Goal: Task Accomplishment & Management: Use online tool/utility

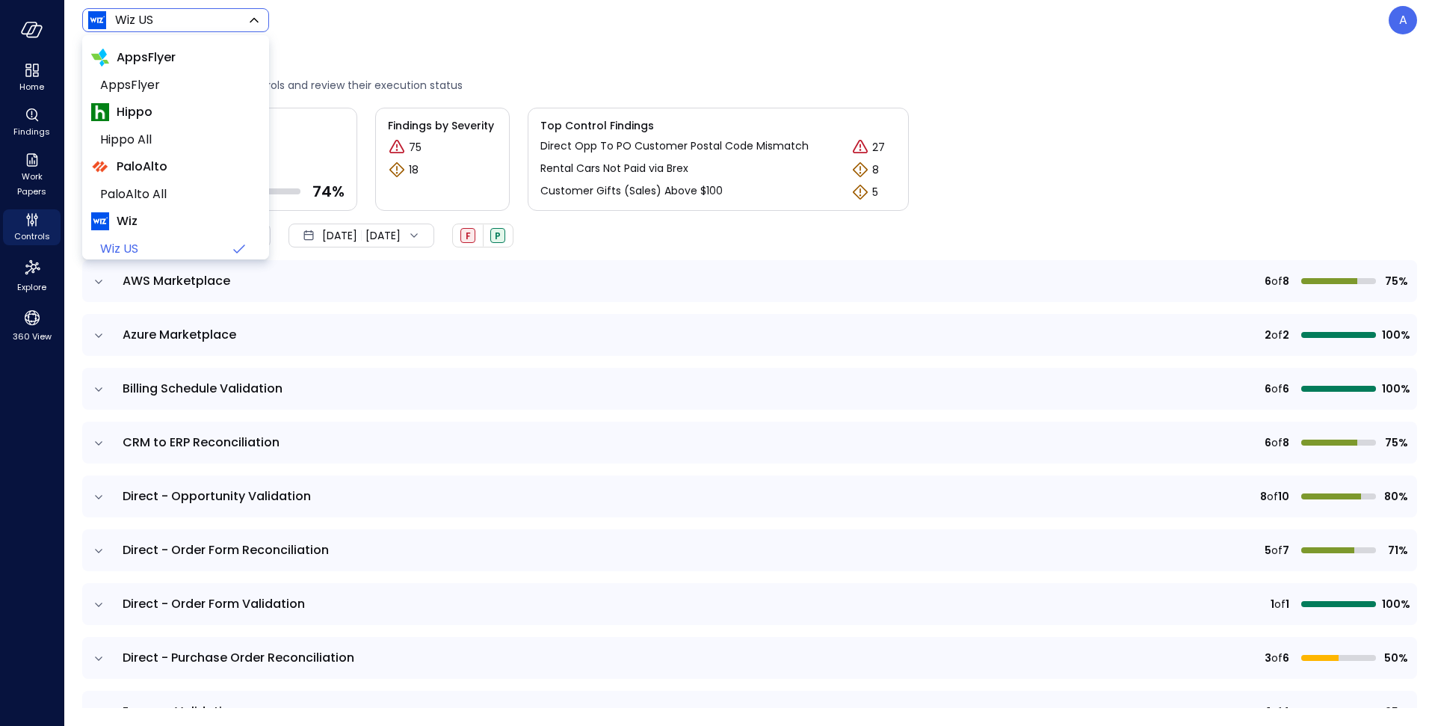
click at [227, 27] on body "Home Findings Work Papers Controls Explore 360 View Wiz US ****** ​ A Controls …" at bounding box center [717, 363] width 1435 height 726
click at [139, 194] on span "PaloAlto All" at bounding box center [174, 194] width 148 height 18
type input "*******"
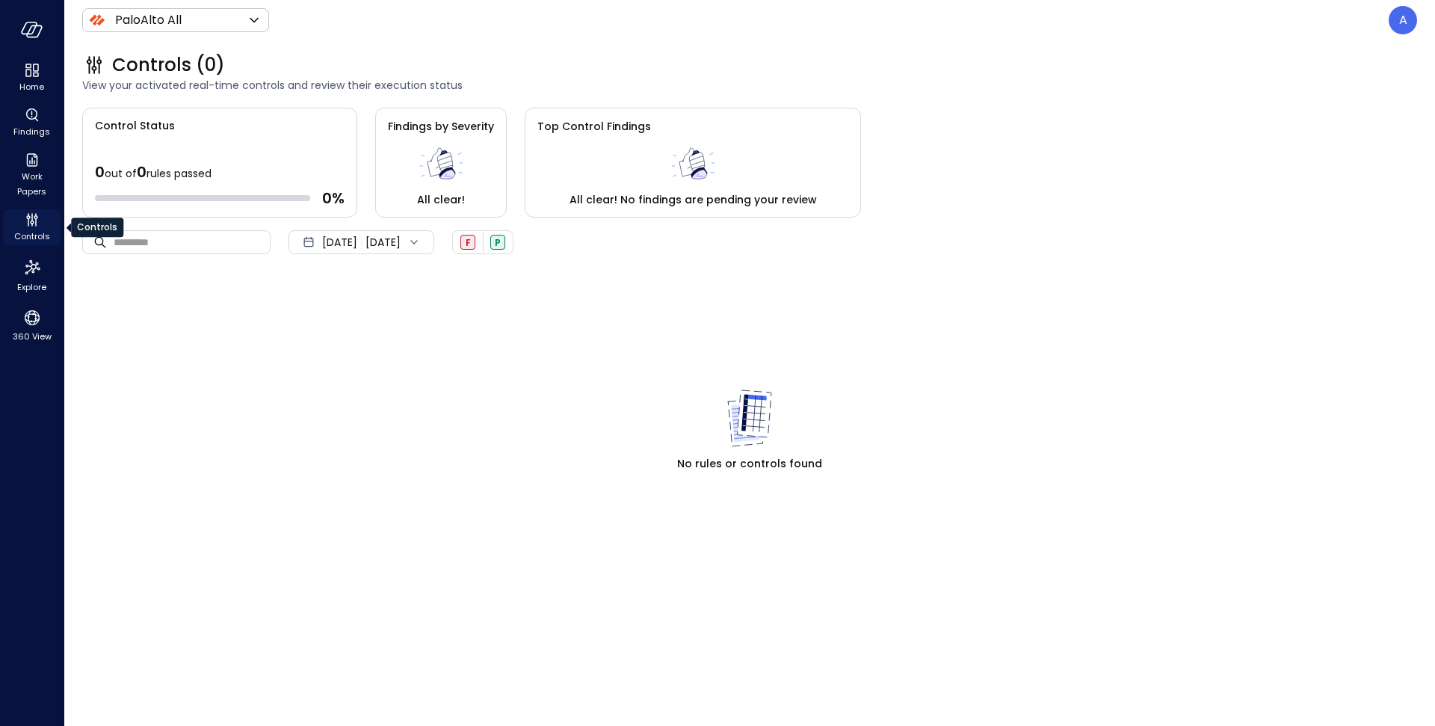
click at [44, 218] on div "Controls" at bounding box center [32, 227] width 58 height 36
click at [26, 227] on icon "Controls" at bounding box center [32, 220] width 18 height 18
click at [1392, 21] on div "A" at bounding box center [1403, 20] width 28 height 28
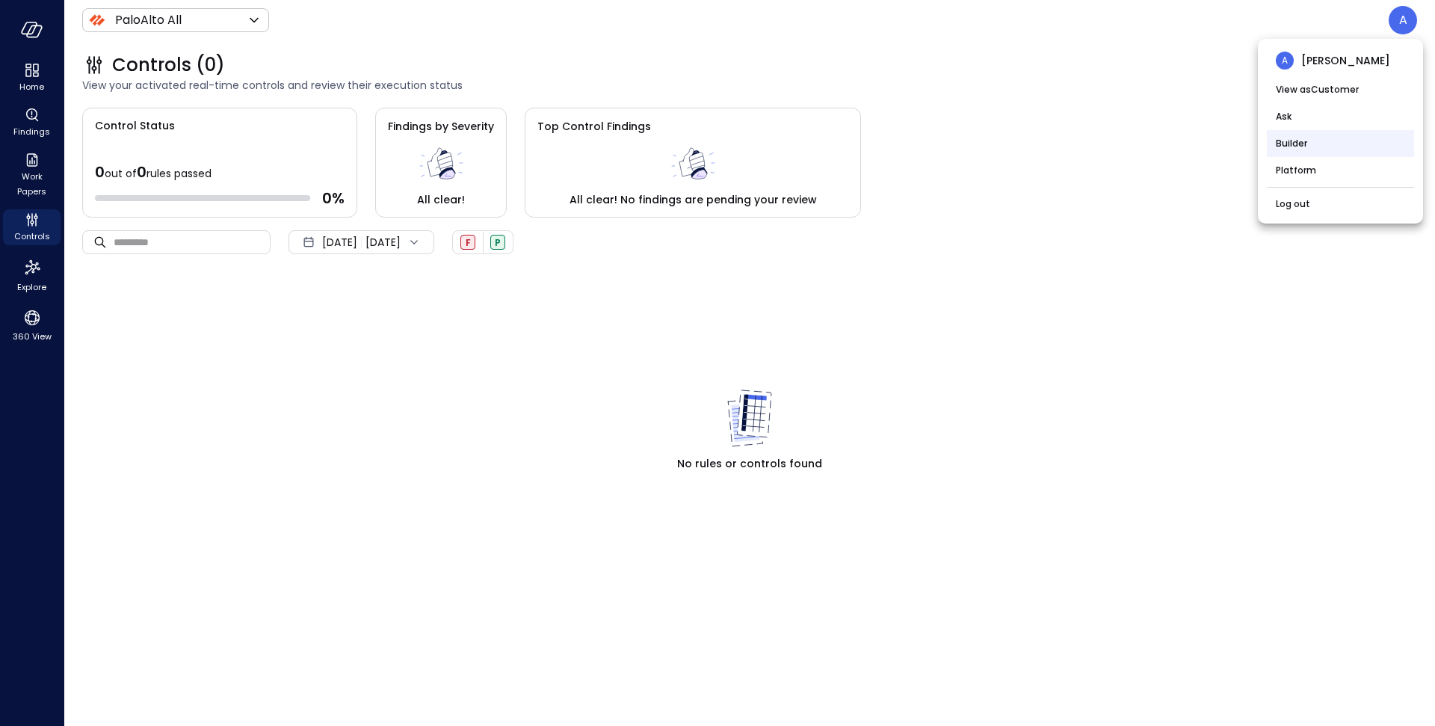
click at [1337, 141] on li "Builder" at bounding box center [1340, 143] width 147 height 27
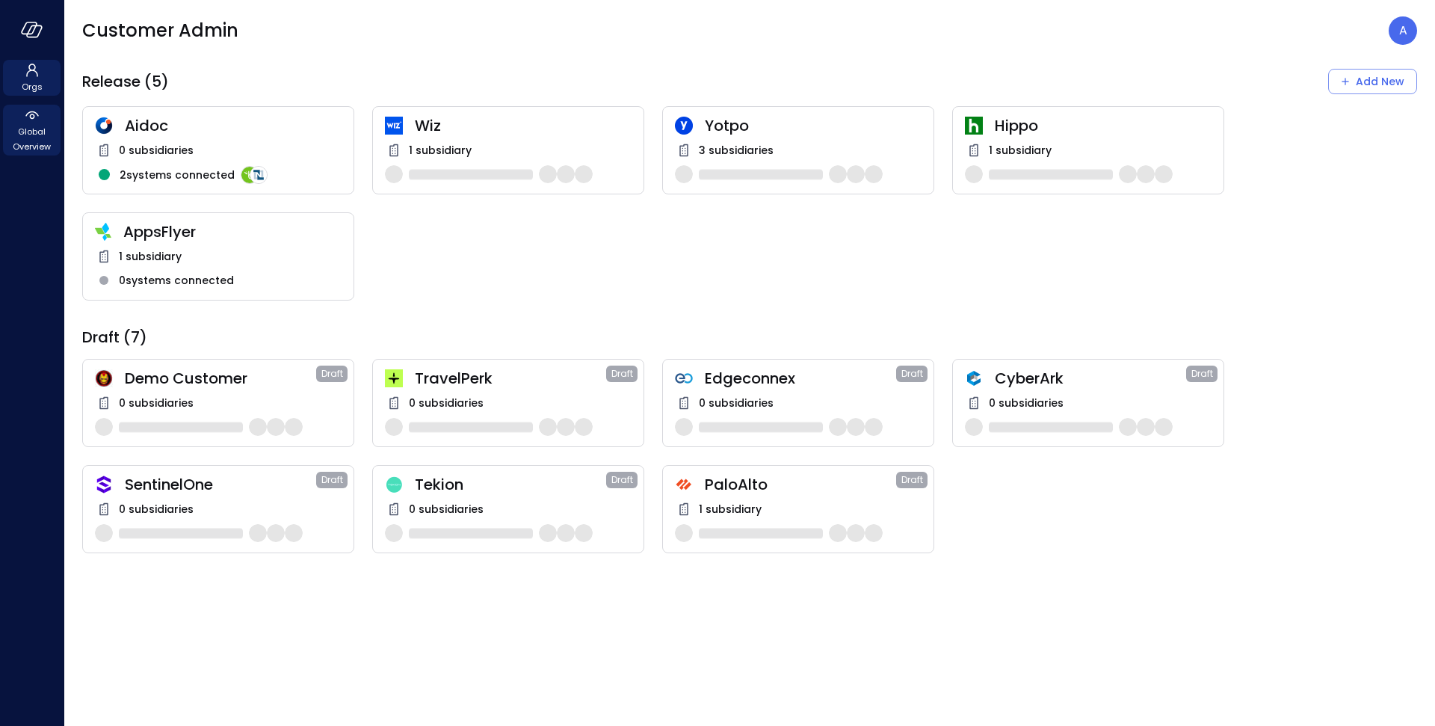
click at [37, 135] on span "Global Overview" at bounding box center [32, 139] width 46 height 30
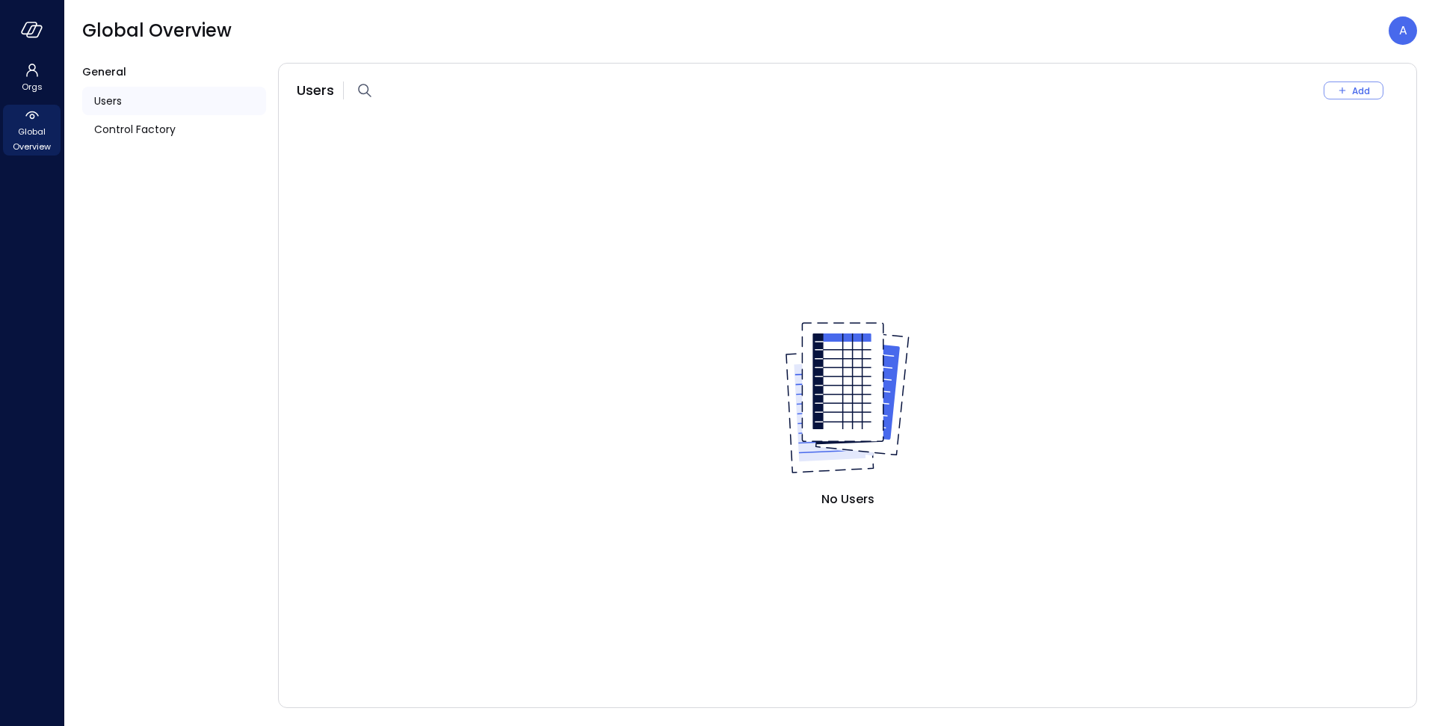
click at [123, 99] on div "Users" at bounding box center [174, 101] width 184 height 28
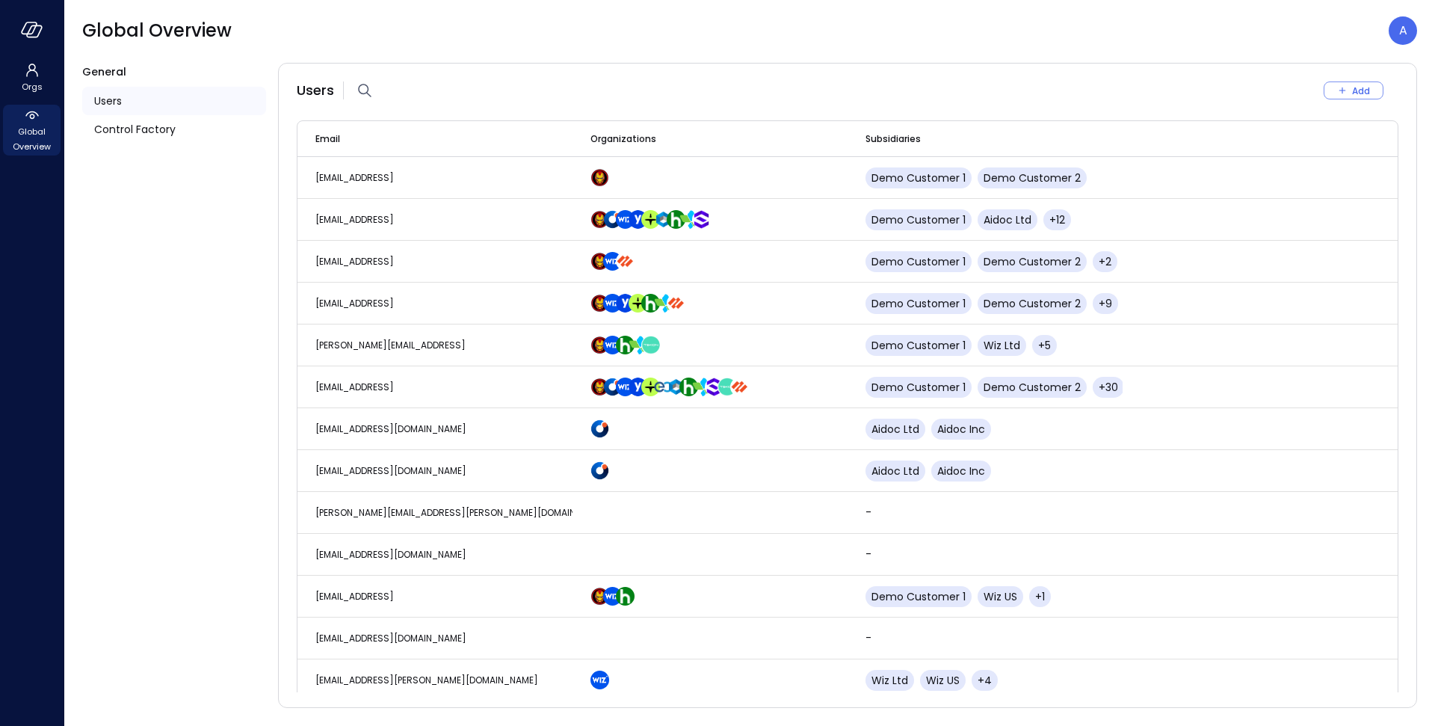
click at [373, 88] on div at bounding box center [365, 90] width 24 height 24
click at [366, 90] on icon "button" at bounding box center [365, 90] width 18 height 18
type input "***"
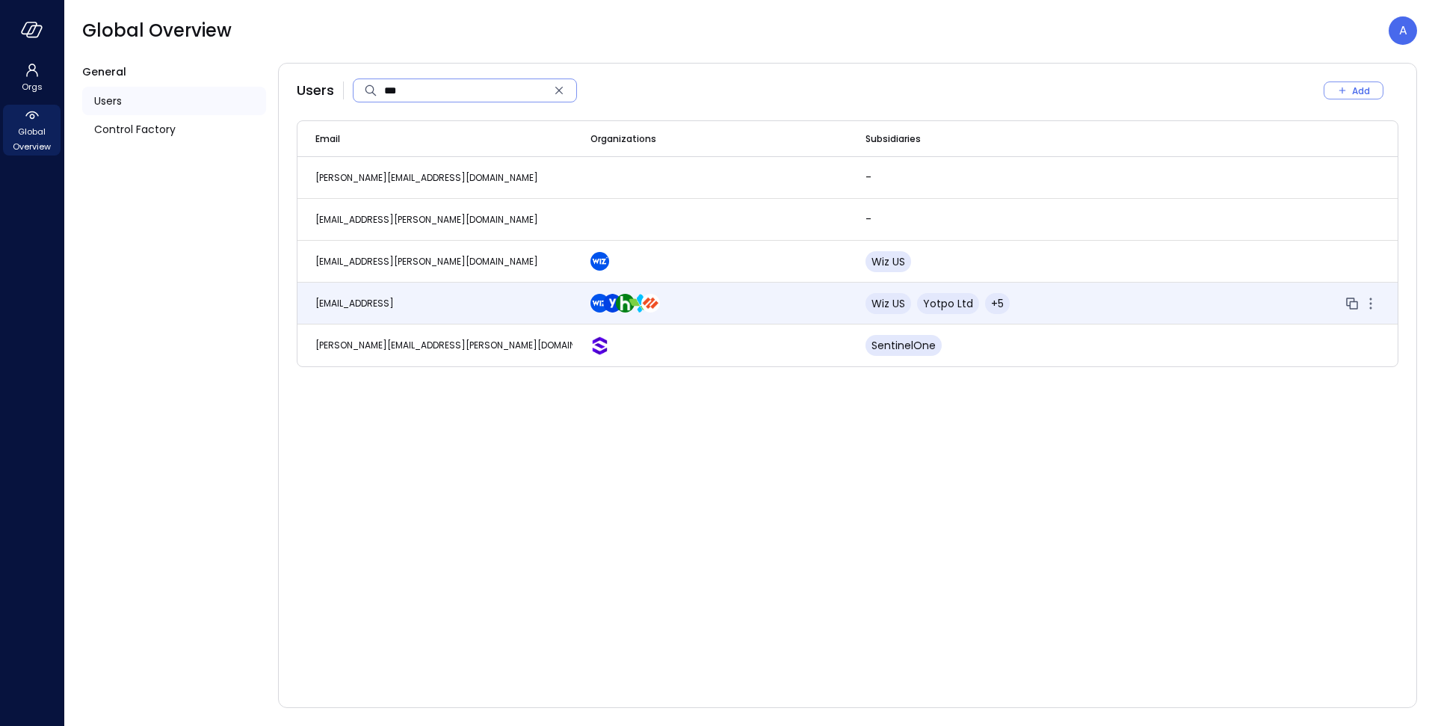
click at [363, 301] on span "[EMAIL_ADDRESS]" at bounding box center [354, 303] width 78 height 13
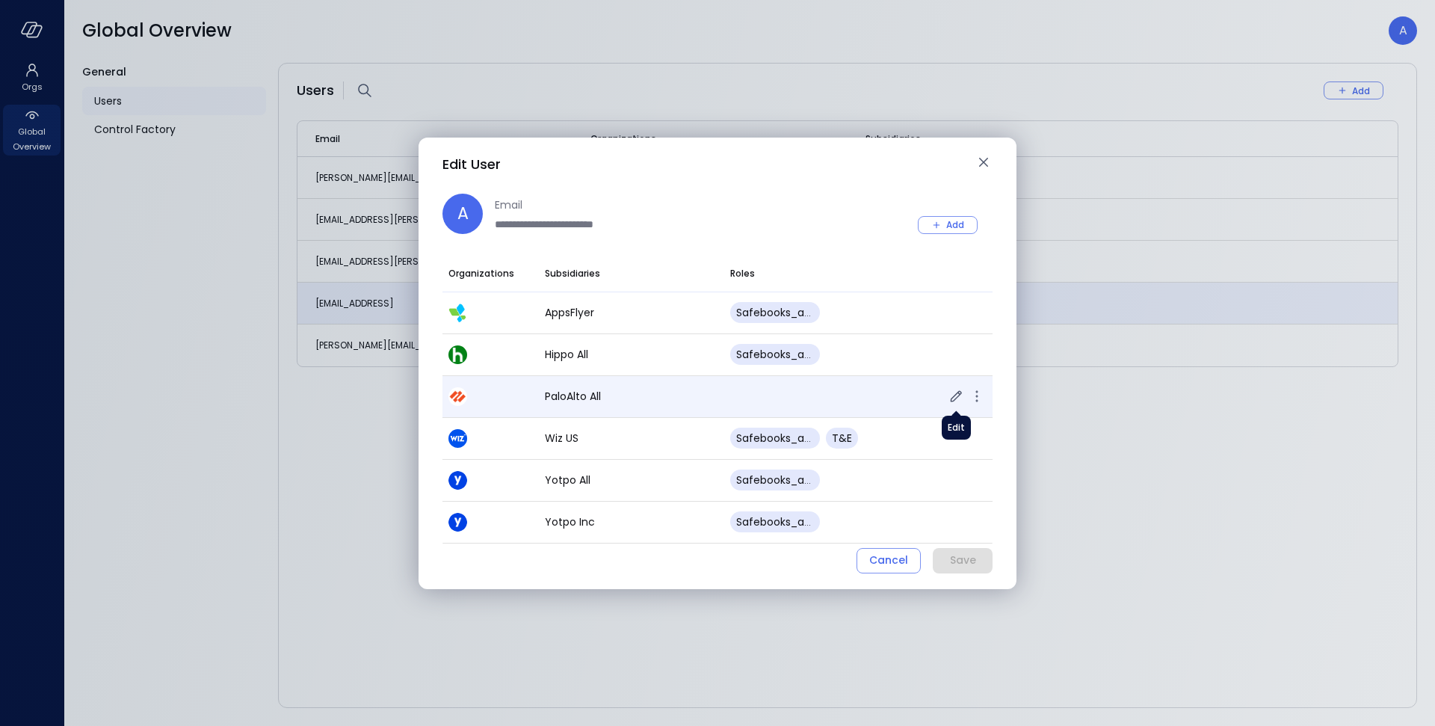
click at [952, 396] on icon "button" at bounding box center [956, 396] width 18 height 18
click at [787, 398] on body "**********" at bounding box center [717, 363] width 1435 height 726
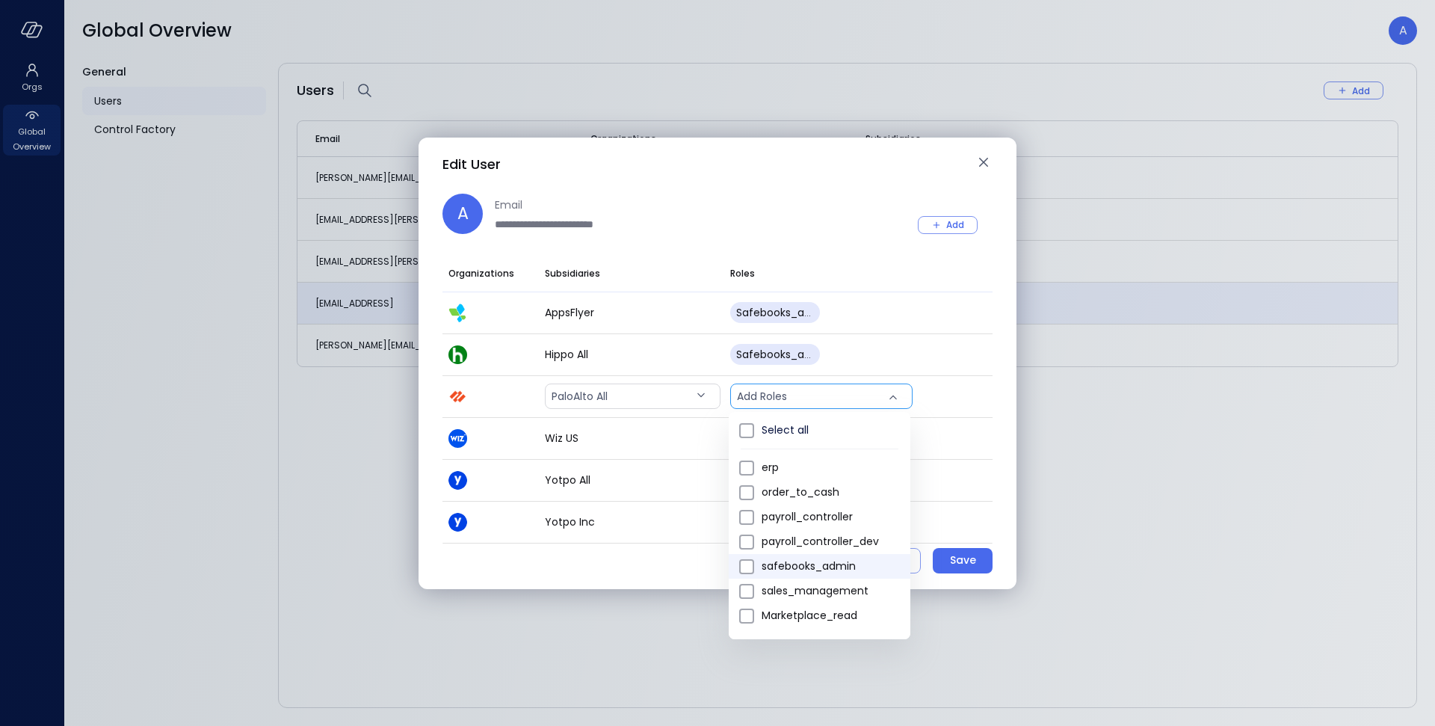
click at [755, 563] on li "safebooks_admin" at bounding box center [820, 566] width 182 height 25
type input "*"
click at [961, 555] on div at bounding box center [717, 363] width 1435 height 726
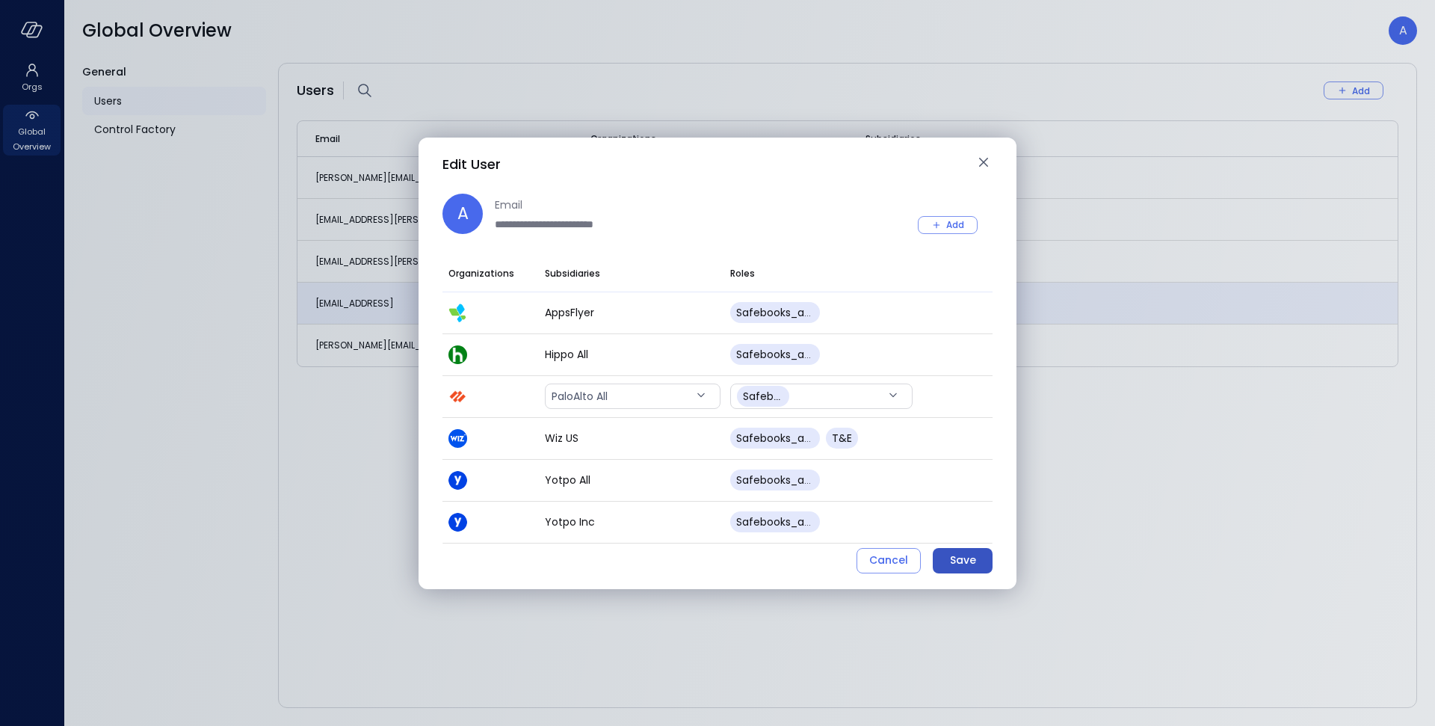
click at [961, 555] on div "Save" at bounding box center [963, 560] width 26 height 19
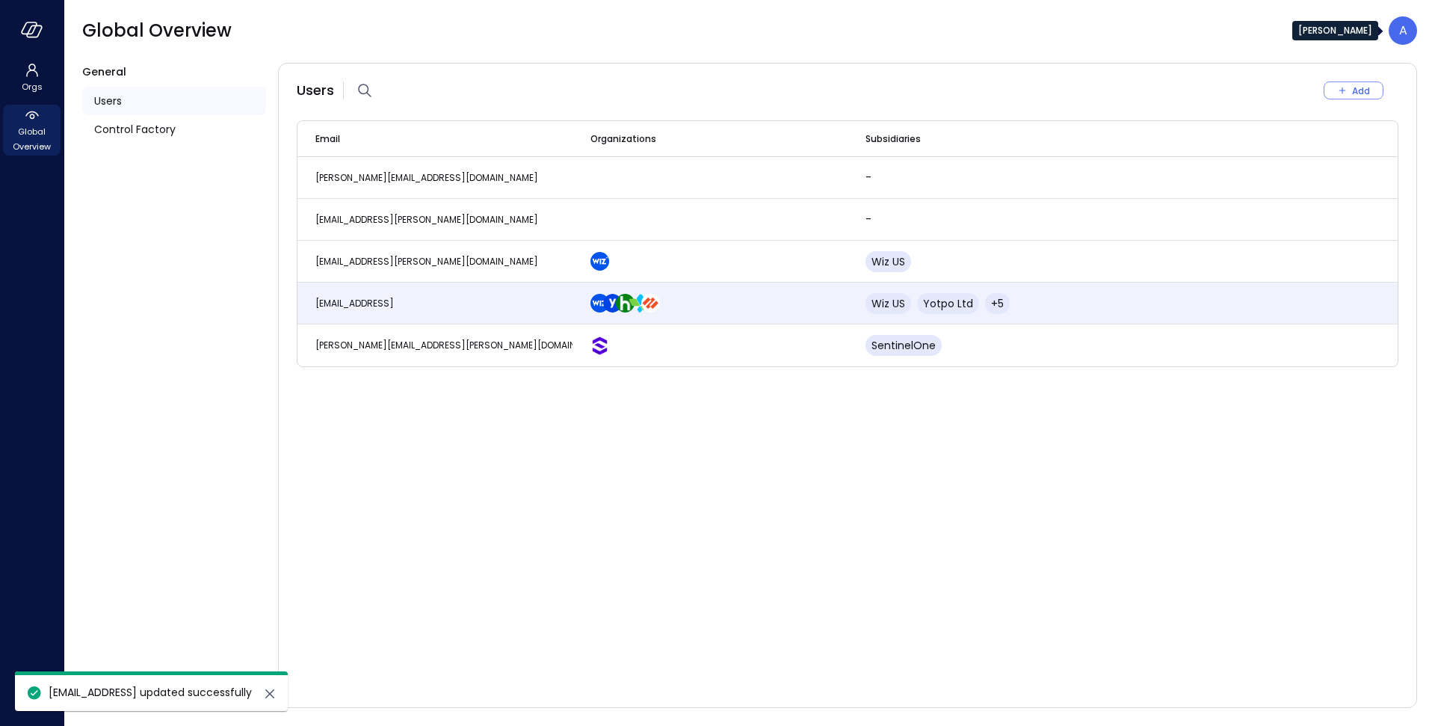
click at [1414, 34] on div "A" at bounding box center [1403, 30] width 28 height 28
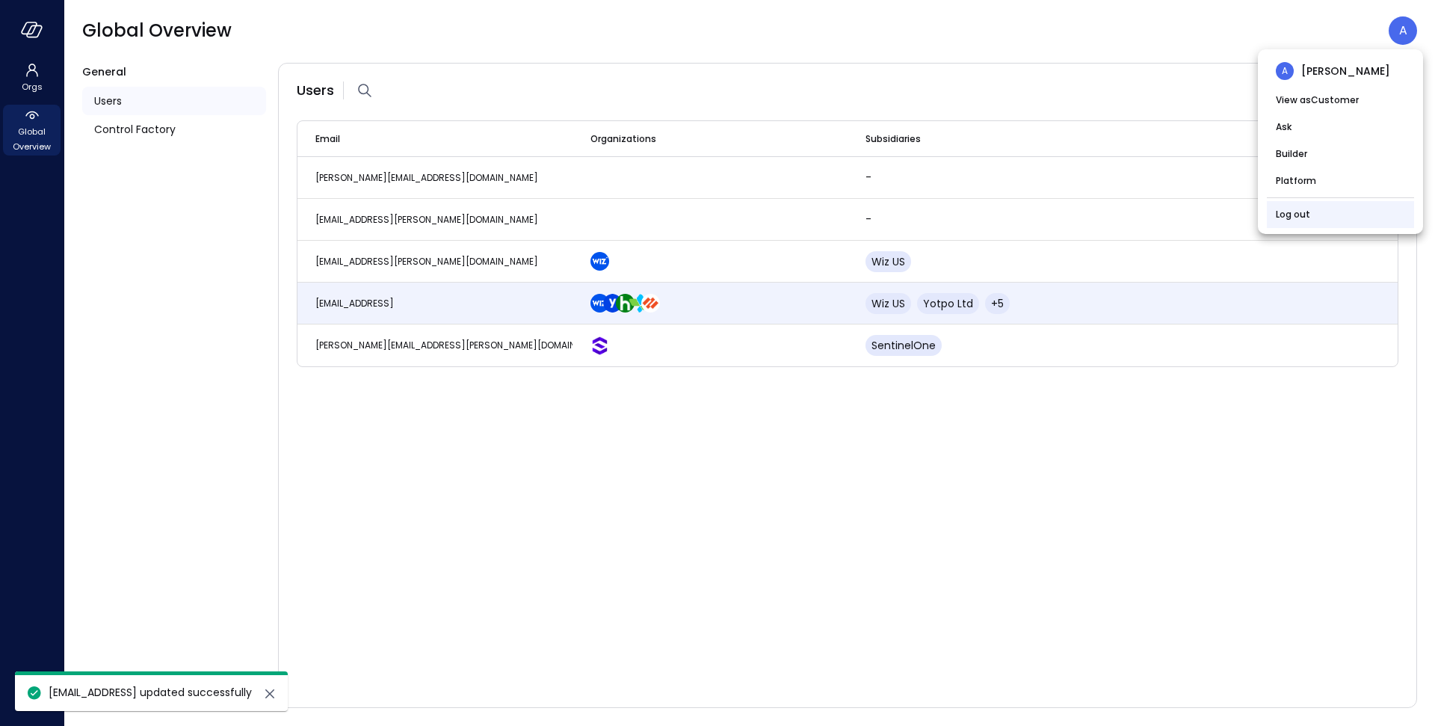
click at [1317, 207] on li "Log out" at bounding box center [1340, 214] width 147 height 27
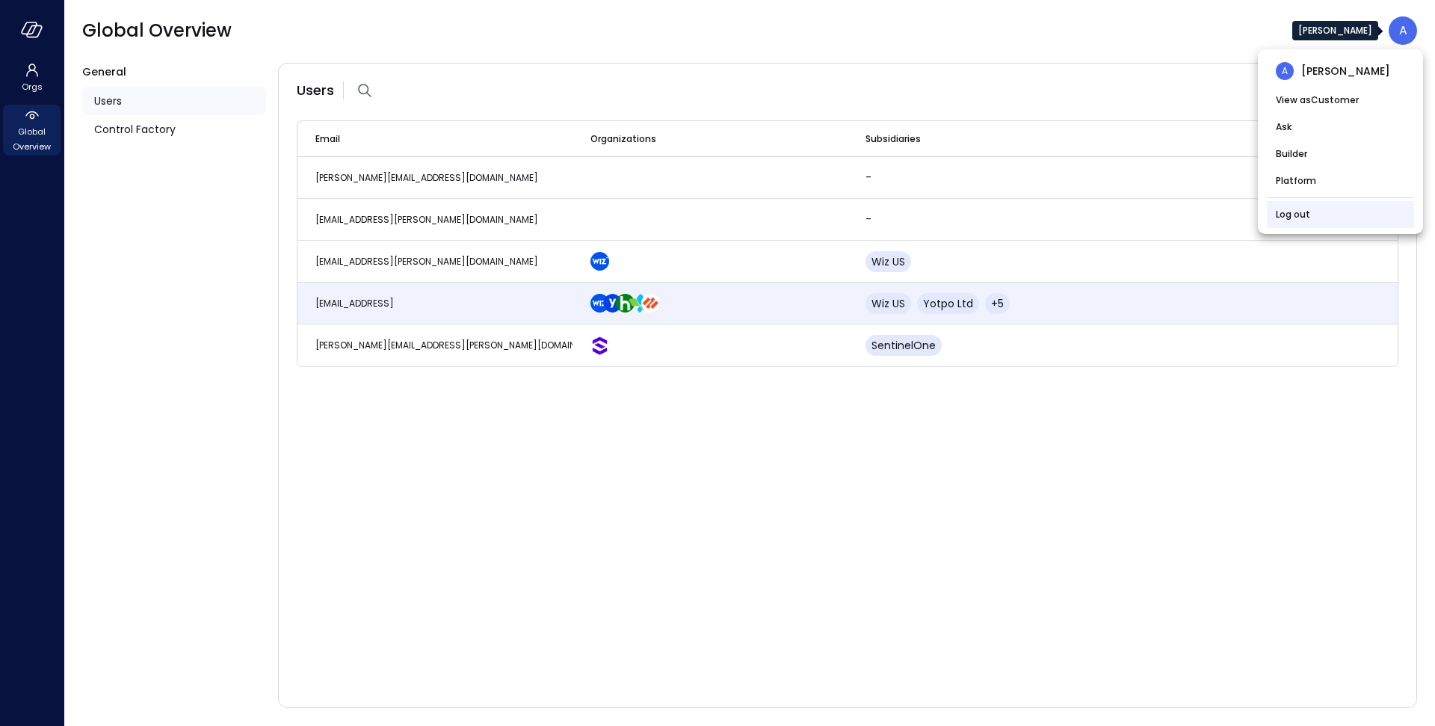
click at [1289, 218] on link "Log out" at bounding box center [1293, 214] width 34 height 15
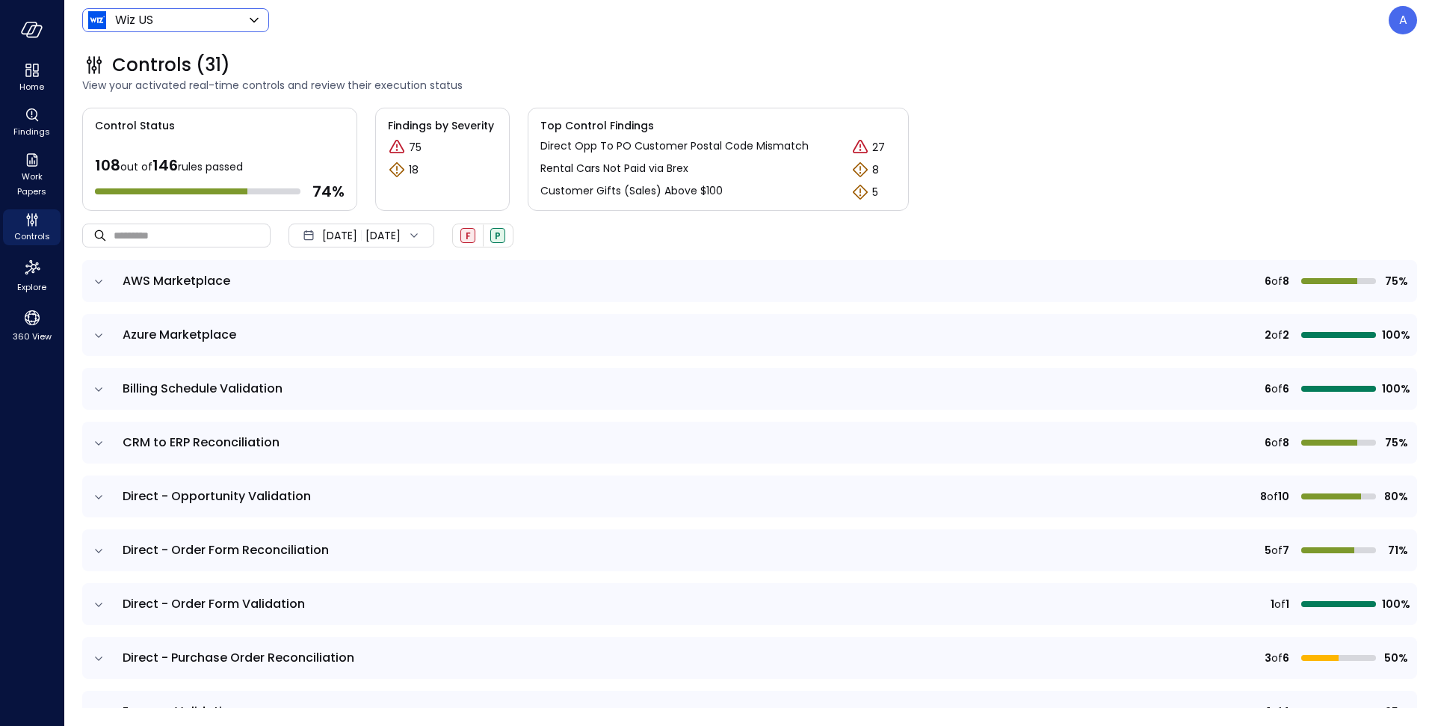
click at [188, 25] on body "Home Findings Work Papers Controls Explore 360 View Wiz US ****** ​ A Controls …" at bounding box center [717, 363] width 1435 height 726
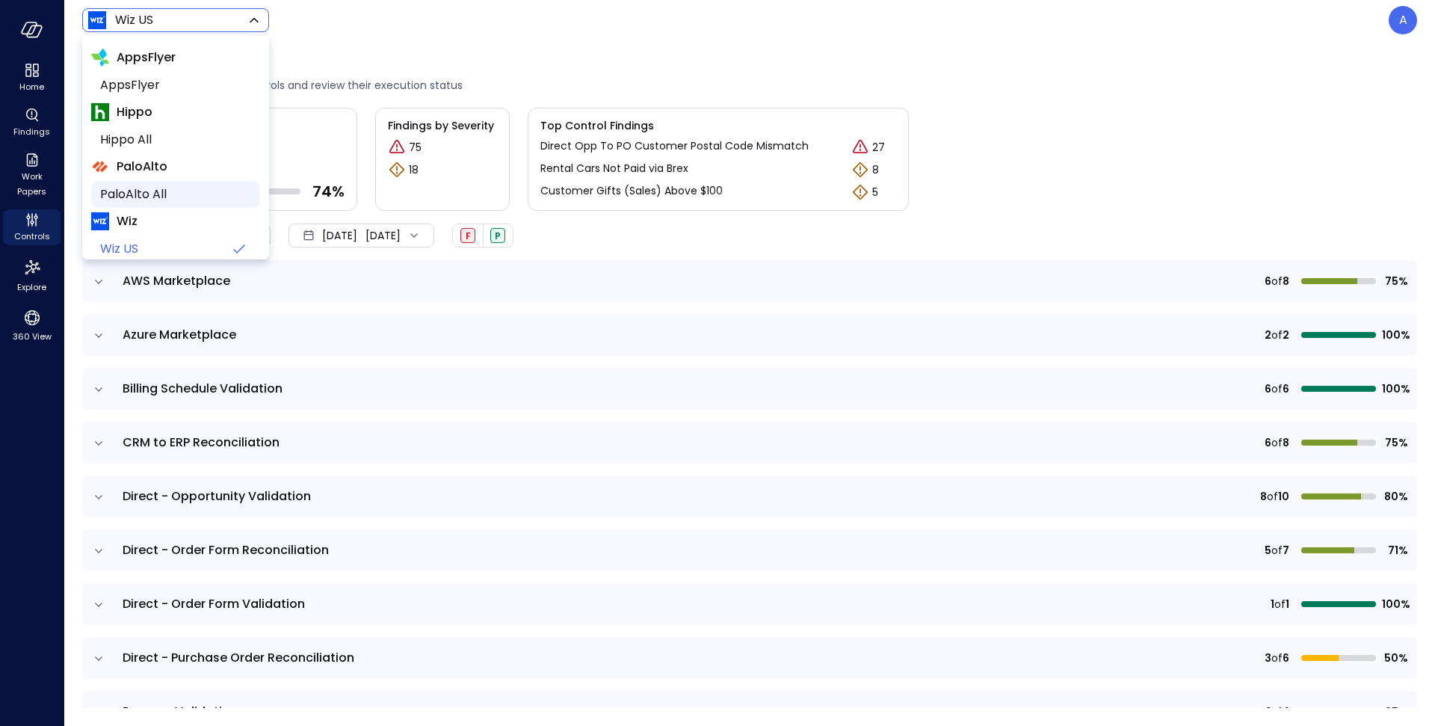
click at [152, 190] on span "PaloAlto All" at bounding box center [174, 194] width 148 height 18
type input "*******"
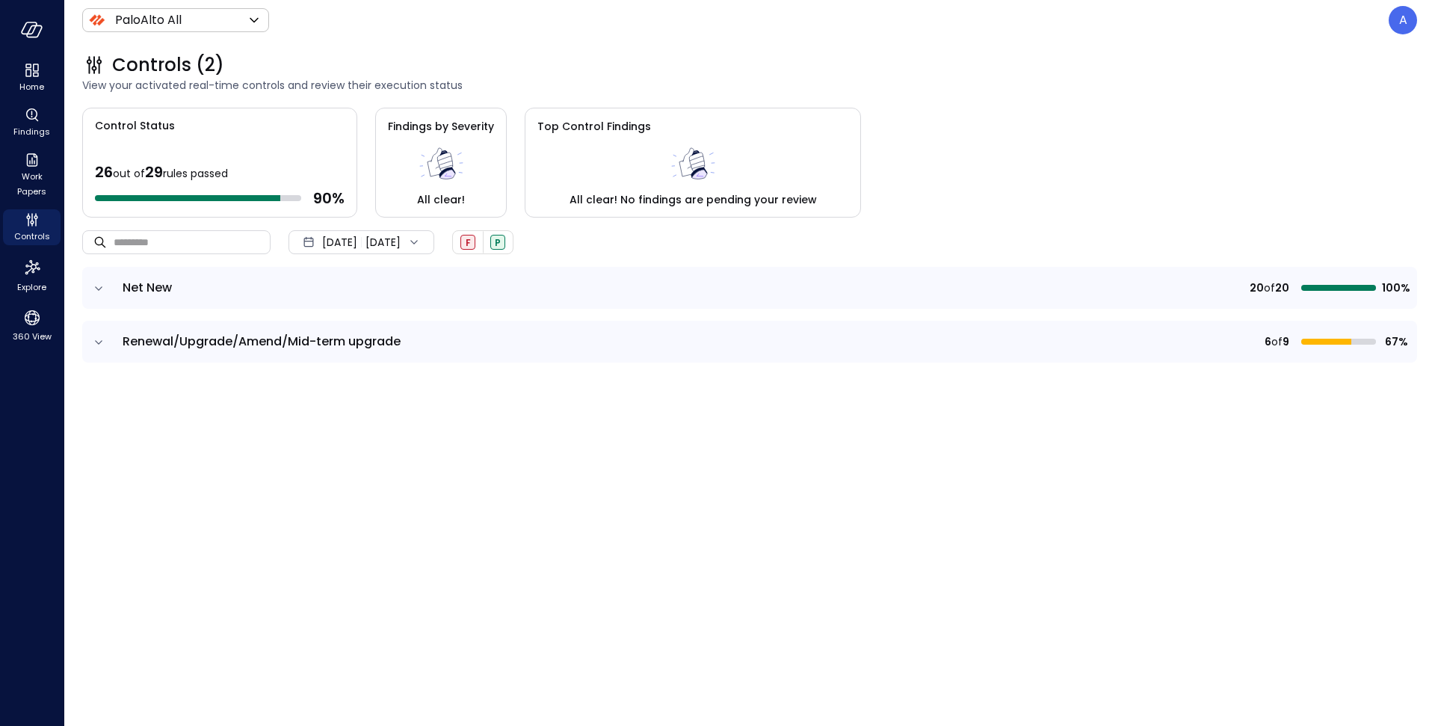
click at [105, 286] on icon "expand row" at bounding box center [98, 288] width 15 height 15
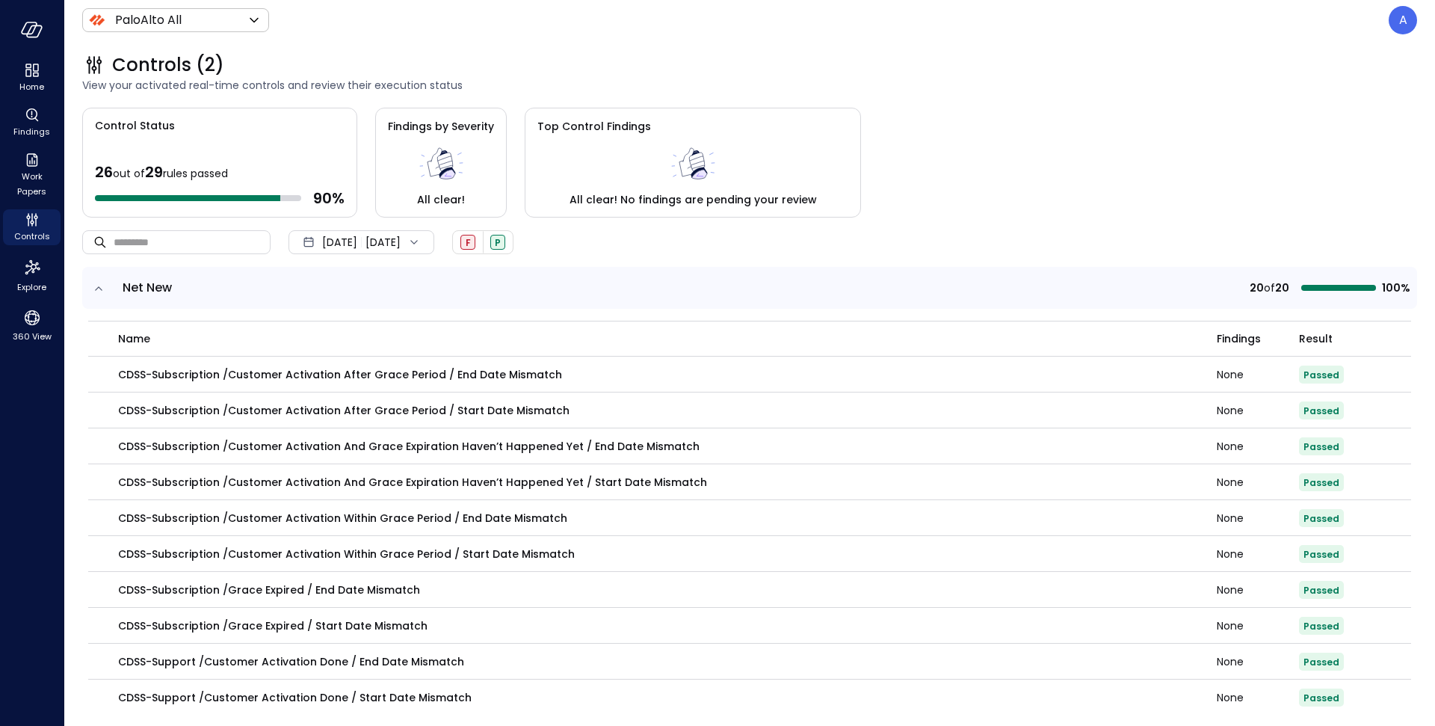
click at [348, 241] on span "Sep 1, 2025" at bounding box center [339, 242] width 35 height 16
click at [347, 333] on li "Current Year 2025" at bounding box center [369, 331] width 119 height 25
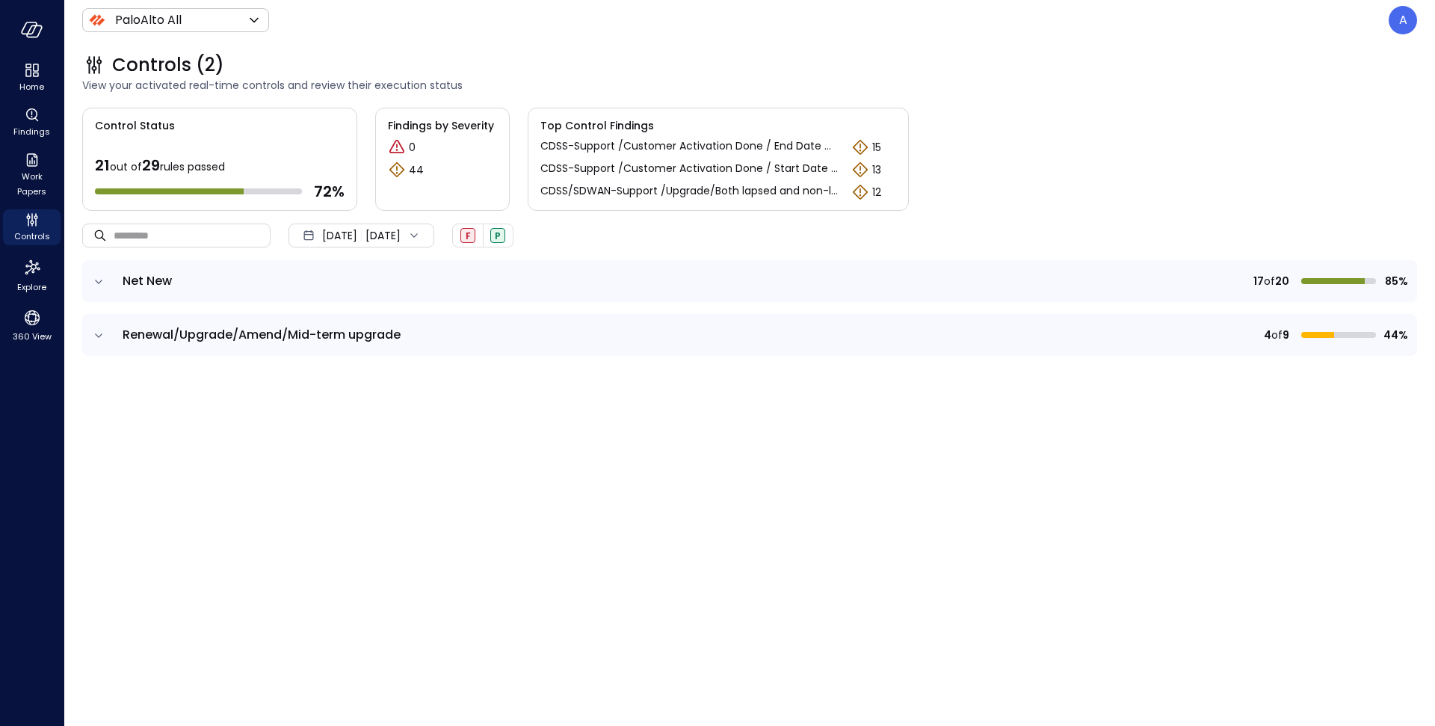
click at [97, 276] on icon "expand row" at bounding box center [98, 281] width 15 height 15
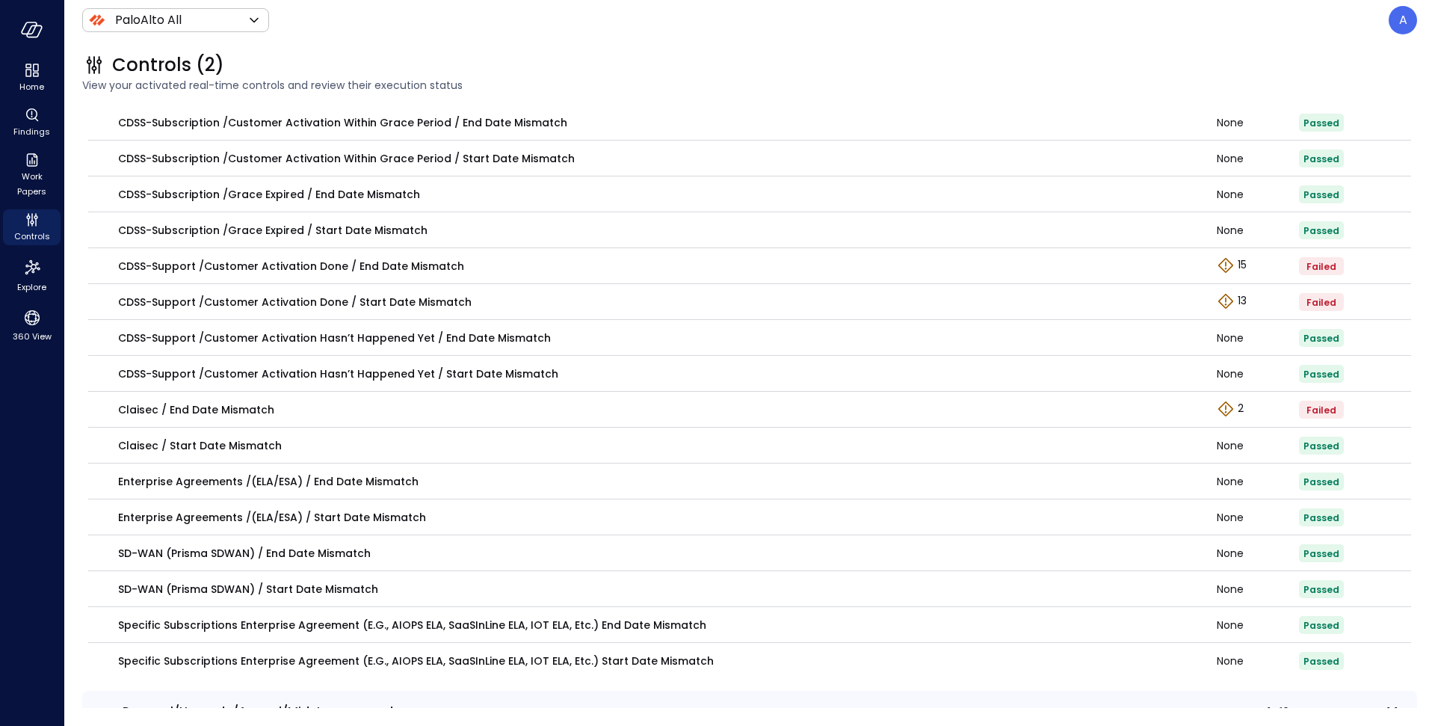
scroll to position [393, 0]
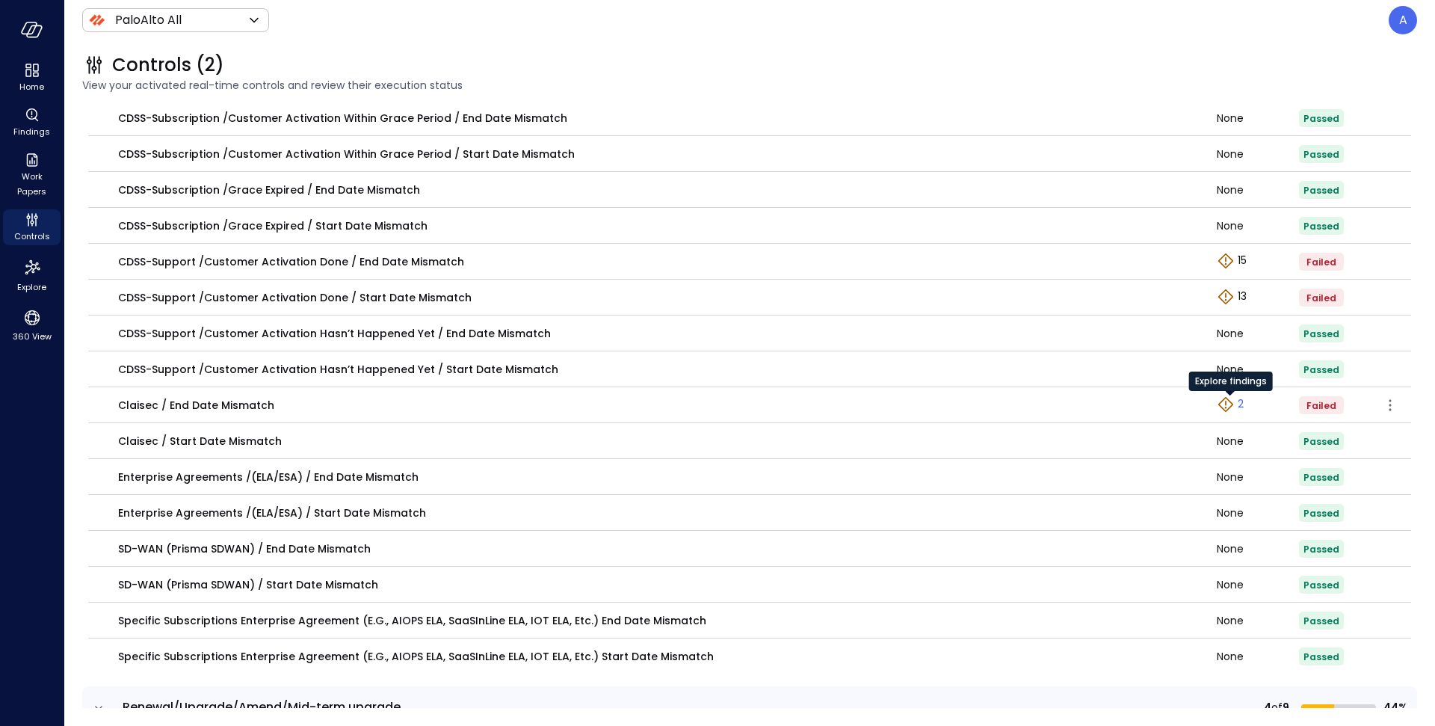
click at [1227, 403] on icon "Explore findings" at bounding box center [1226, 404] width 18 height 18
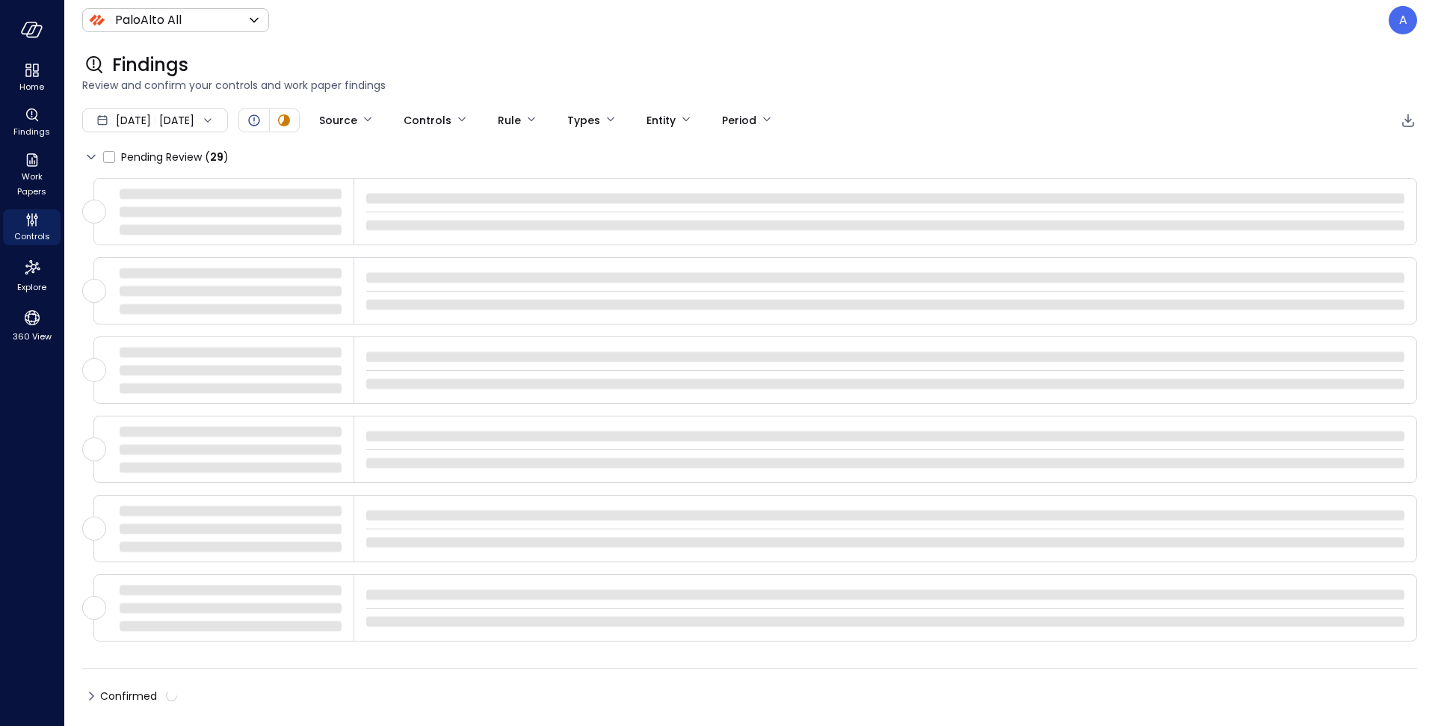
type input "****"
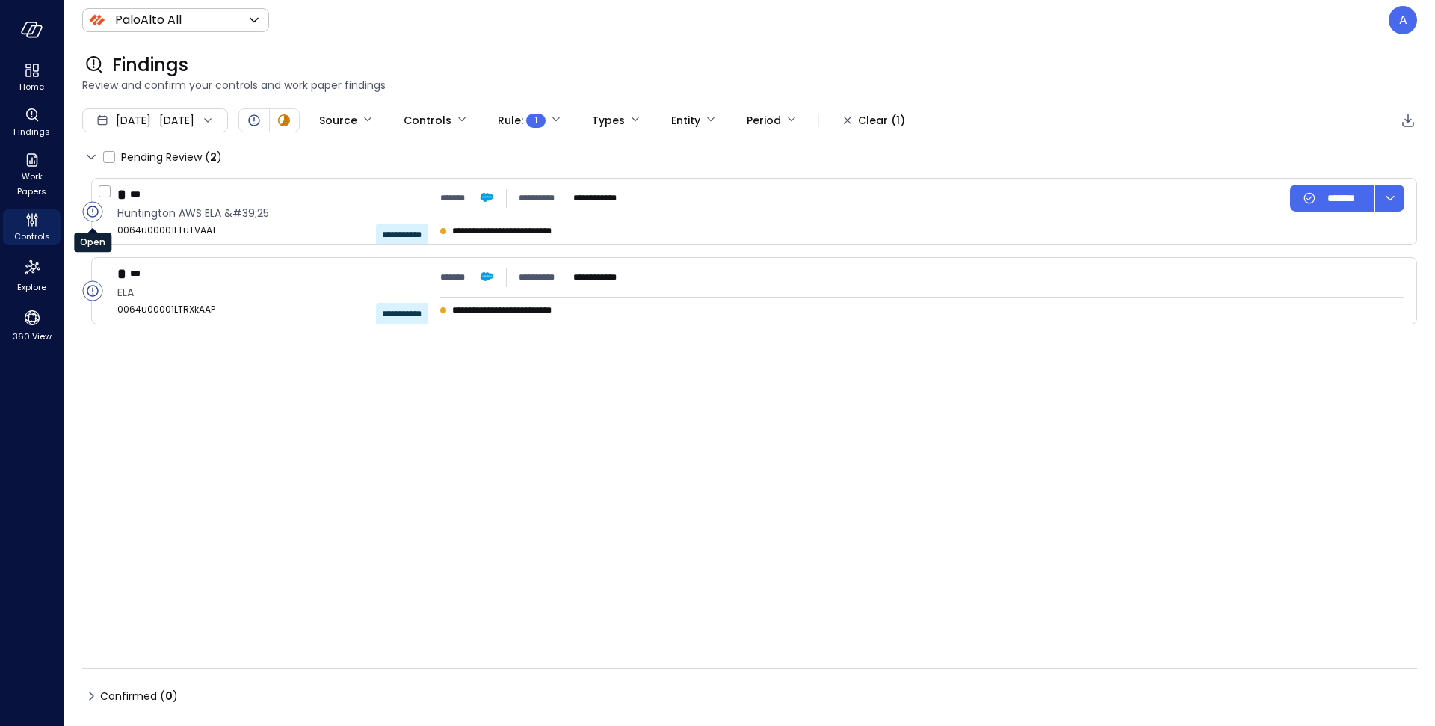
click at [95, 211] on circle "Open" at bounding box center [92, 211] width 19 height 19
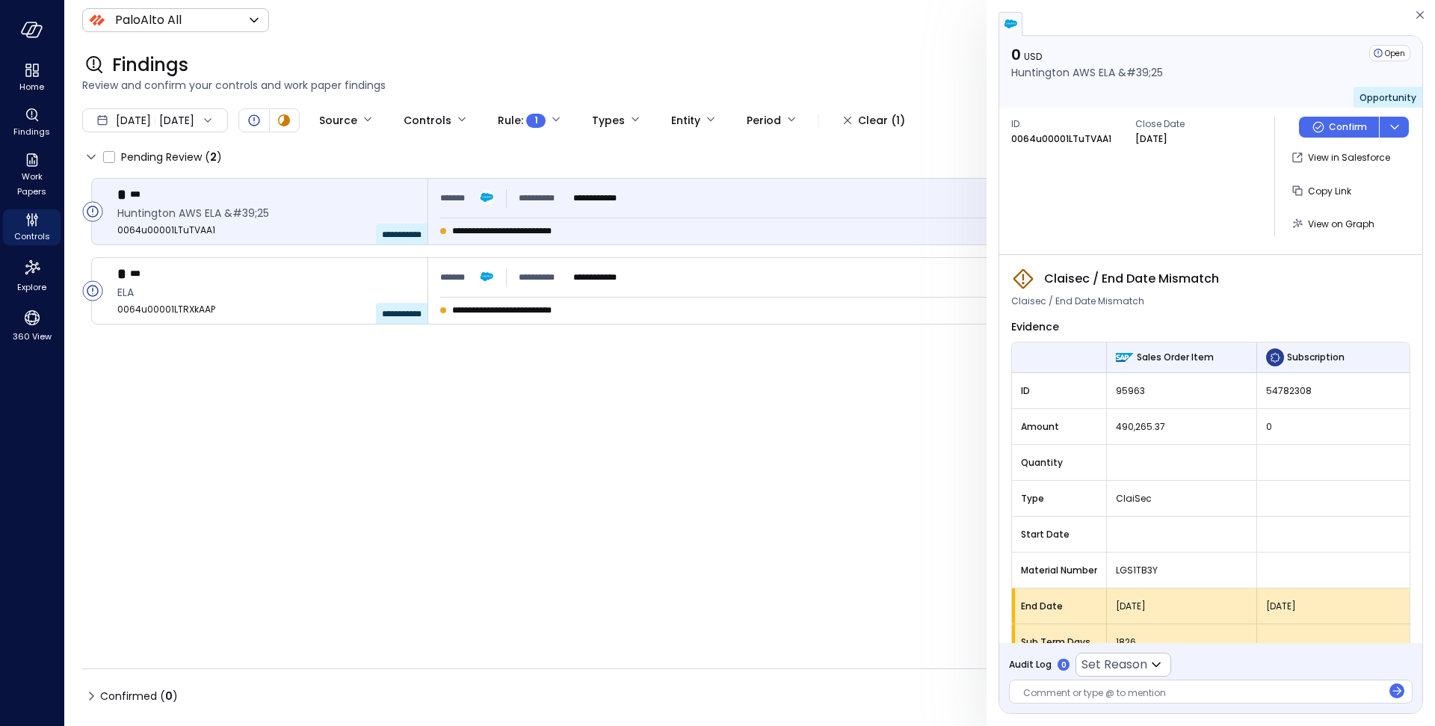
scroll to position [28, 0]
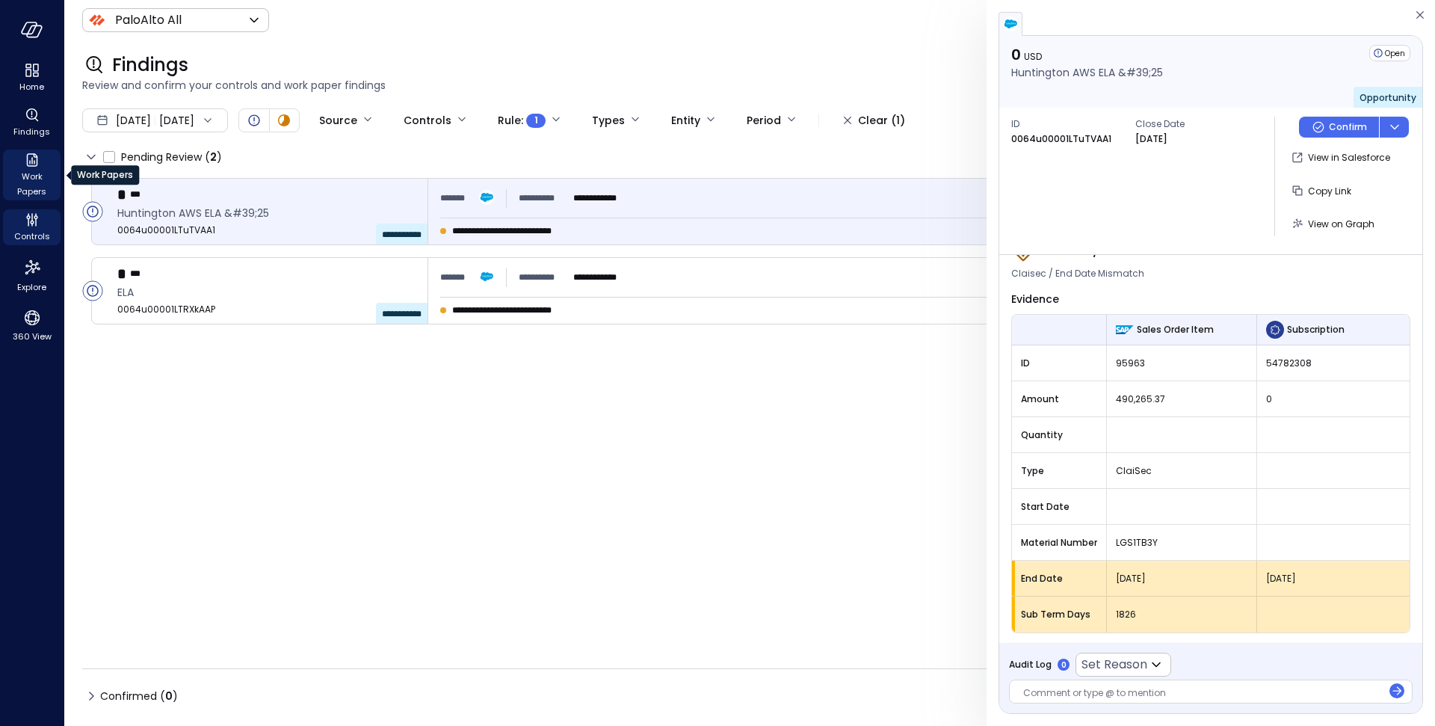
click at [31, 181] on span "Work Papers" at bounding box center [32, 184] width 46 height 30
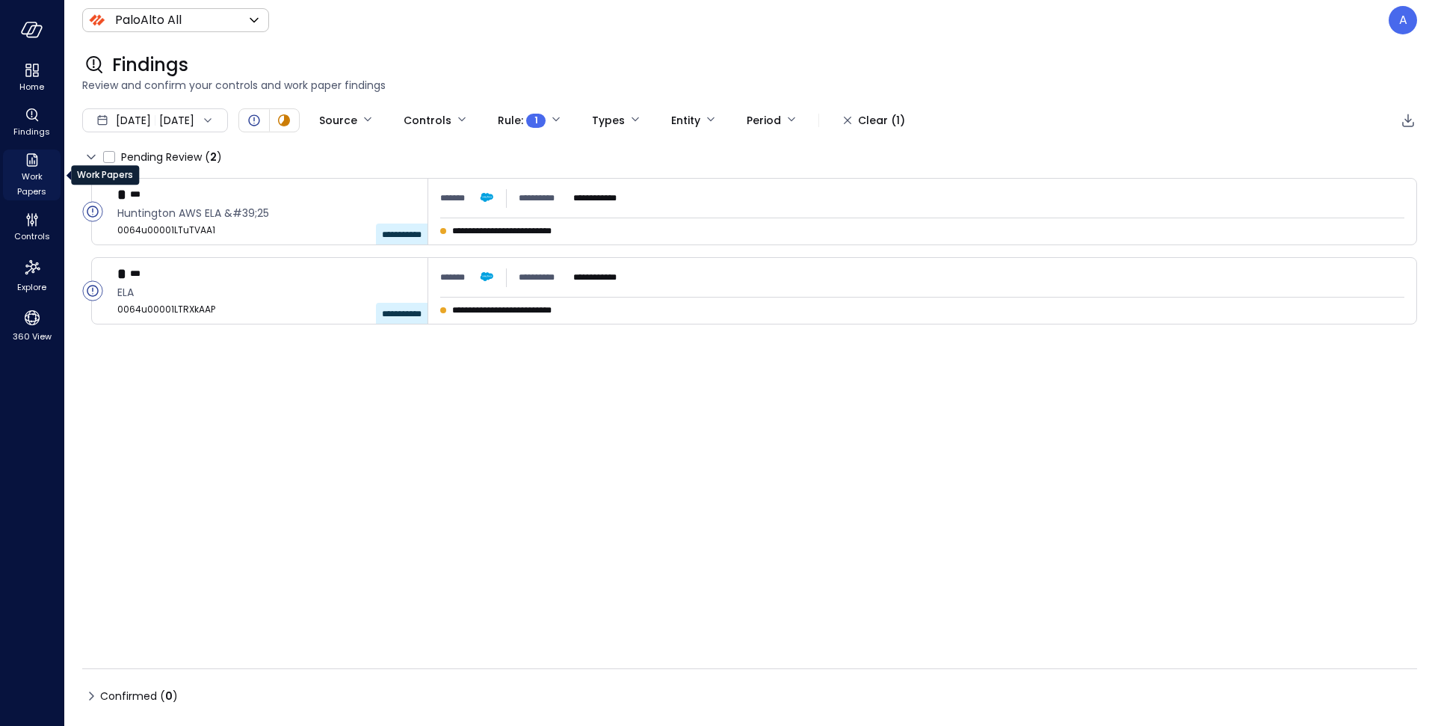
click at [31, 181] on span "Work Papers" at bounding box center [32, 184] width 46 height 30
click at [29, 178] on span "Work Papers" at bounding box center [32, 184] width 46 height 30
click at [37, 176] on span "Work Papers" at bounding box center [32, 184] width 46 height 30
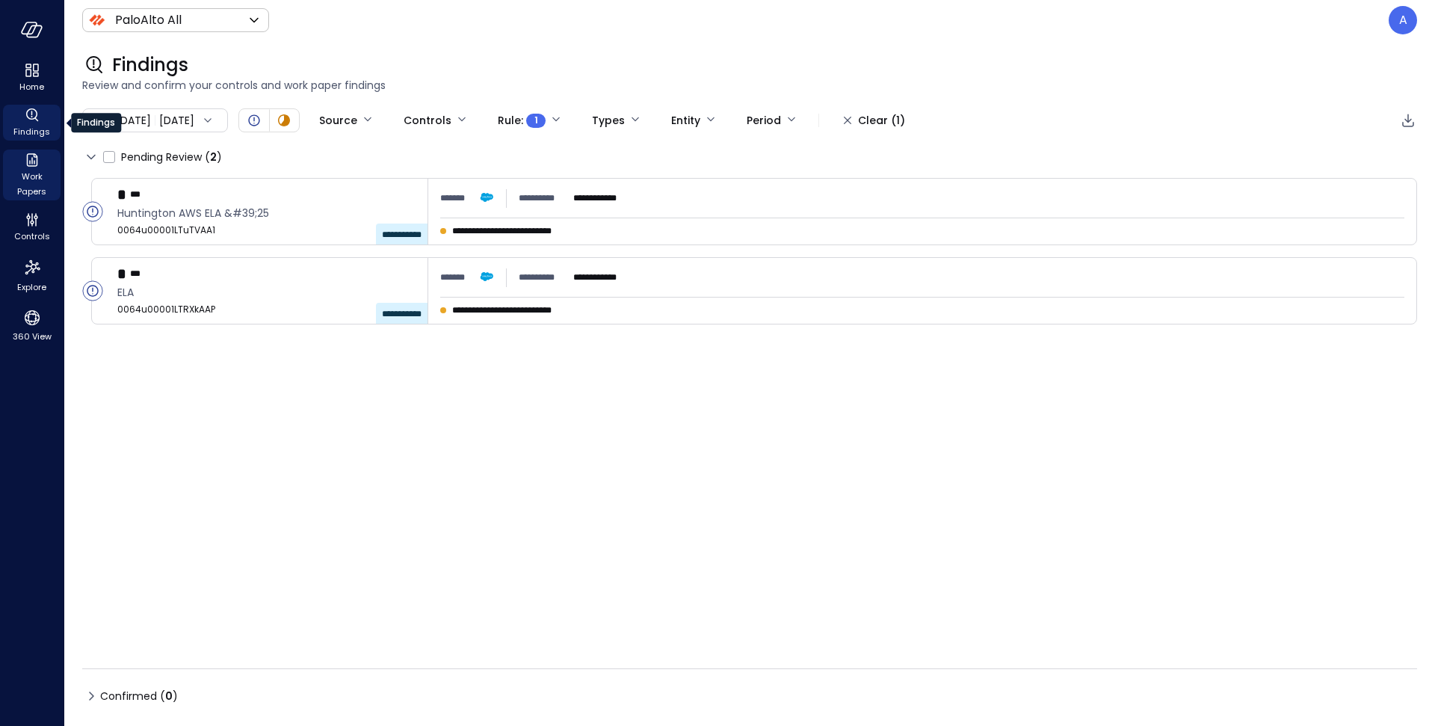
click at [26, 120] on icon "Findings" at bounding box center [32, 115] width 18 height 18
click at [41, 229] on span "Controls" at bounding box center [32, 236] width 36 height 15
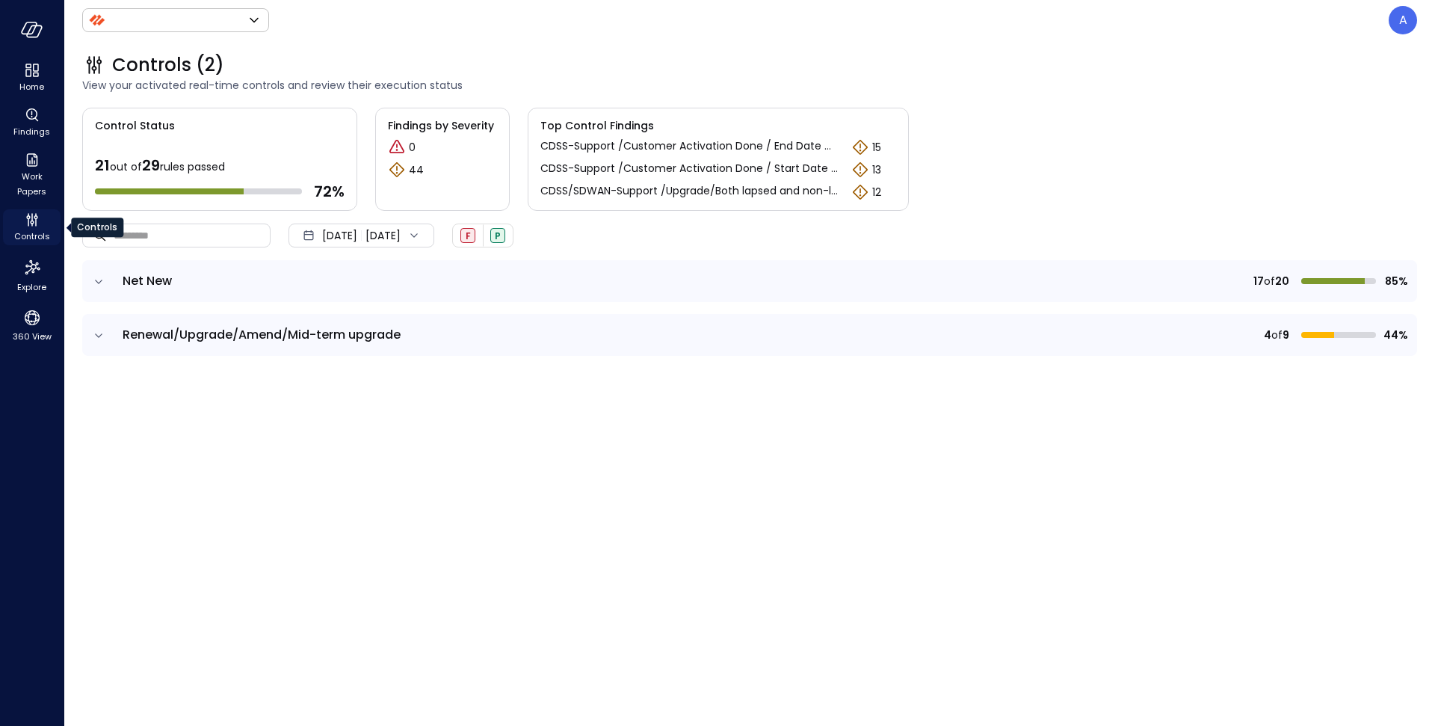
type input "*******"
click at [31, 180] on span "Work Papers" at bounding box center [32, 184] width 46 height 30
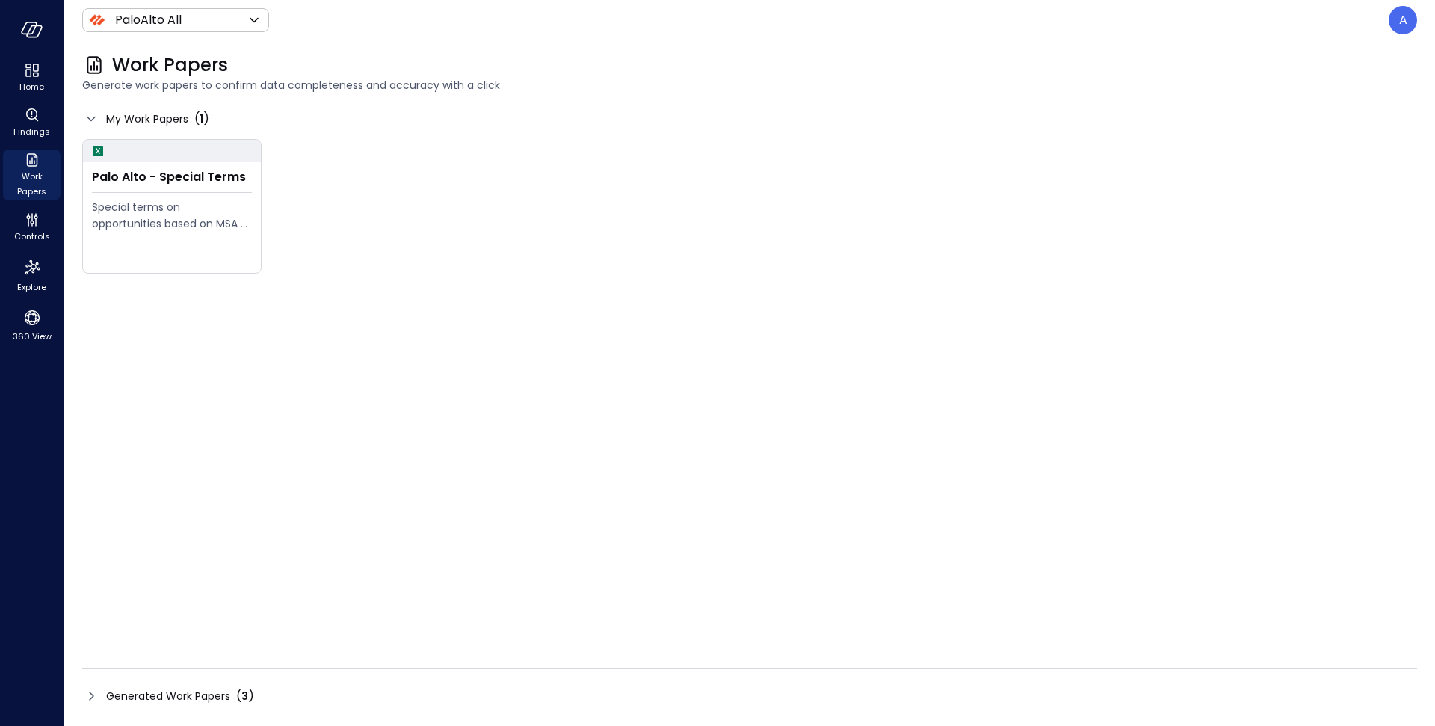
click at [92, 697] on icon at bounding box center [91, 696] width 18 height 18
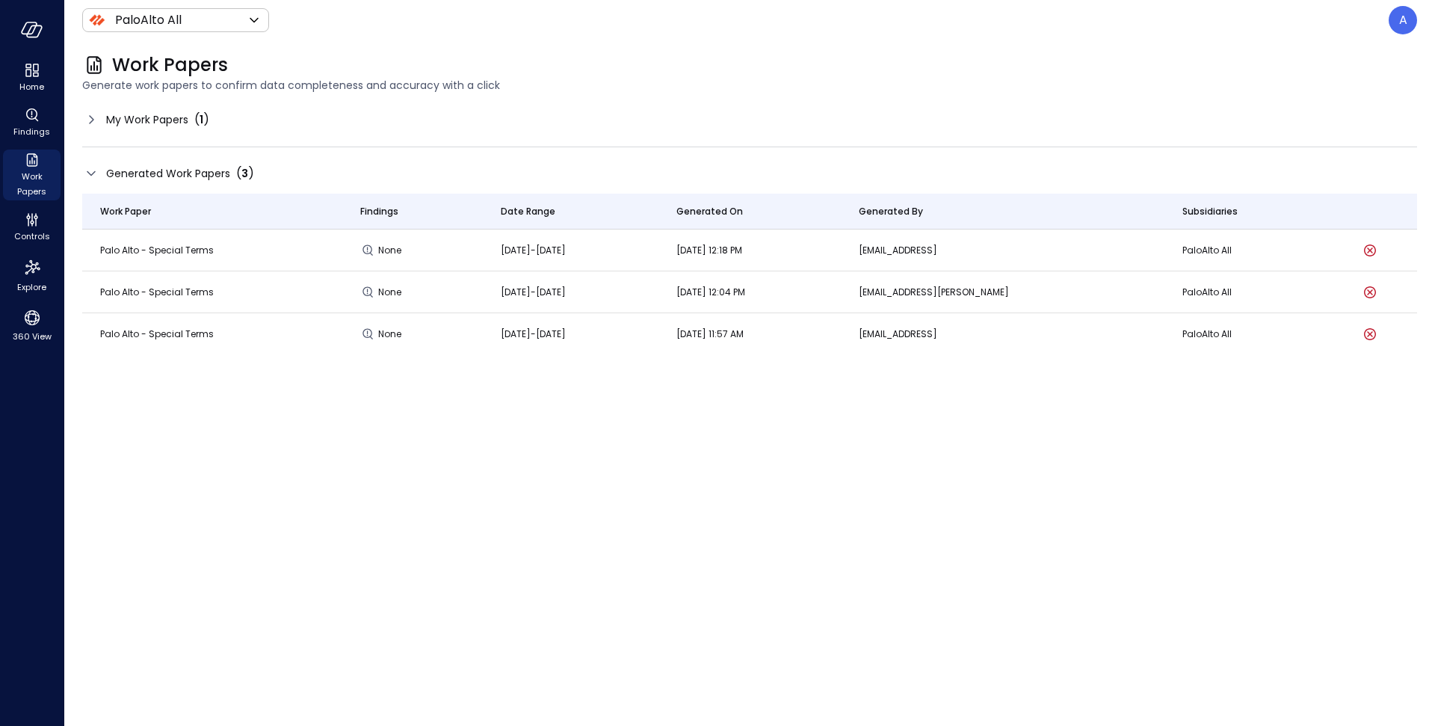
click at [96, 171] on icon at bounding box center [91, 173] width 18 height 18
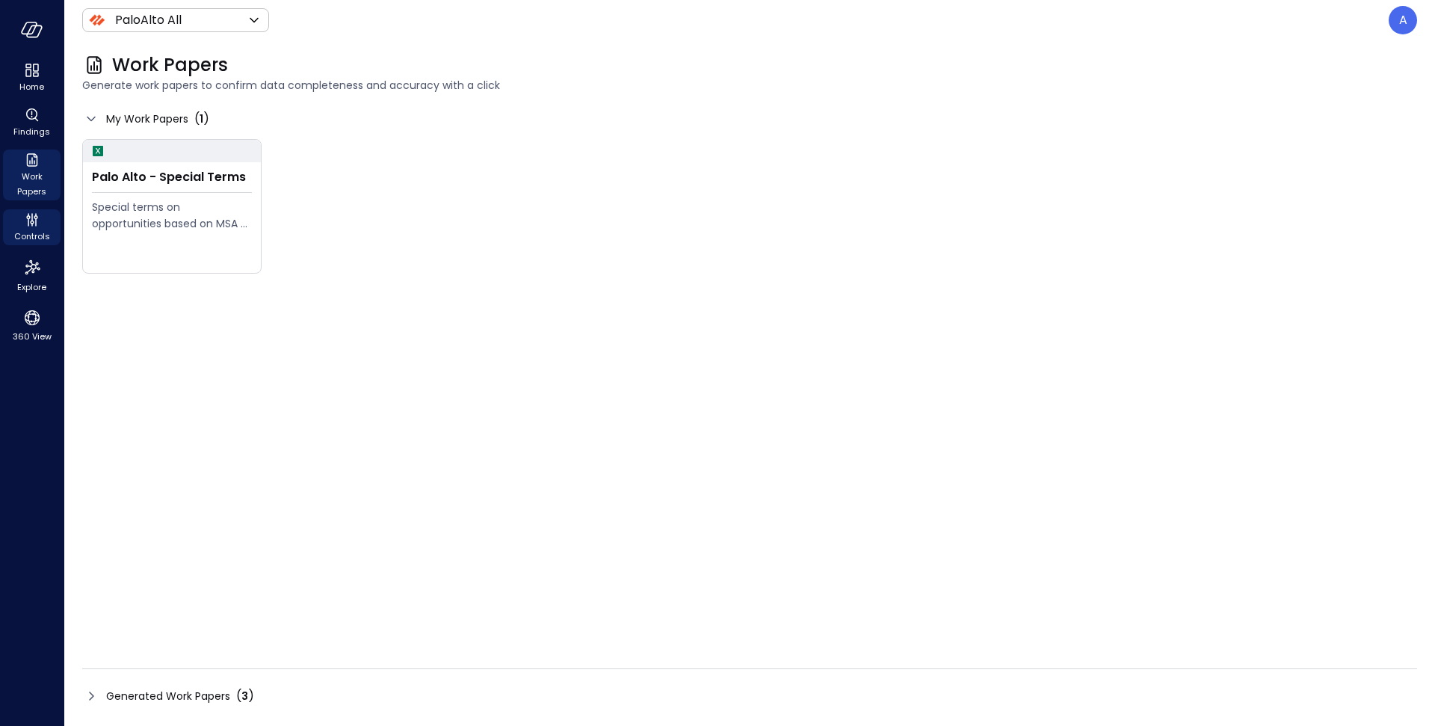
click at [31, 219] on icon "Controls" at bounding box center [32, 220] width 18 height 18
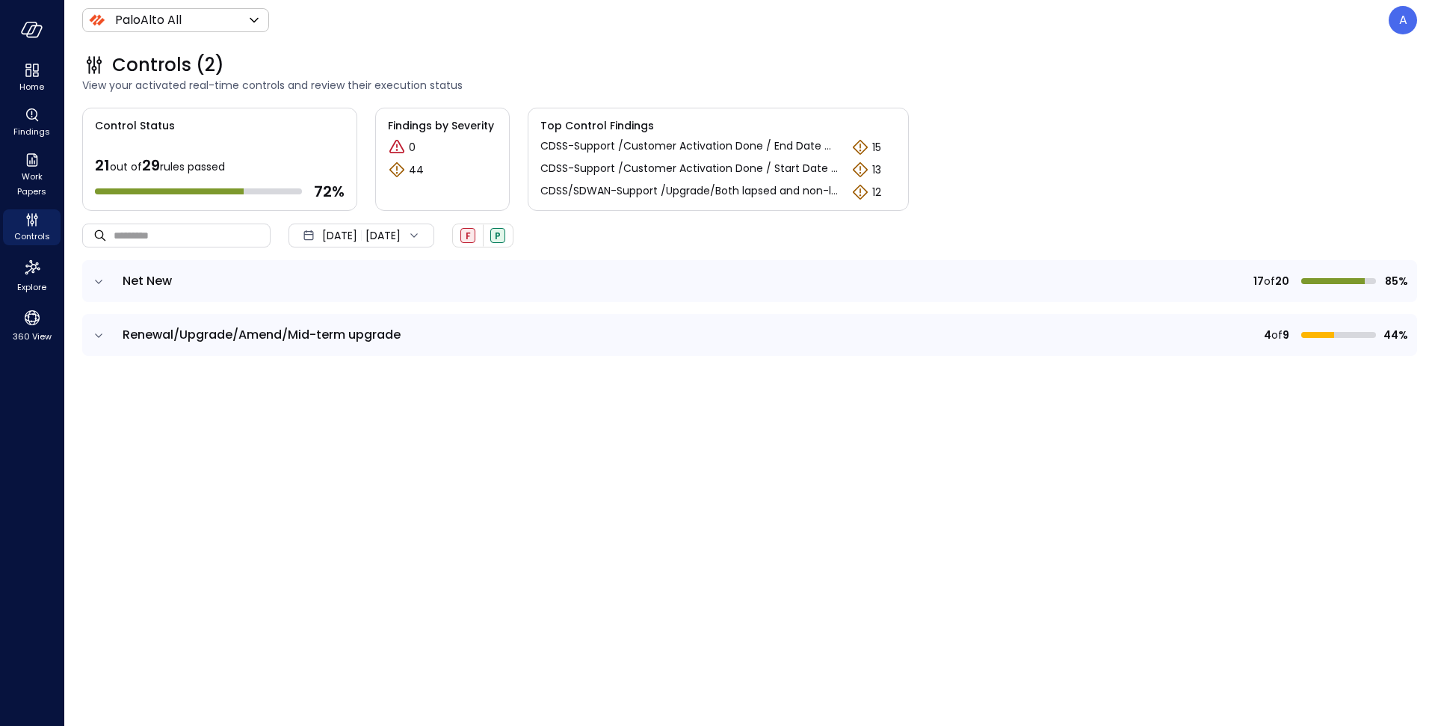
click at [96, 333] on icon "expand row" at bounding box center [98, 335] width 7 height 4
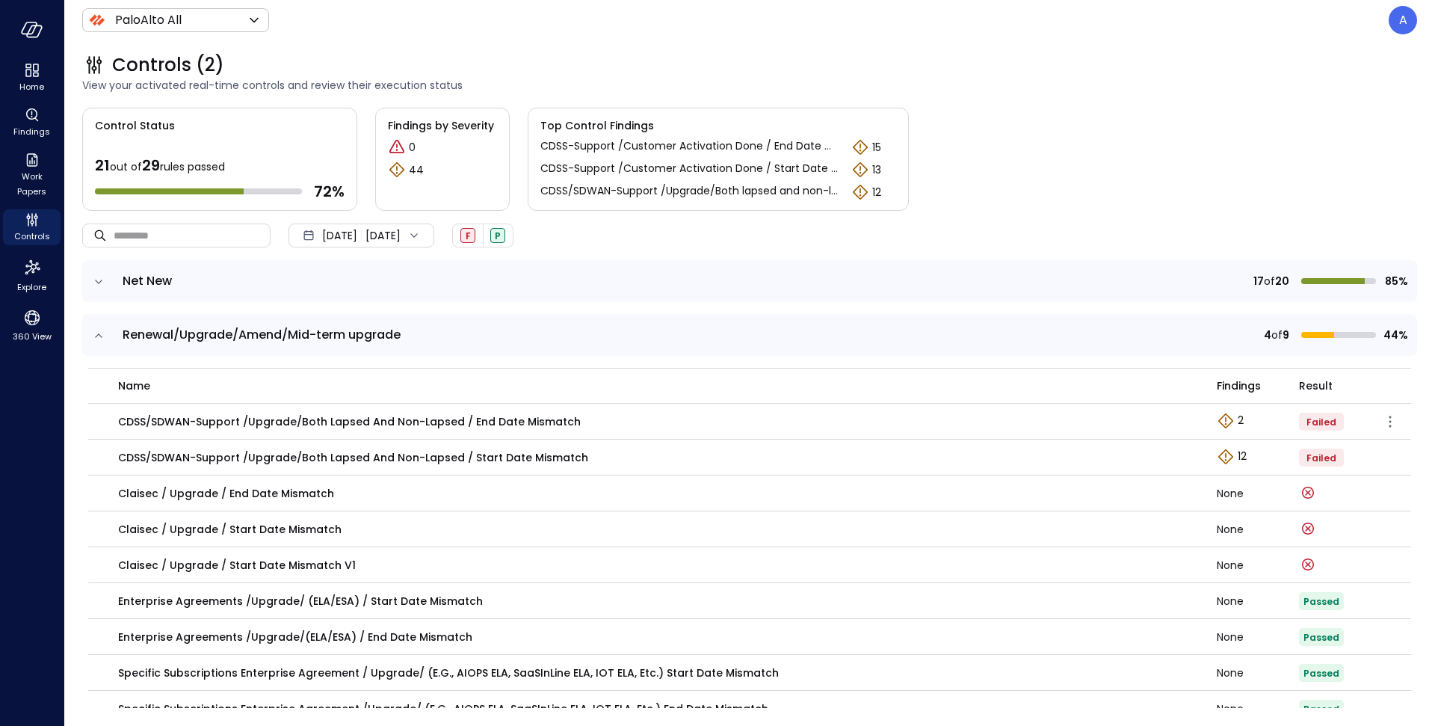
click at [421, 419] on p "CDSS/SDWAN-Support /Upgrade/Both lapsed and non-lapsed / End Date Mismatch" at bounding box center [349, 421] width 463 height 16
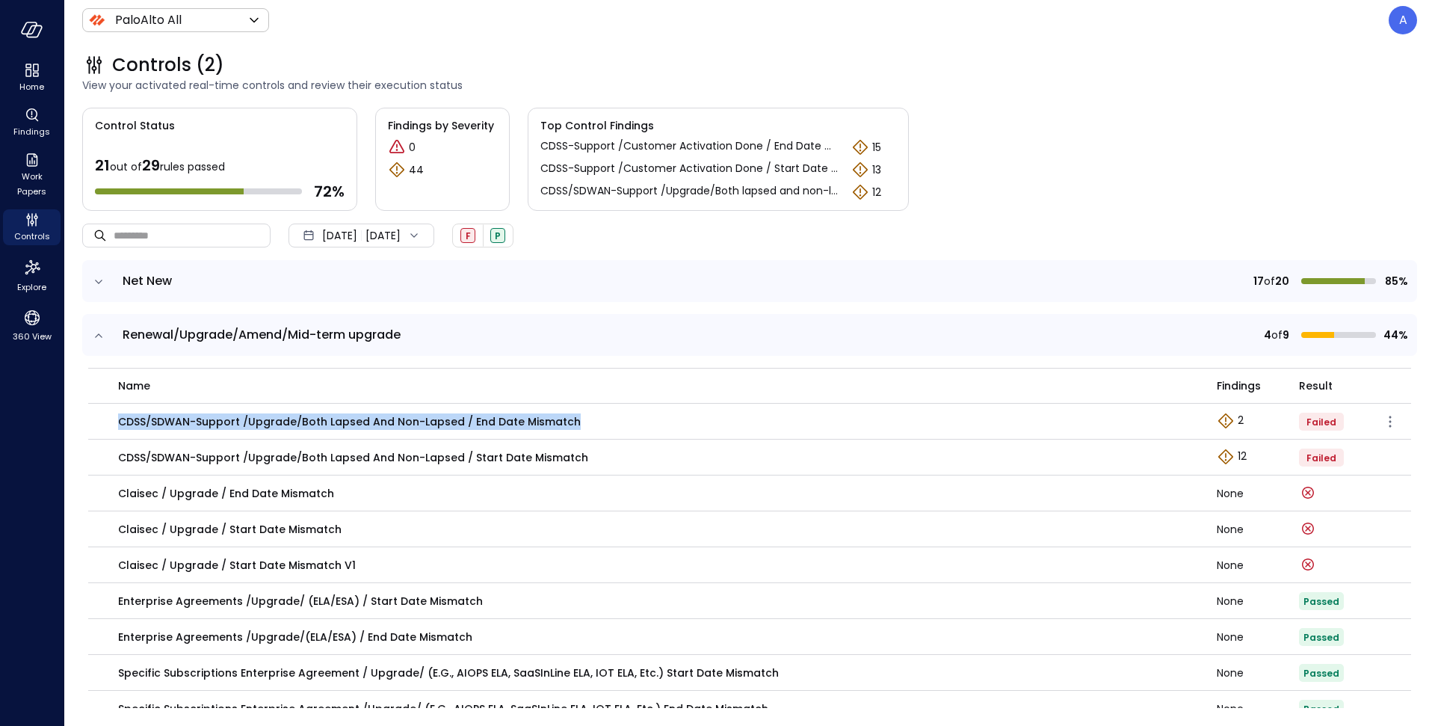
click at [421, 419] on p "CDSS/SDWAN-Support /Upgrade/Both lapsed and non-lapsed / End Date Mismatch" at bounding box center [349, 421] width 463 height 16
click at [312, 424] on p "CDSS/SDWAN-Support /Upgrade/Both lapsed and non-lapsed / End Date Mismatch" at bounding box center [349, 421] width 463 height 16
drag, startPoint x: 298, startPoint y: 422, endPoint x: 455, endPoint y: 422, distance: 157.7
click at [455, 422] on p "CDSS/SDWAN-Support /Upgrade/Both lapsed and non-lapsed / End Date Mismatch" at bounding box center [349, 421] width 463 height 16
copy p "Both lapsed and non-lapsed"
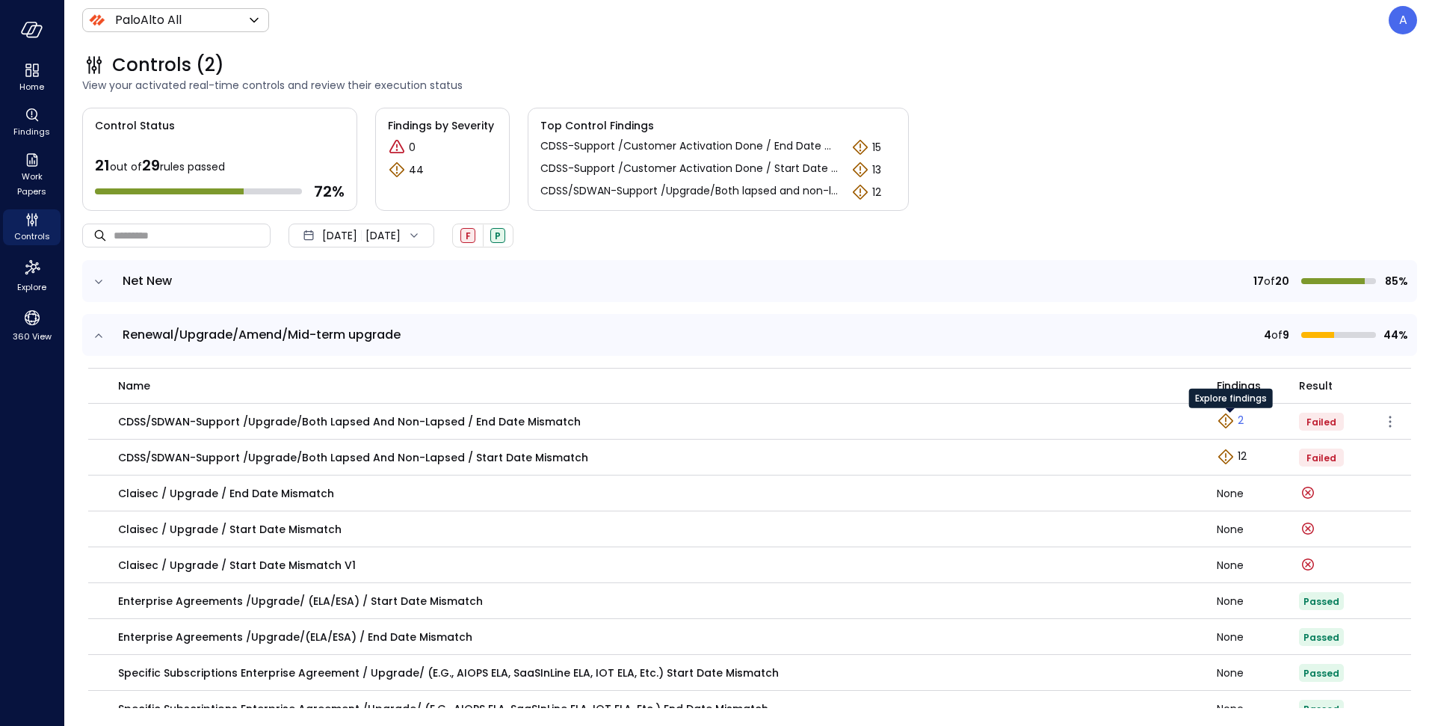
click at [1224, 420] on icon "Explore findings" at bounding box center [1226, 421] width 18 height 18
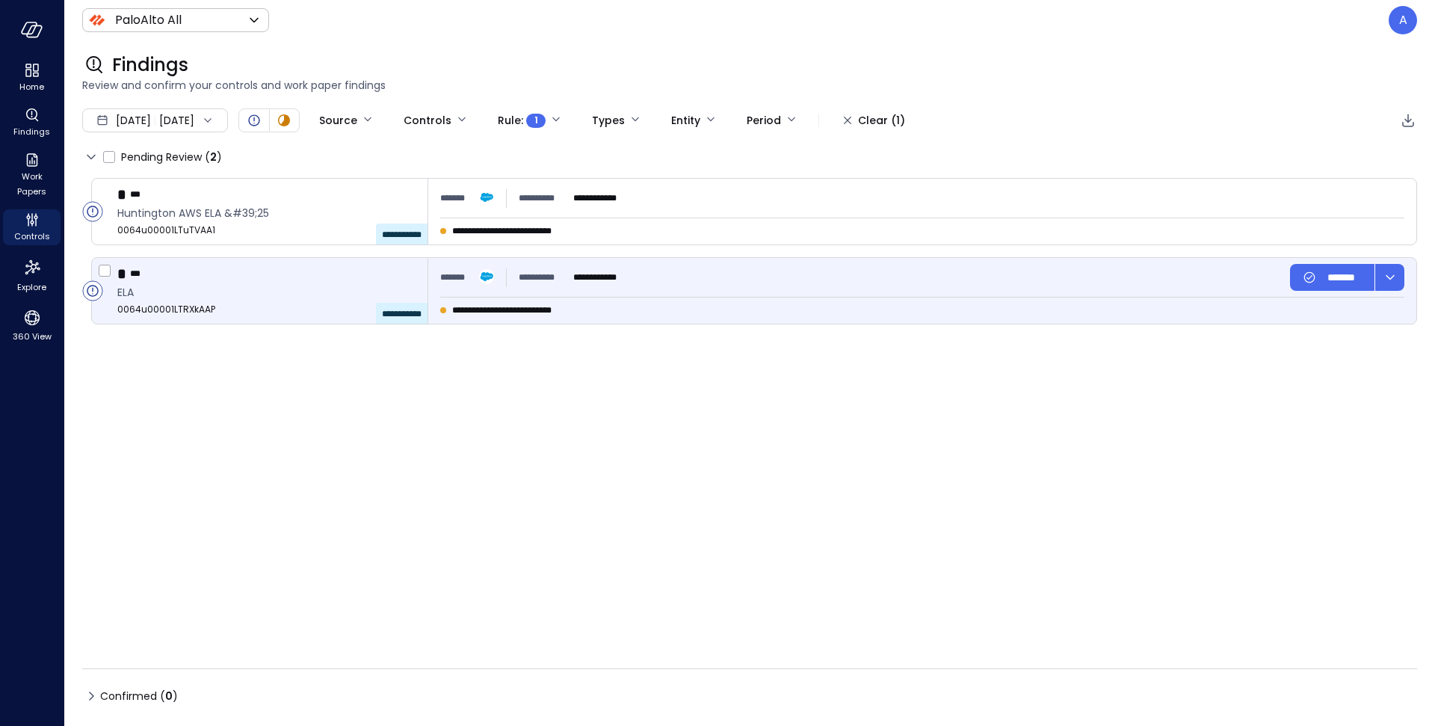
type input "****"
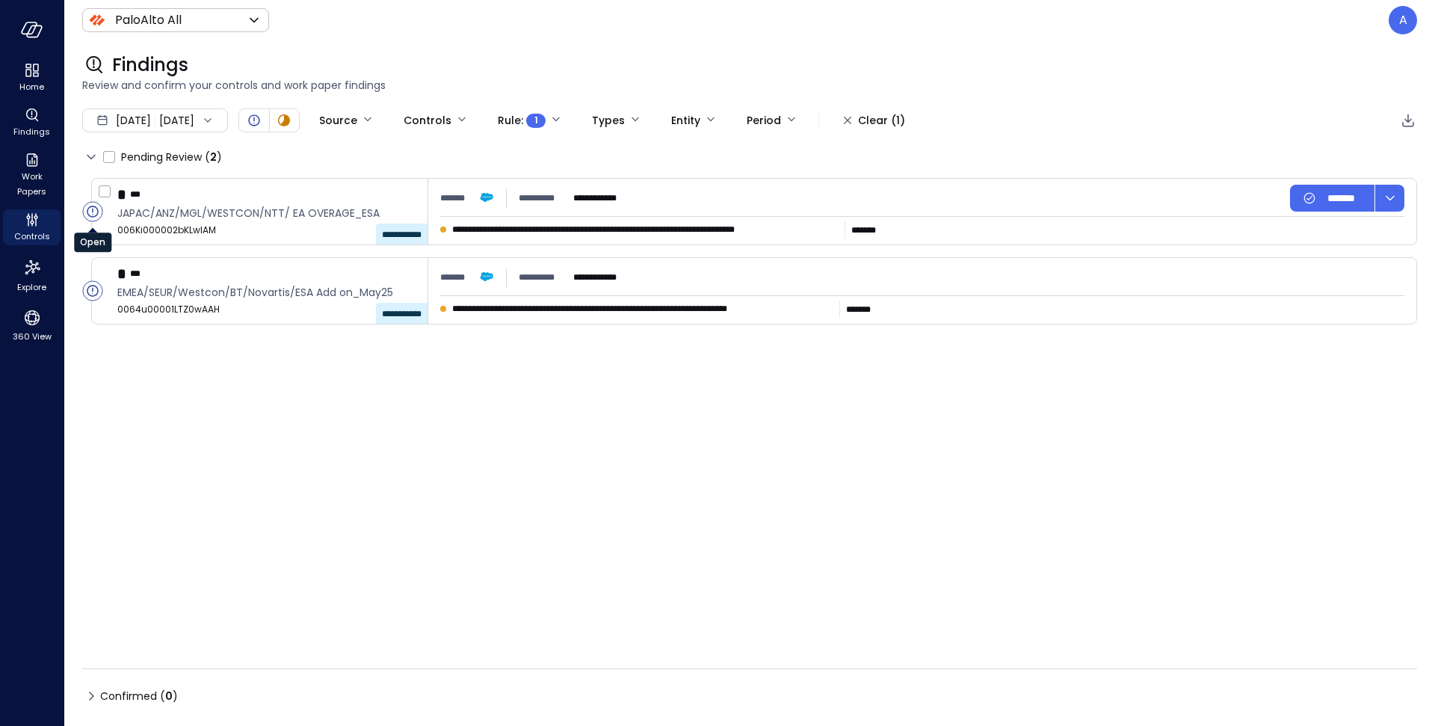
click at [96, 214] on circle "Open" at bounding box center [92, 211] width 19 height 19
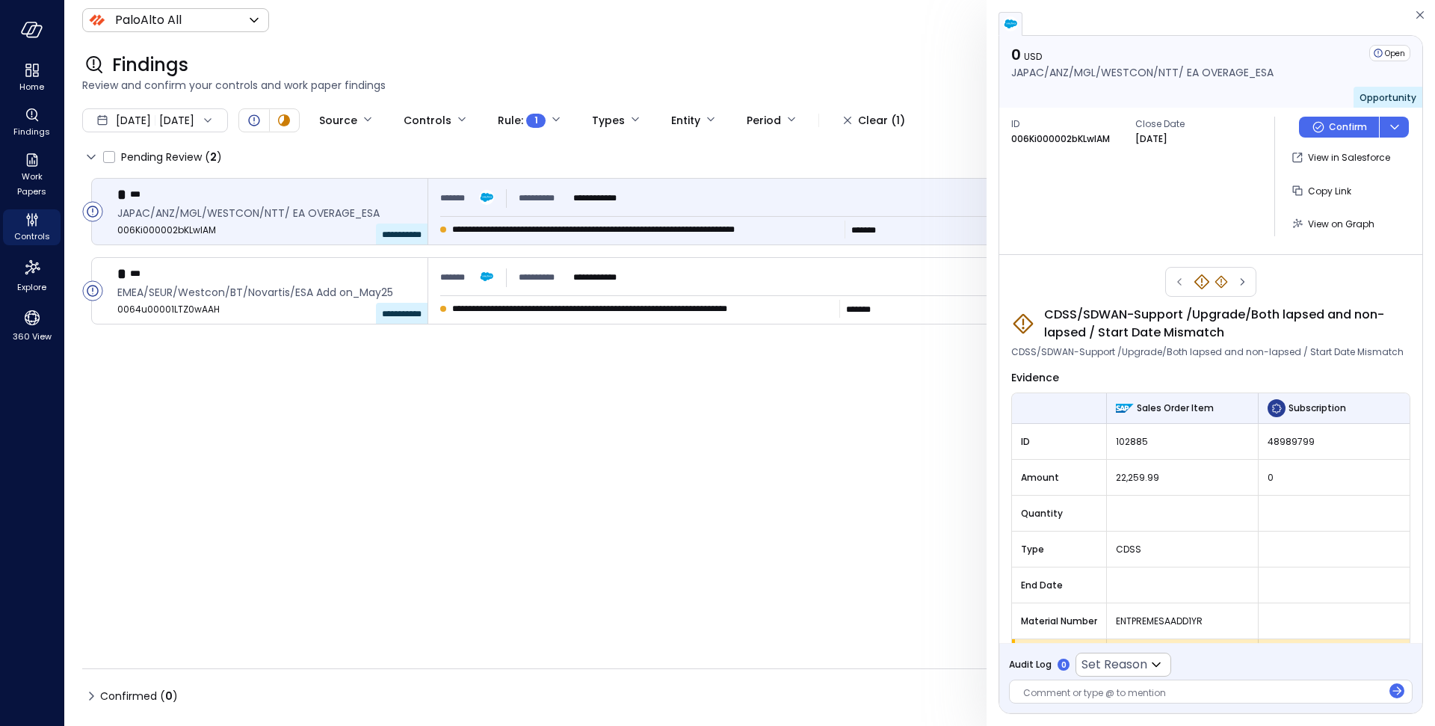
scroll to position [43, 0]
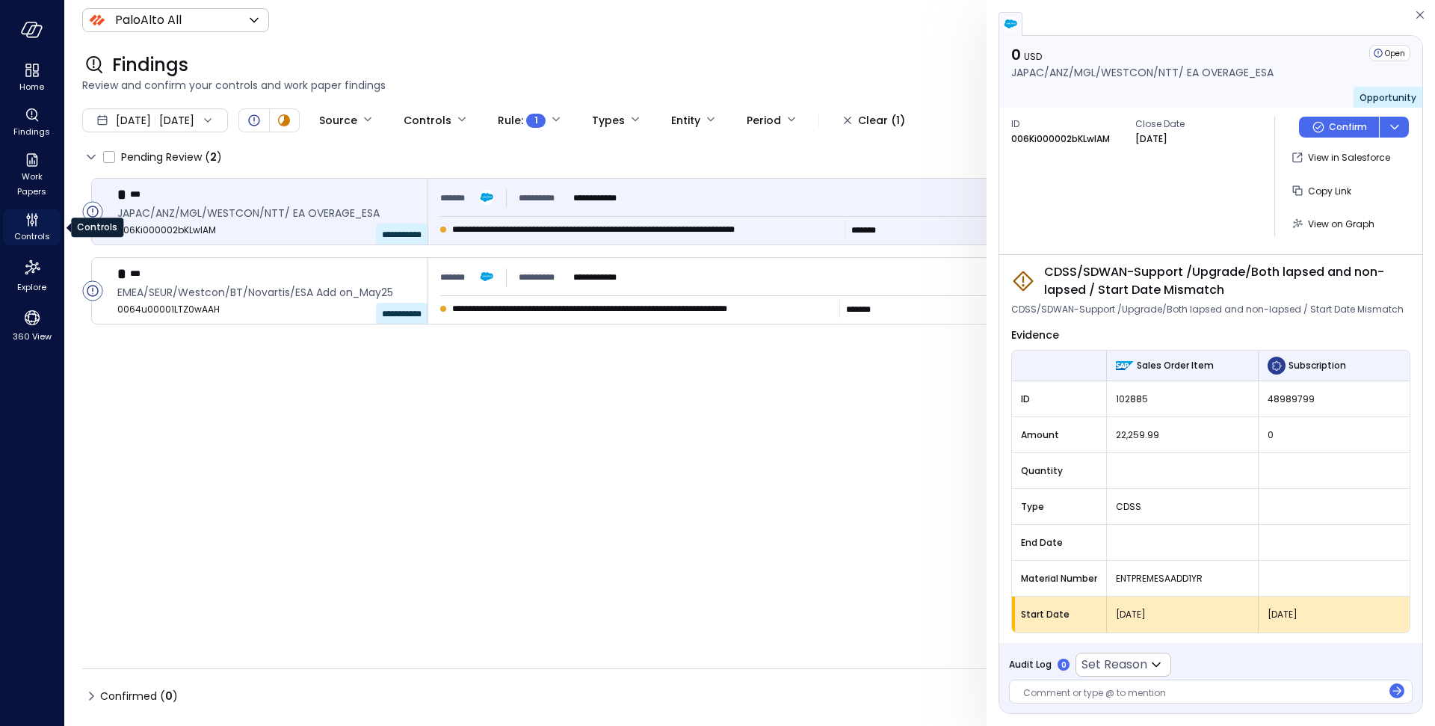
click at [31, 216] on icon "Controls" at bounding box center [31, 217] width 1 height 8
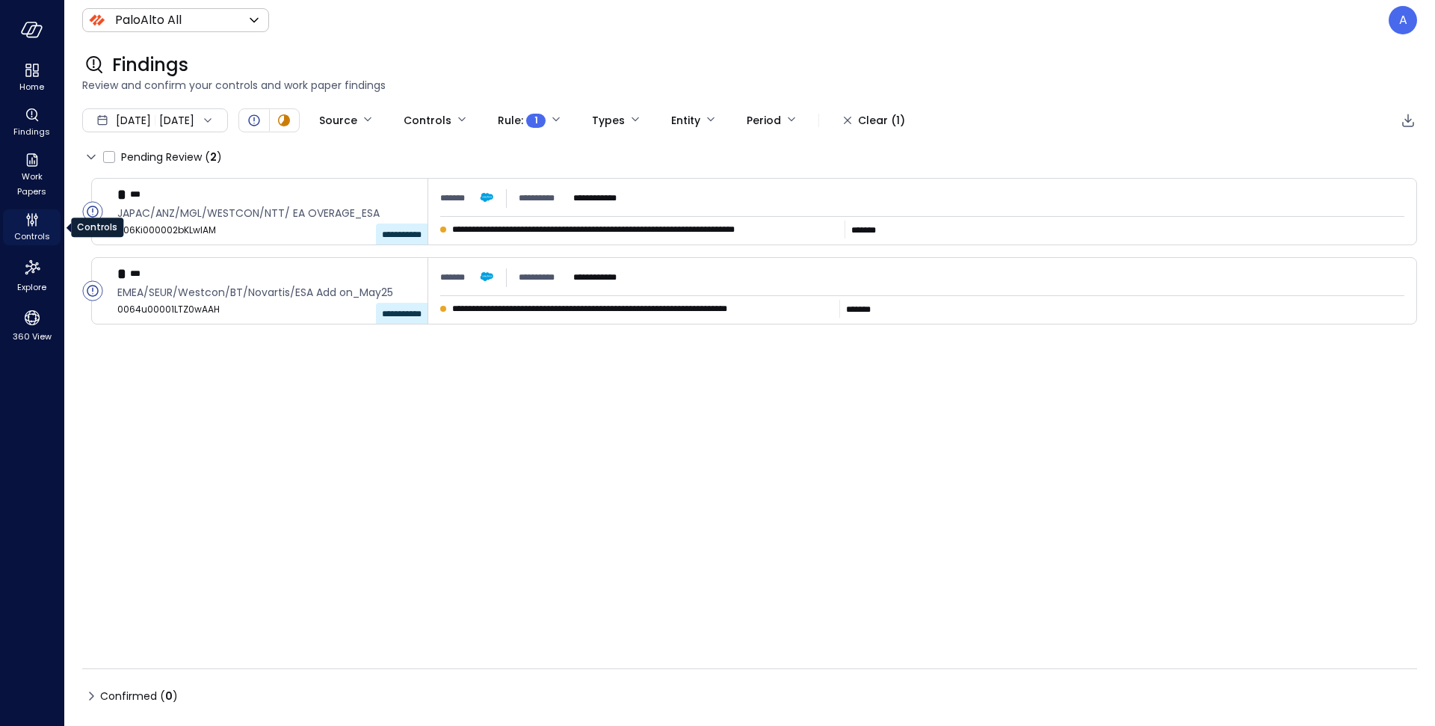
click at [34, 226] on icon "Controls" at bounding box center [32, 220] width 18 height 18
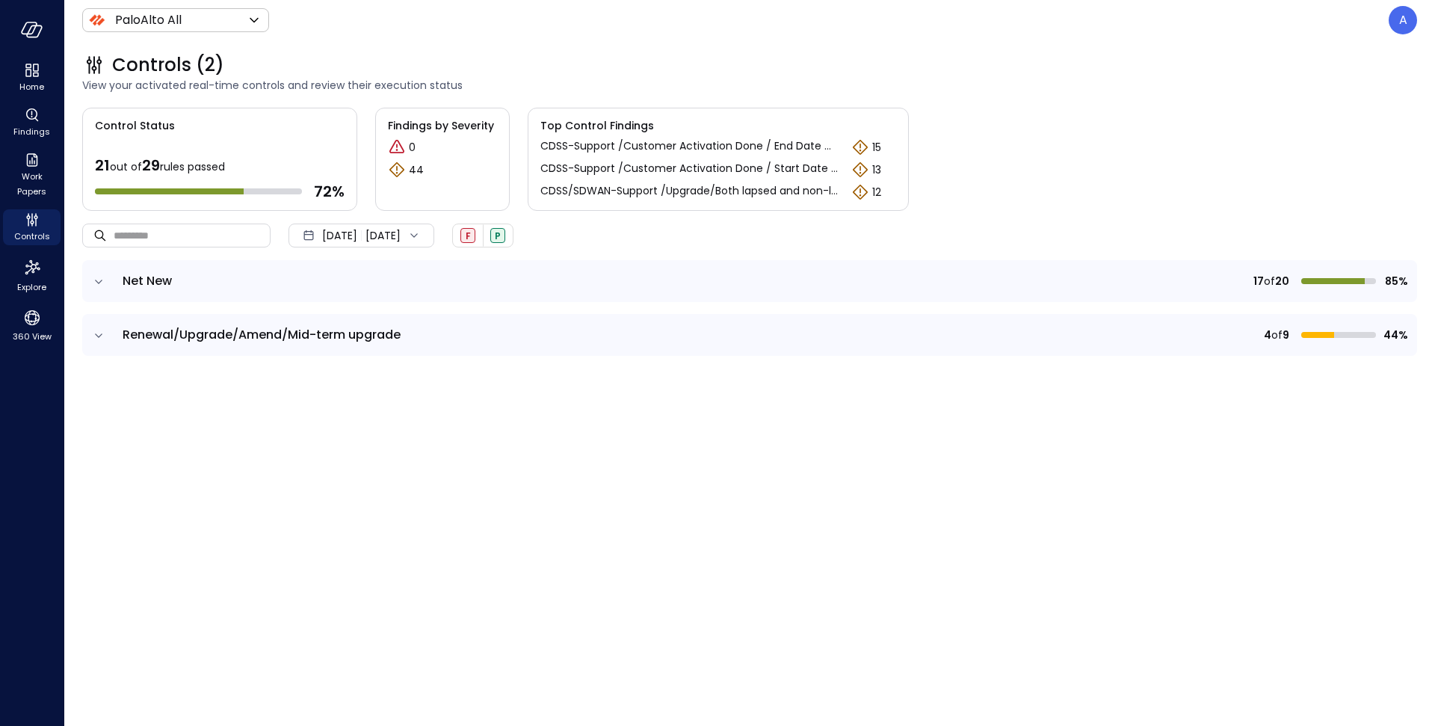
click at [97, 284] on icon "expand row" at bounding box center [98, 281] width 15 height 15
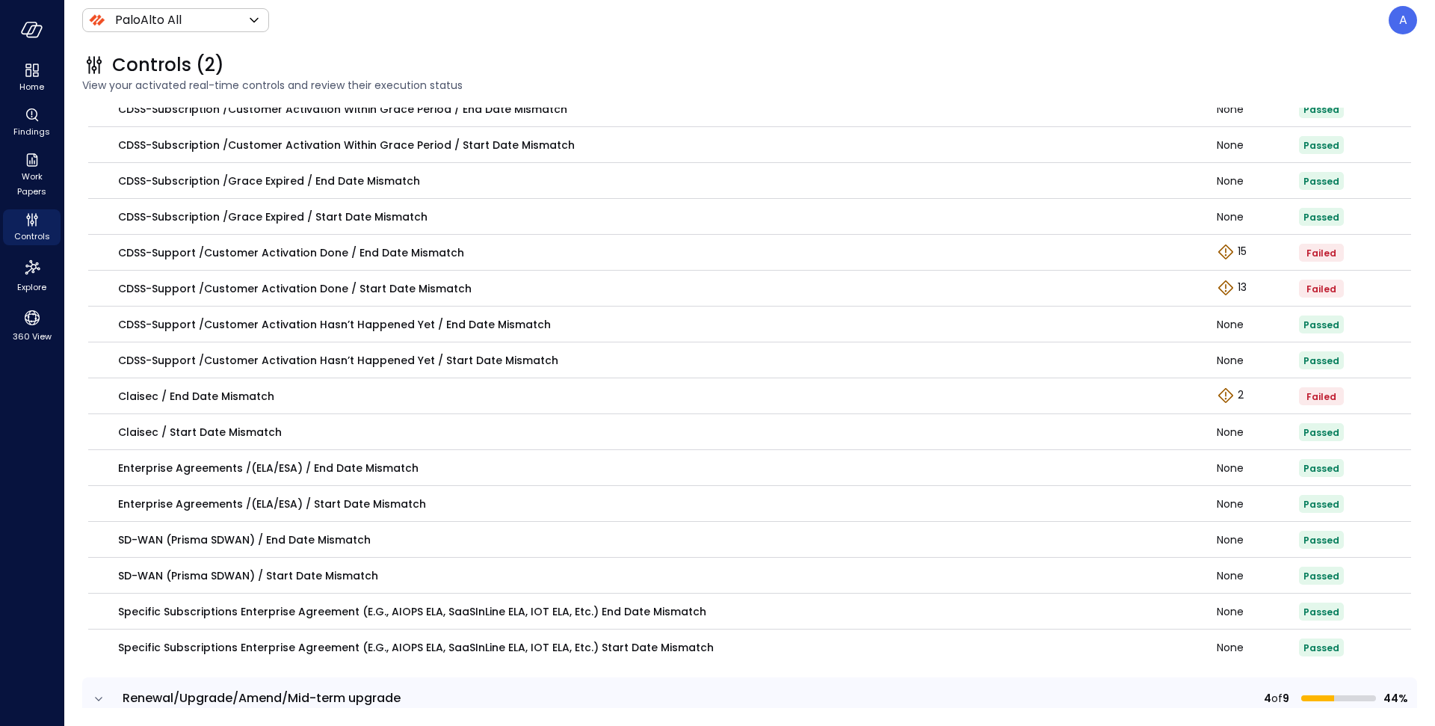
scroll to position [425, 0]
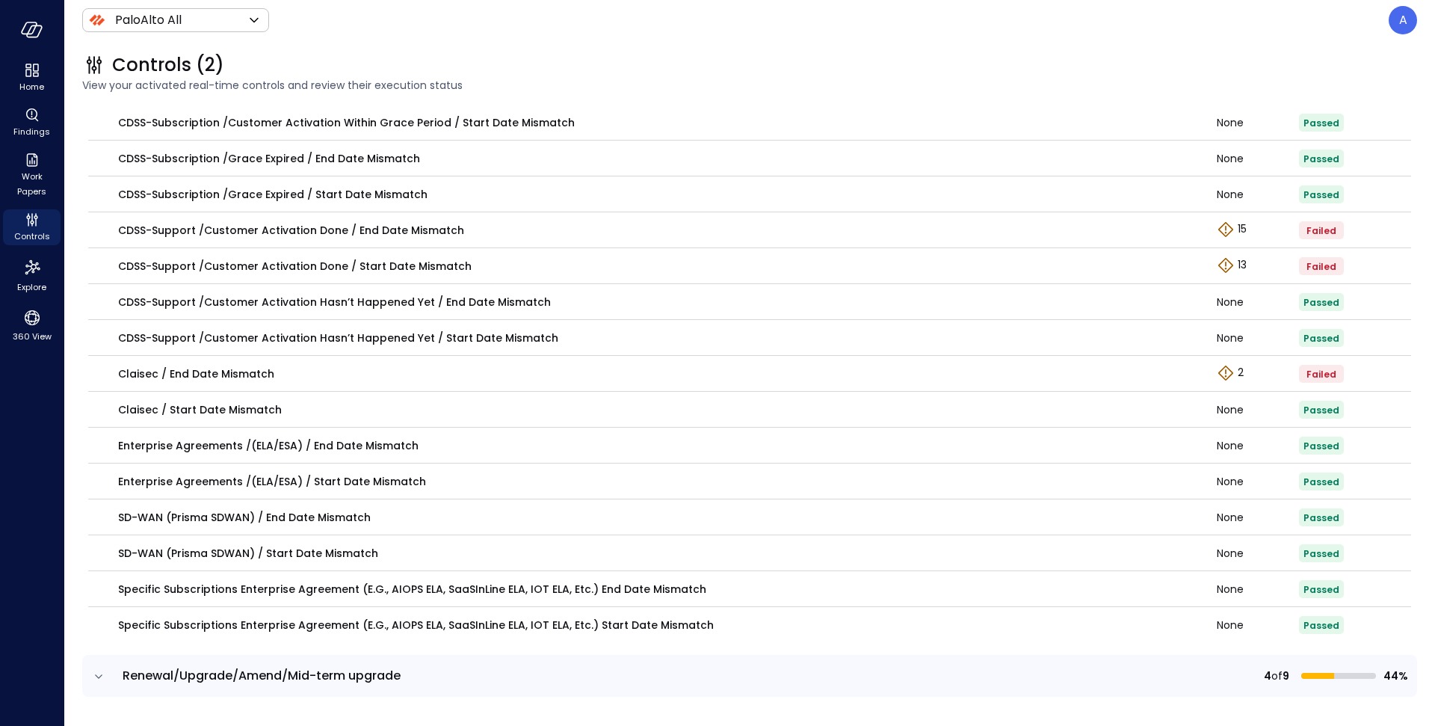
click at [102, 674] on icon "expand row" at bounding box center [98, 676] width 7 height 4
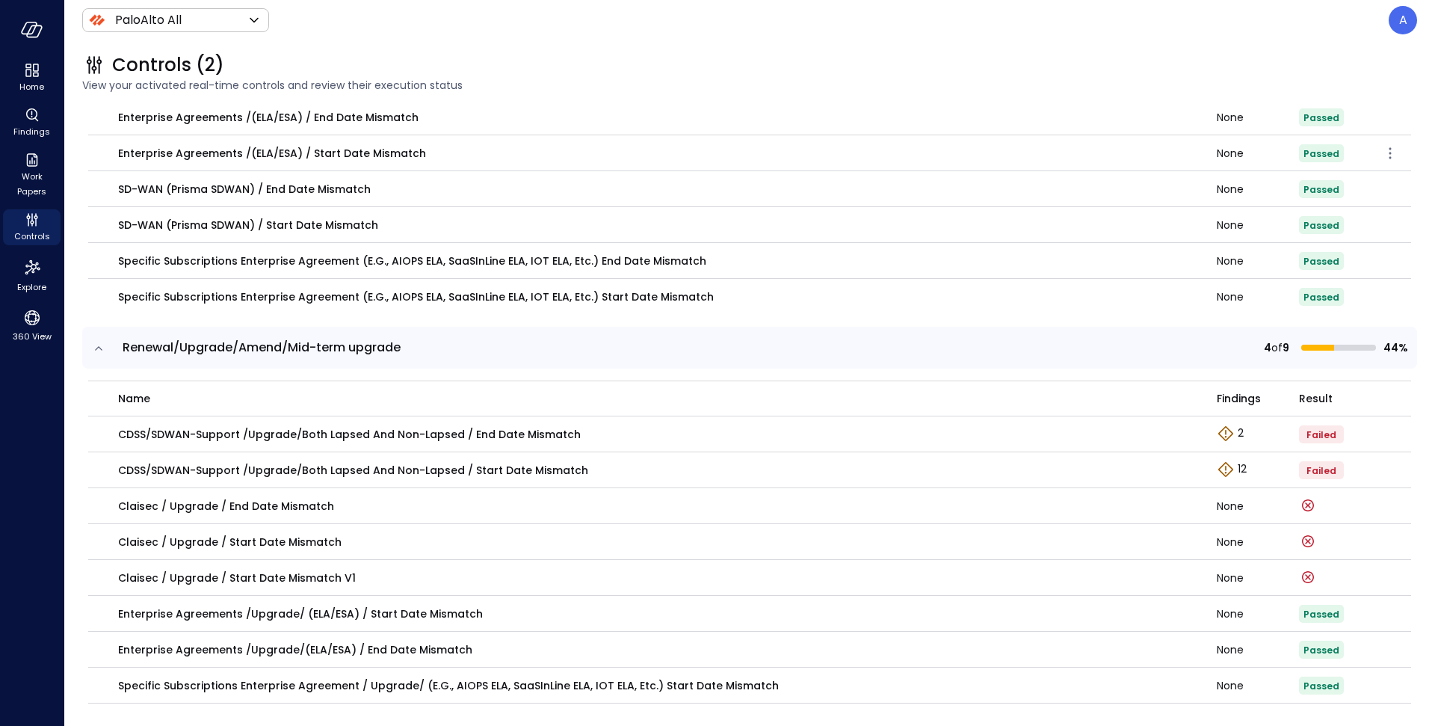
scroll to position [795, 0]
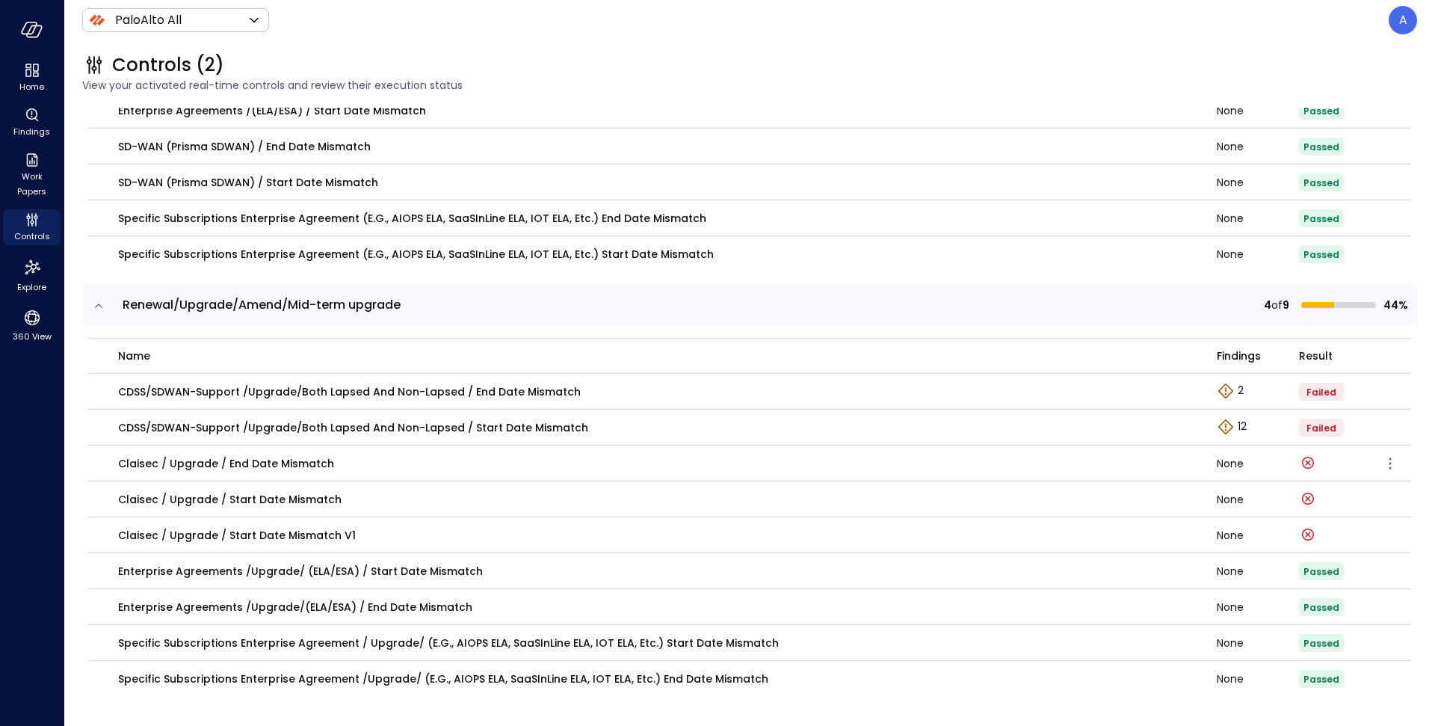
click at [184, 462] on p "Claisec / Upgrade / End Date Mismatch" at bounding box center [226, 463] width 216 height 16
click at [236, 460] on p "Claisec / Upgrade / End Date Mismatch" at bounding box center [226, 463] width 216 height 16
click at [277, 462] on p "Claisec / Upgrade / End Date Mismatch" at bounding box center [226, 463] width 216 height 16
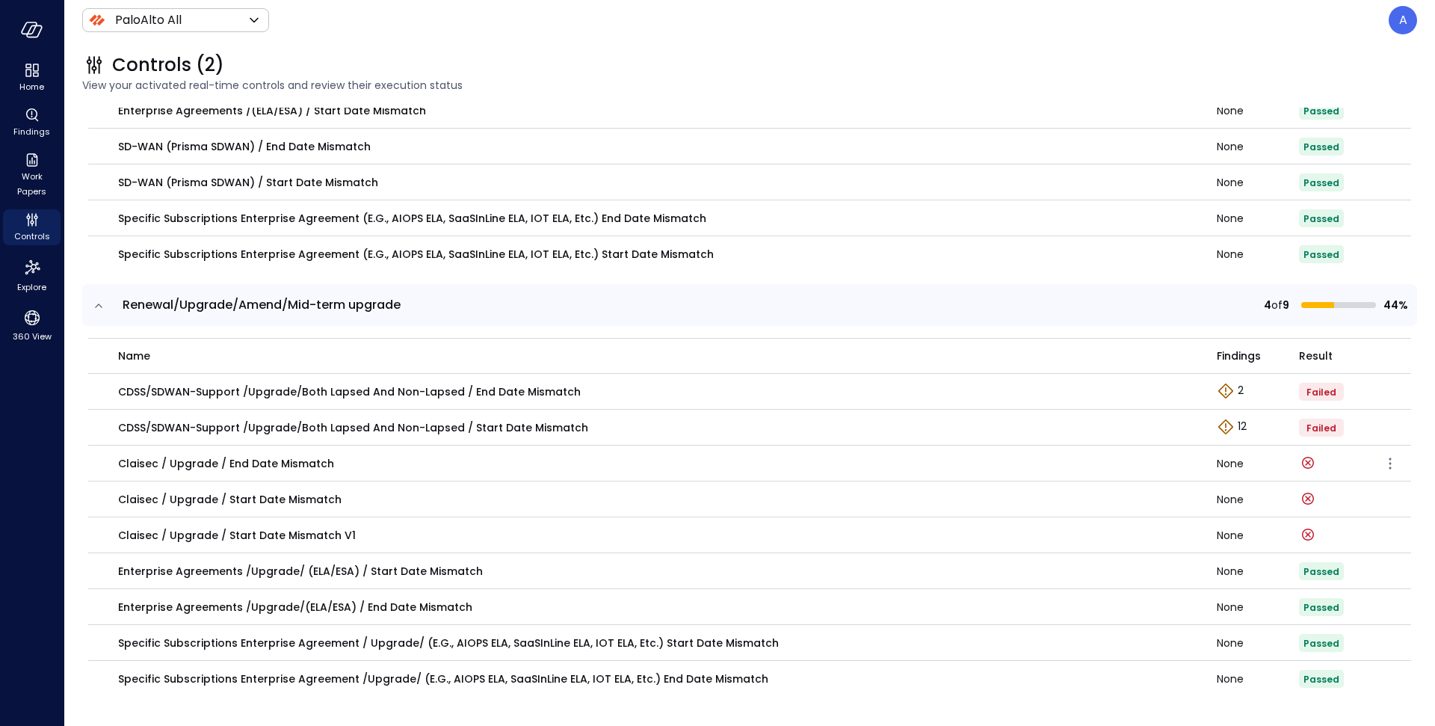
click at [197, 458] on p "Claisec / Upgrade / End Date Mismatch" at bounding box center [226, 463] width 216 height 16
copy p "Upgrade"
click at [318, 462] on p "Claisec / Upgrade / End Date Mismatch" at bounding box center [226, 463] width 216 height 16
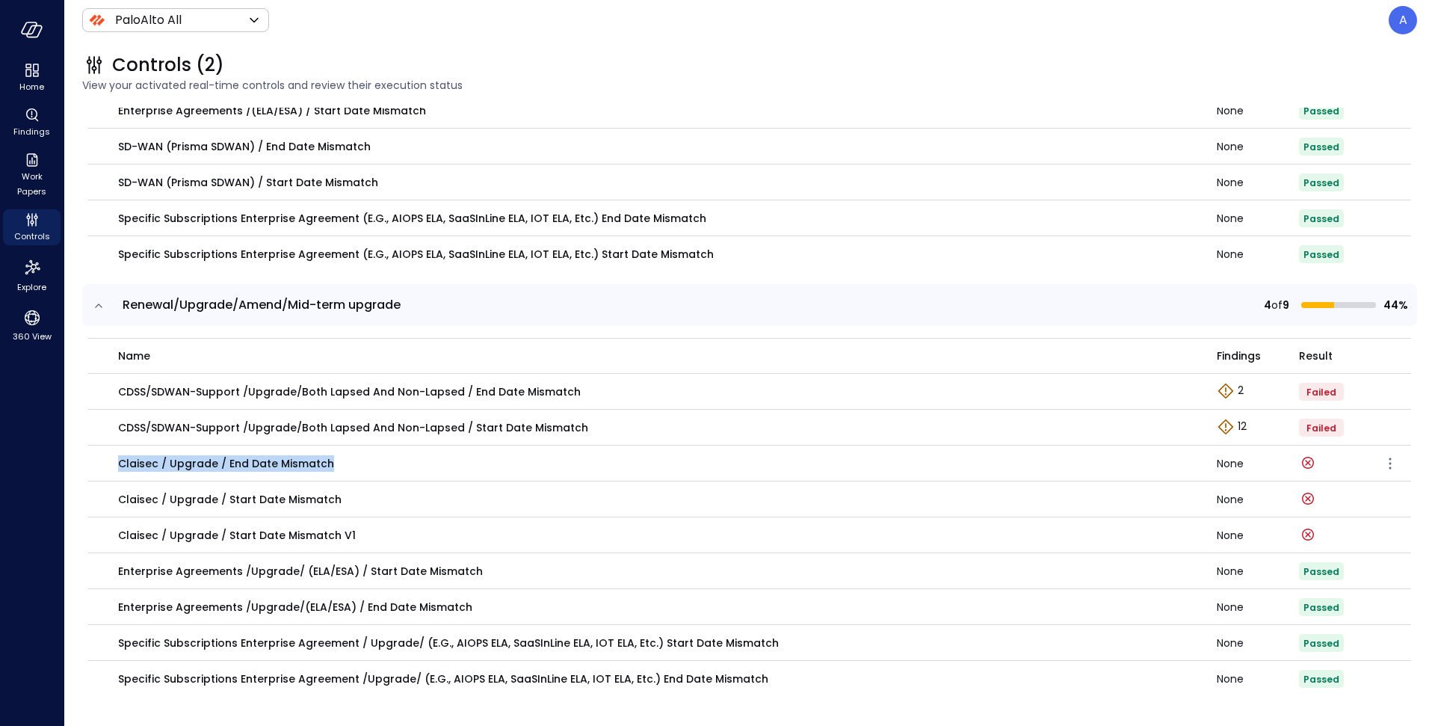
click at [318, 462] on p "Claisec / Upgrade / End Date Mismatch" at bounding box center [226, 463] width 216 height 16
click at [246, 460] on p "Claisec / Upgrade / End Date Mismatch" at bounding box center [226, 463] width 216 height 16
drag, startPoint x: 226, startPoint y: 460, endPoint x: 341, endPoint y: 471, distance: 115.7
click at [341, 471] on td "Claisec / Upgrade / End Date Mismatch" at bounding box center [652, 464] width 1129 height 36
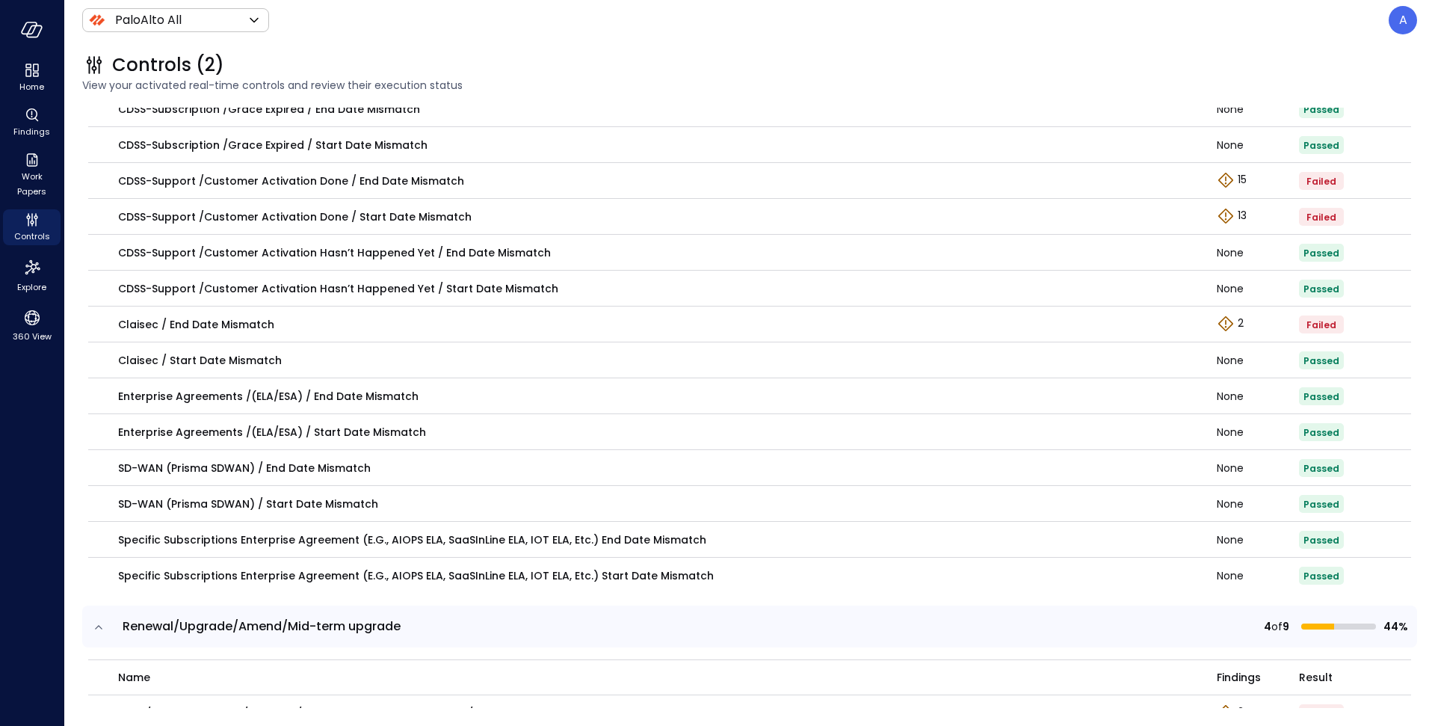
scroll to position [481, 0]
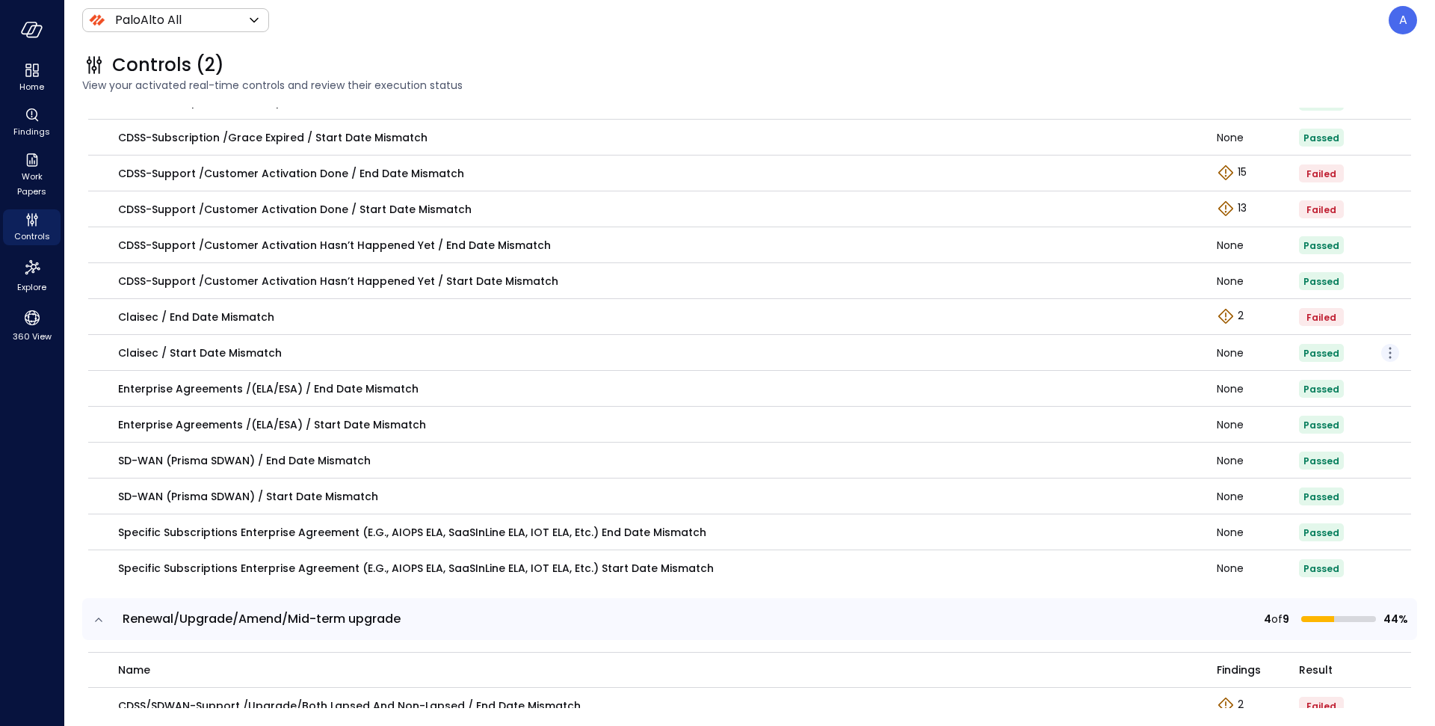
click at [1386, 352] on icon "button" at bounding box center [1390, 353] width 18 height 18
click at [1362, 370] on p "Edit control" at bounding box center [1336, 373] width 59 height 15
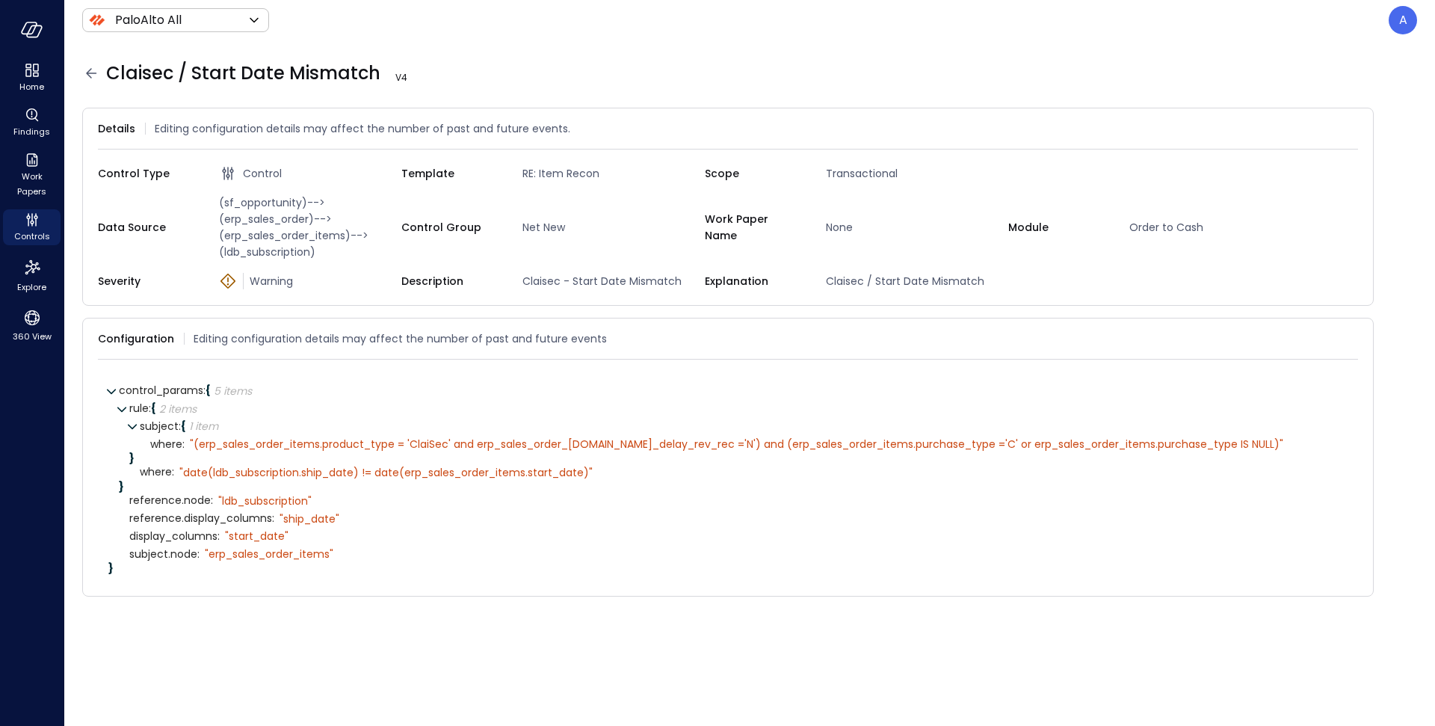
click at [87, 72] on icon at bounding box center [91, 73] width 10 height 10
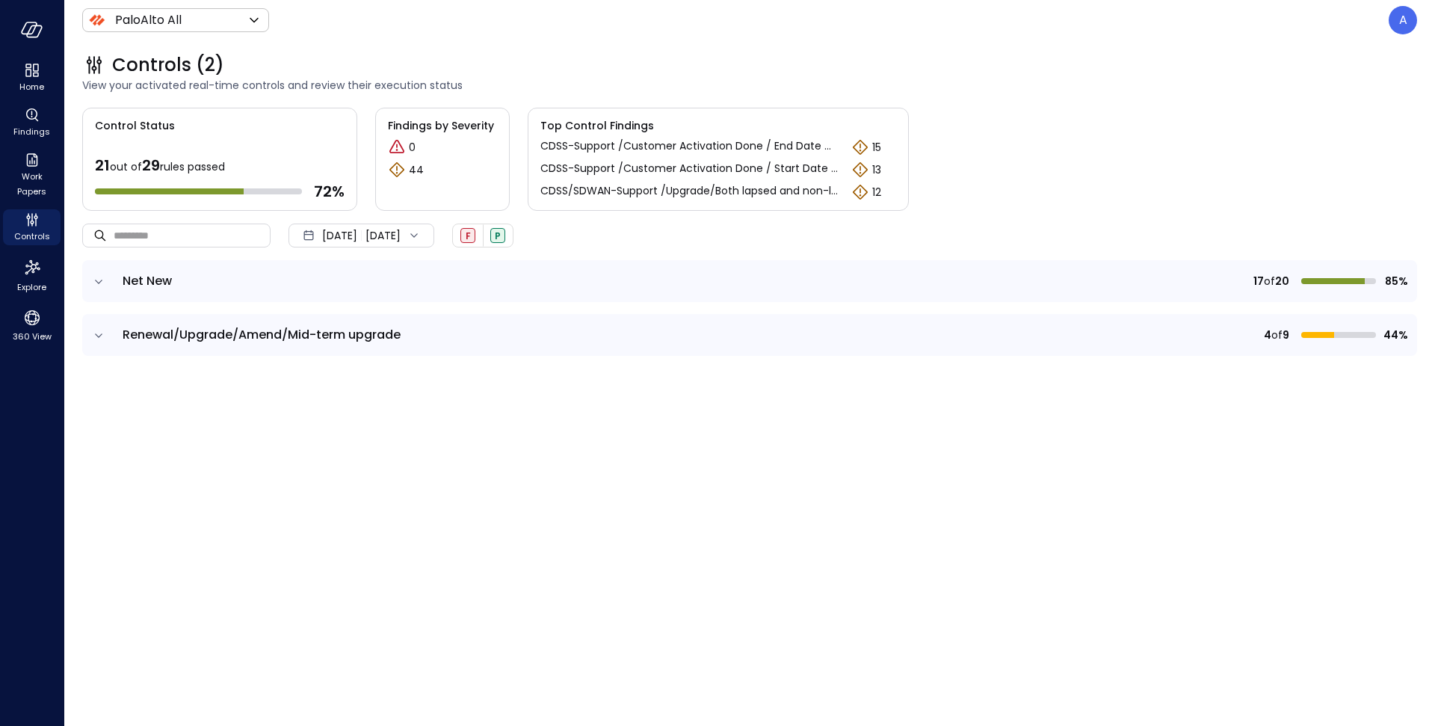
click at [89, 73] on icon at bounding box center [88, 68] width 1 height 11
click at [102, 331] on icon "expand row" at bounding box center [98, 335] width 15 height 15
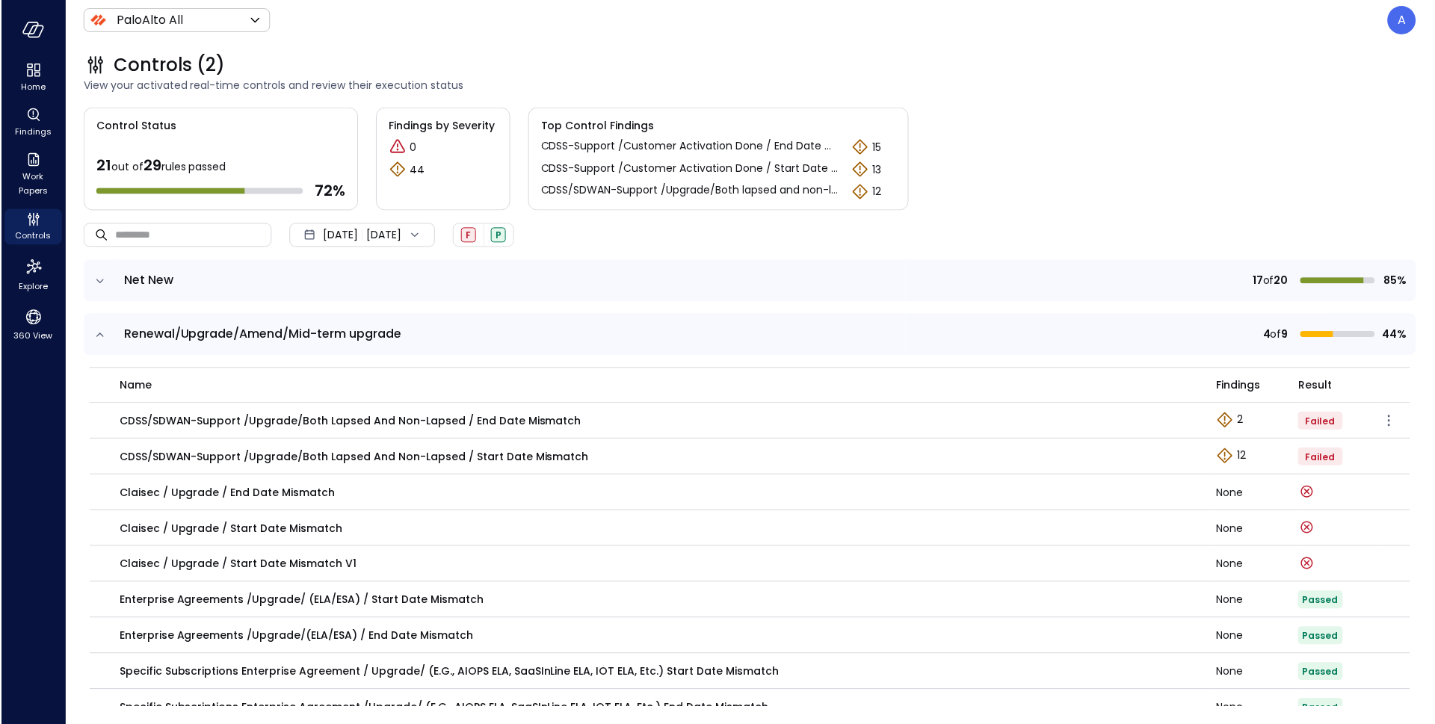
scroll to position [30, 0]
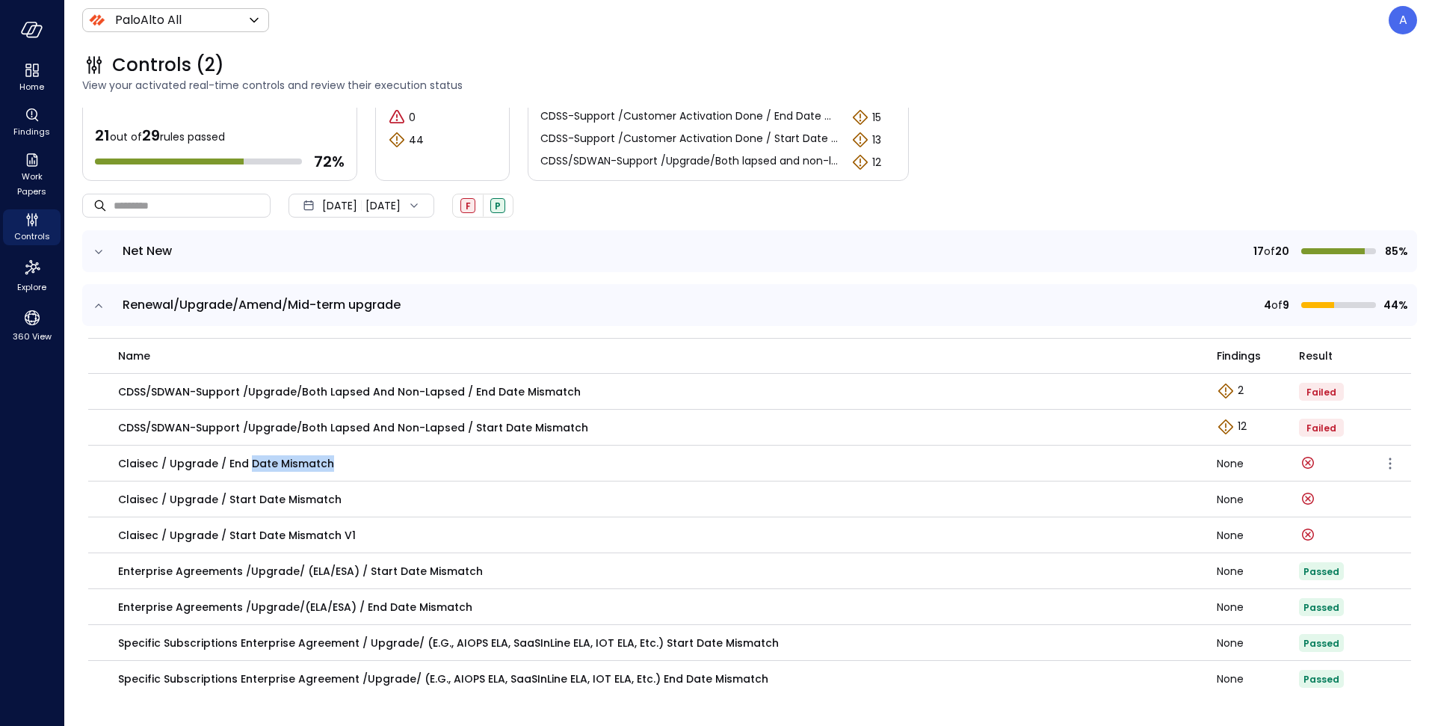
drag, startPoint x: 336, startPoint y: 462, endPoint x: 247, endPoint y: 458, distance: 89.1
click at [247, 458] on div "Claisec / Upgrade / End Date Mismatch" at bounding box center [658, 463] width 1081 height 16
drag, startPoint x: 340, startPoint y: 498, endPoint x: 181, endPoint y: 499, distance: 159.2
click at [181, 499] on div "Claisec / Upgrade / Start Date Mismatch" at bounding box center [658, 499] width 1081 height 16
drag, startPoint x: 123, startPoint y: 497, endPoint x: 289, endPoint y: 502, distance: 166.0
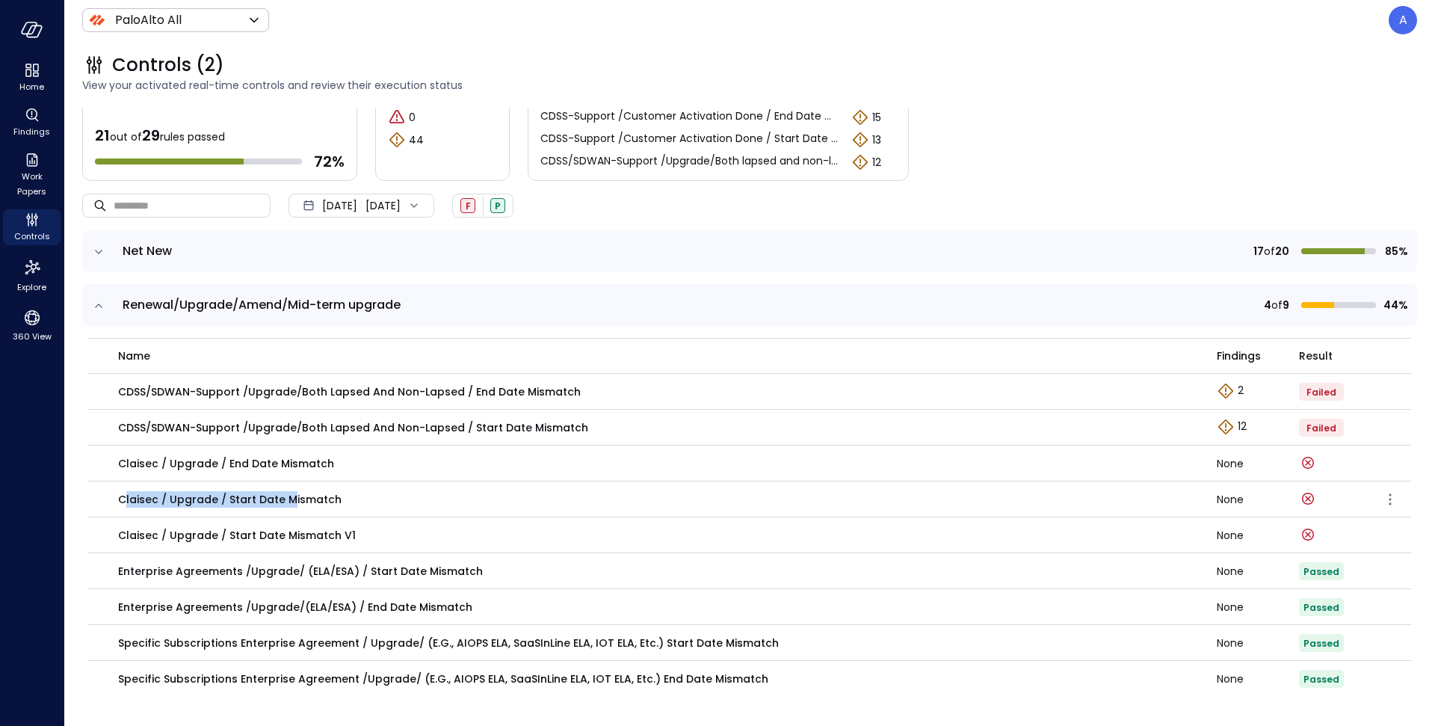
click at [289, 502] on p "Claisec / Upgrade / Start Date Mismatch" at bounding box center [230, 499] width 224 height 16
drag, startPoint x: 342, startPoint y: 499, endPoint x: 117, endPoint y: 498, distance: 225.0
click at [118, 498] on div "Claisec / Upgrade / Start Date Mismatch" at bounding box center [658, 499] width 1081 height 16
copy p "Claisec / Upgrade / Start Date Mismatch"
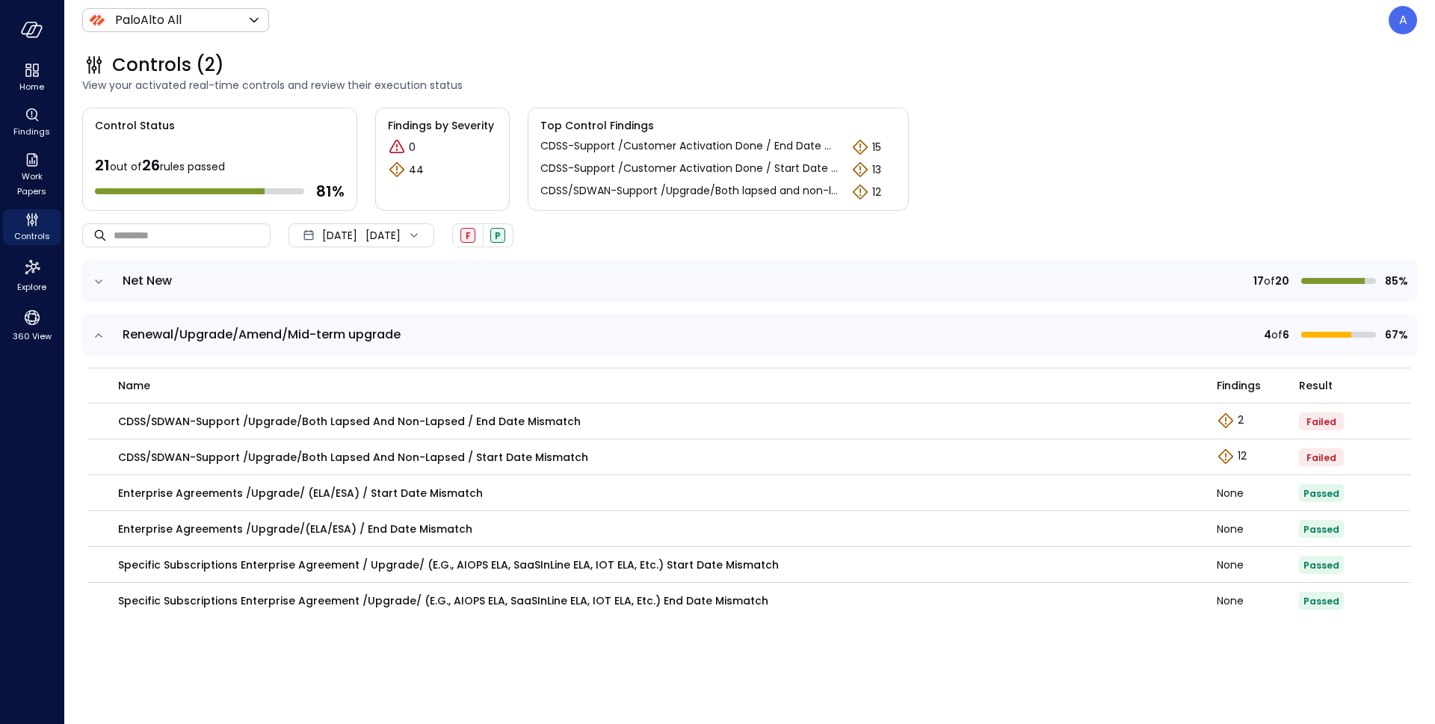
scroll to position [0, 0]
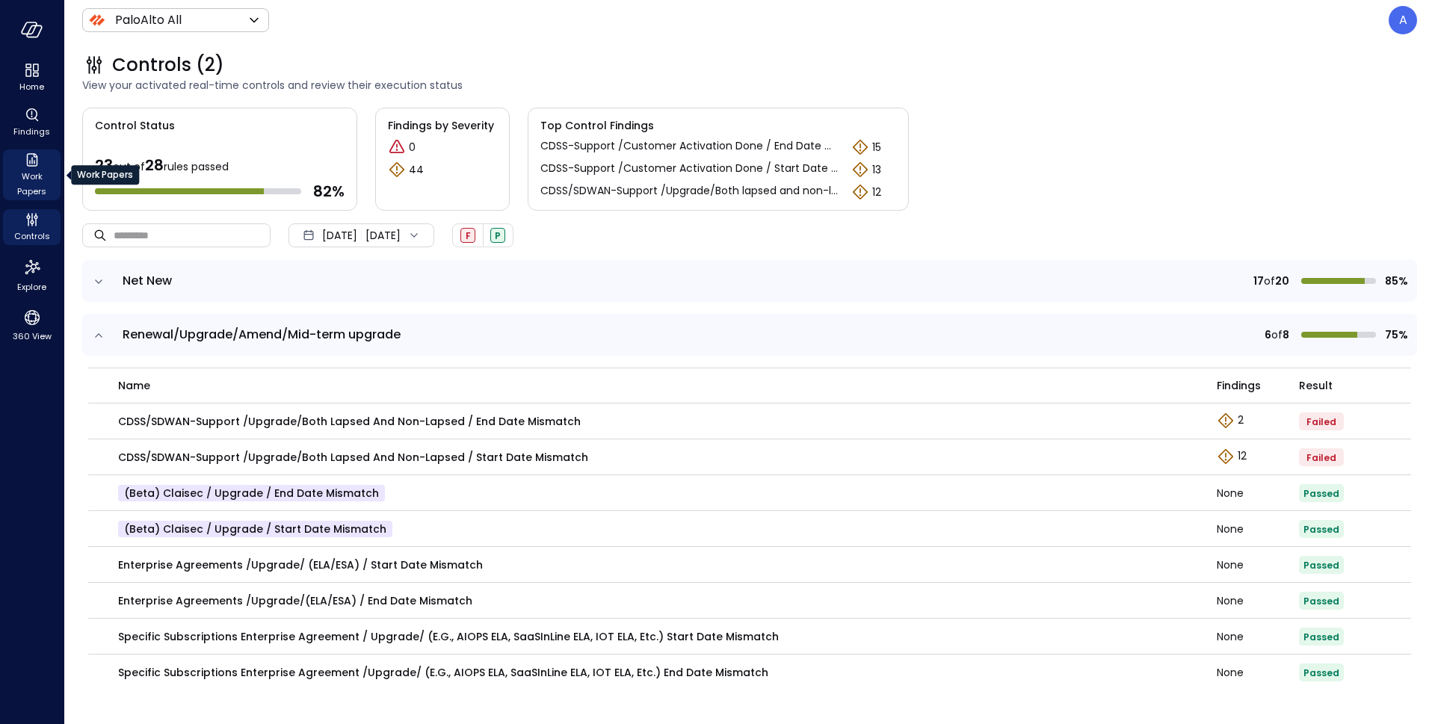
click at [33, 181] on span "Work Papers" at bounding box center [32, 184] width 46 height 30
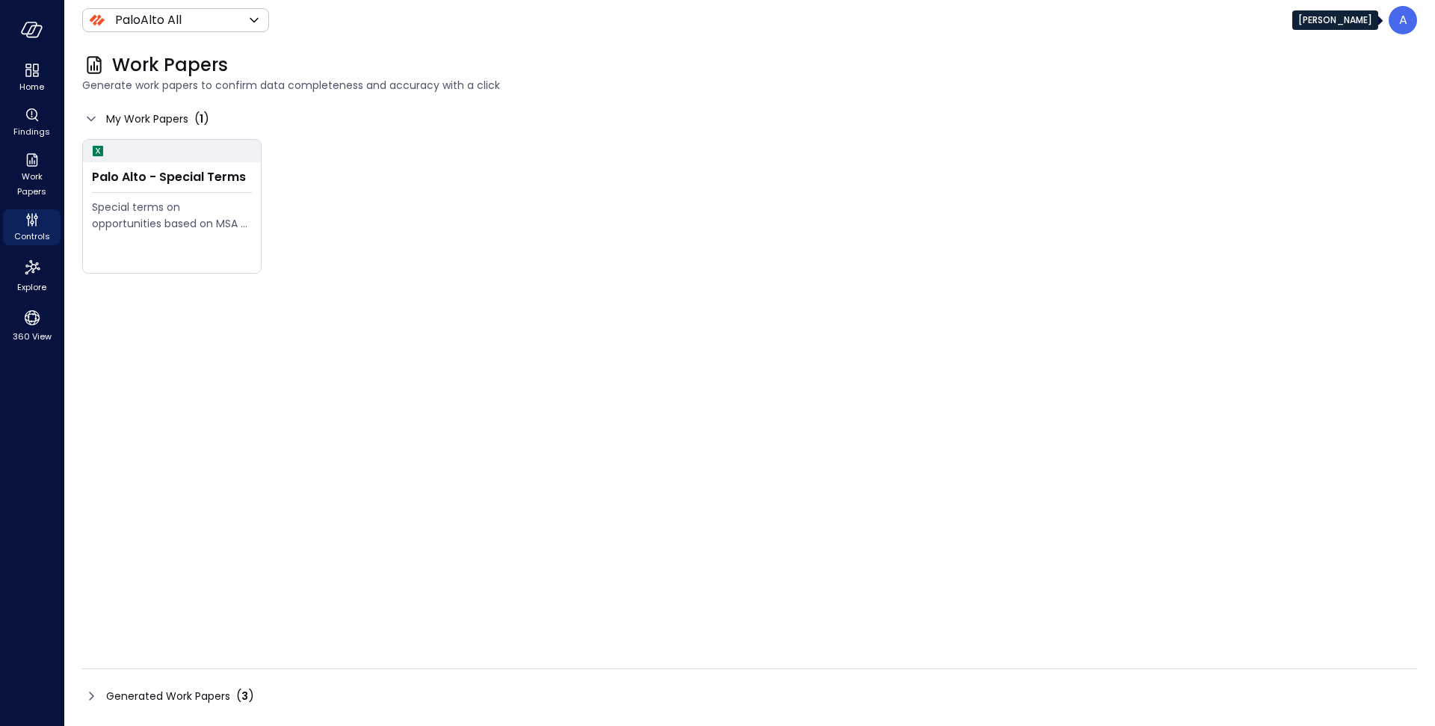
click at [1405, 32] on div "A" at bounding box center [1403, 20] width 28 height 28
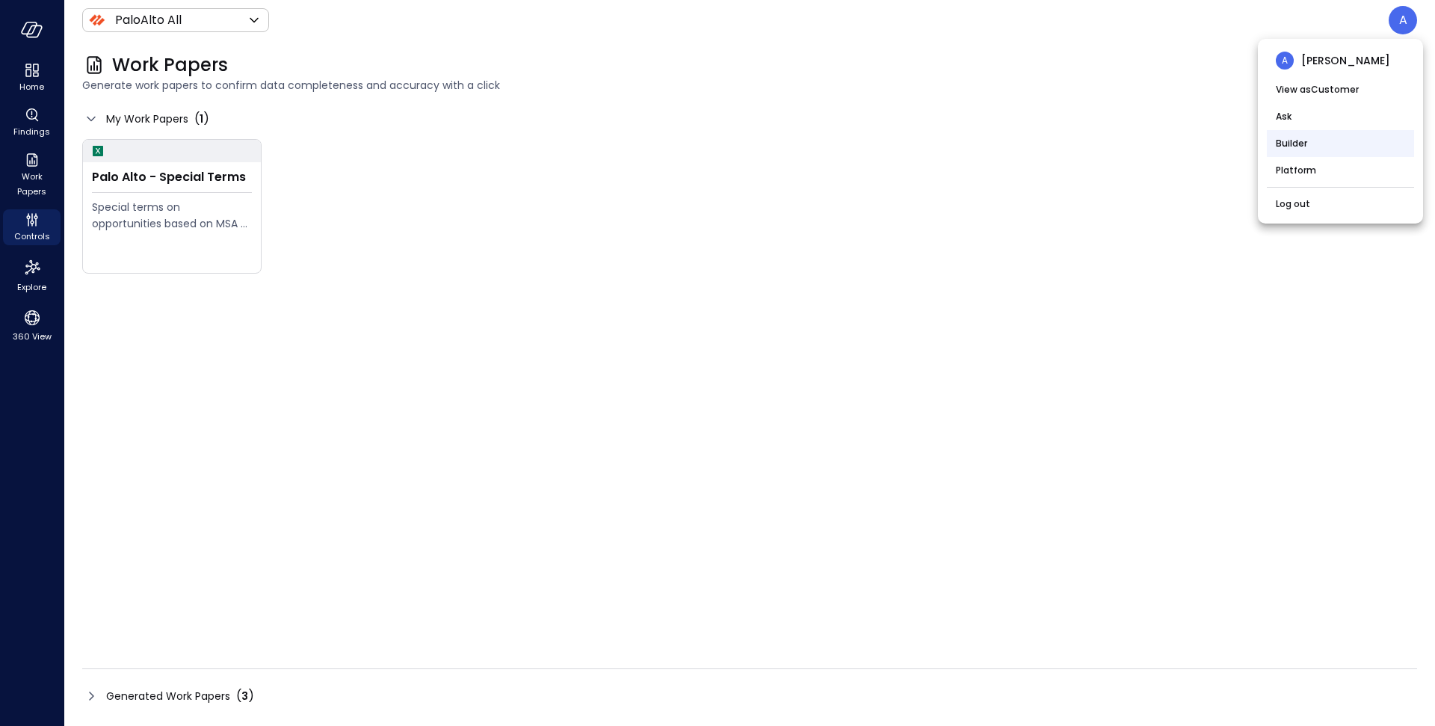
click at [1318, 135] on li "Builder" at bounding box center [1340, 143] width 147 height 27
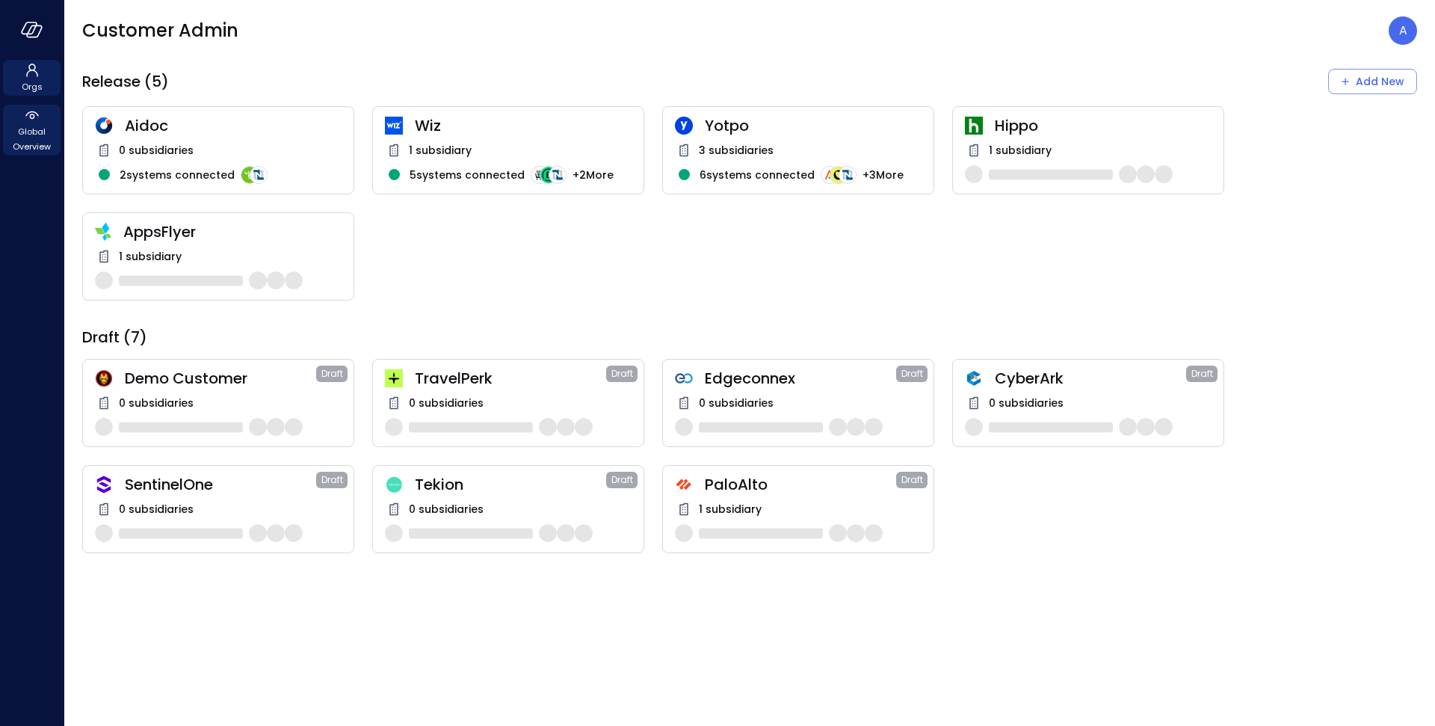
click at [37, 135] on span "Global Overview" at bounding box center [32, 139] width 46 height 30
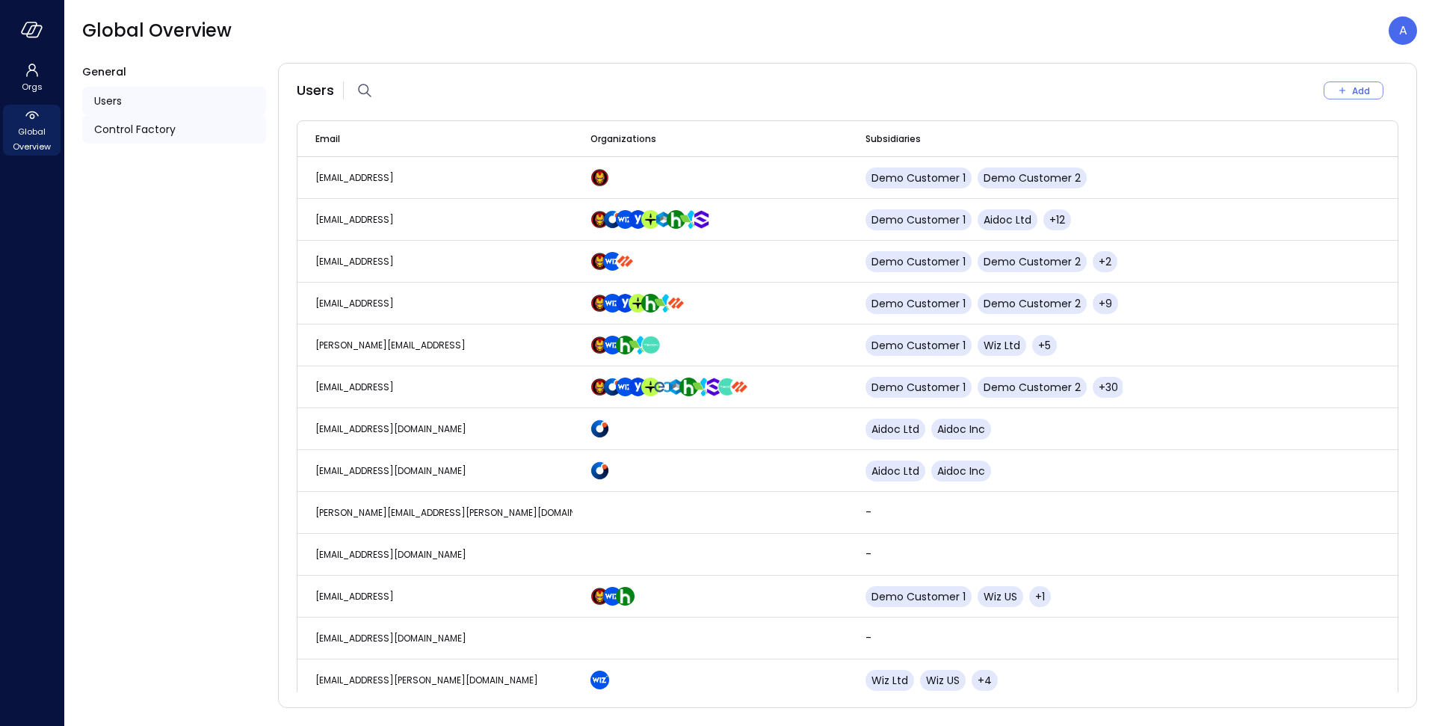
click at [130, 135] on span "Control Factory" at bounding box center [134, 129] width 81 height 16
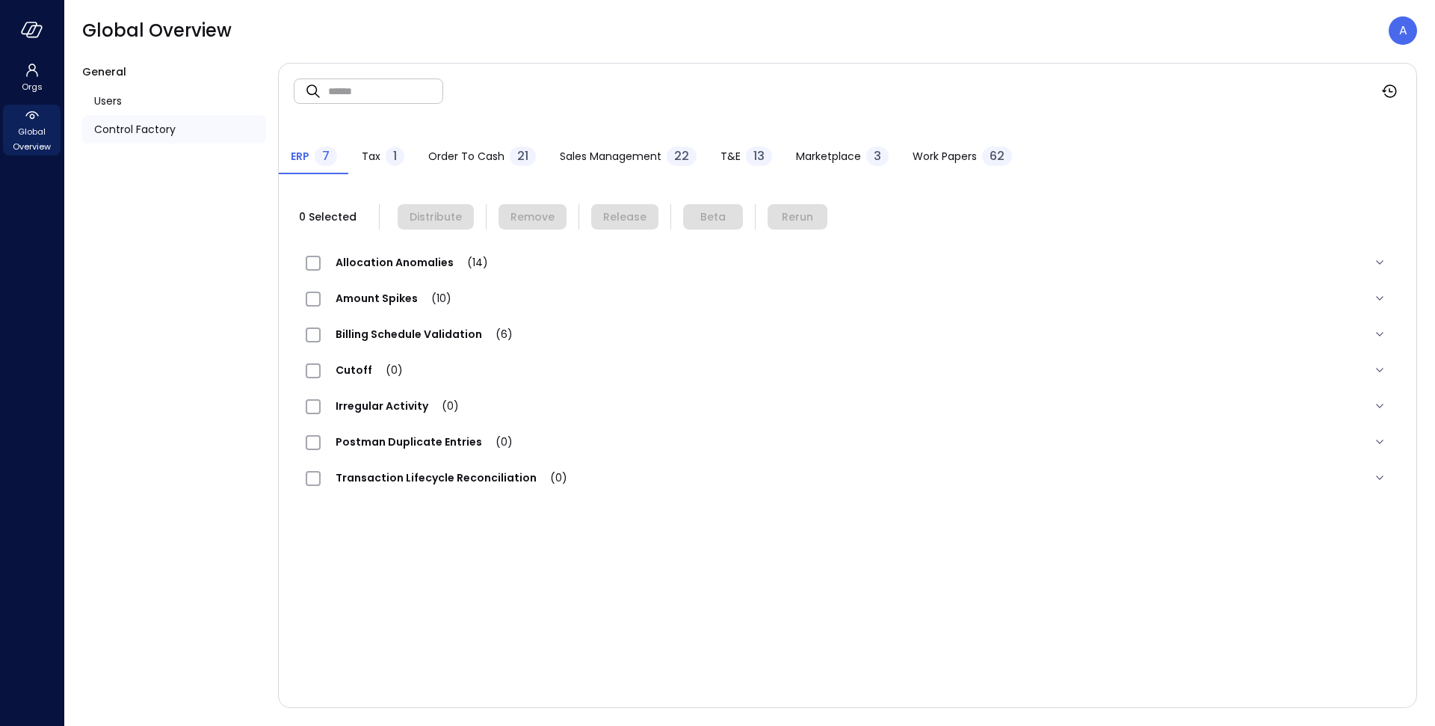
click at [466, 164] on span "Order to Cash" at bounding box center [466, 156] width 76 height 16
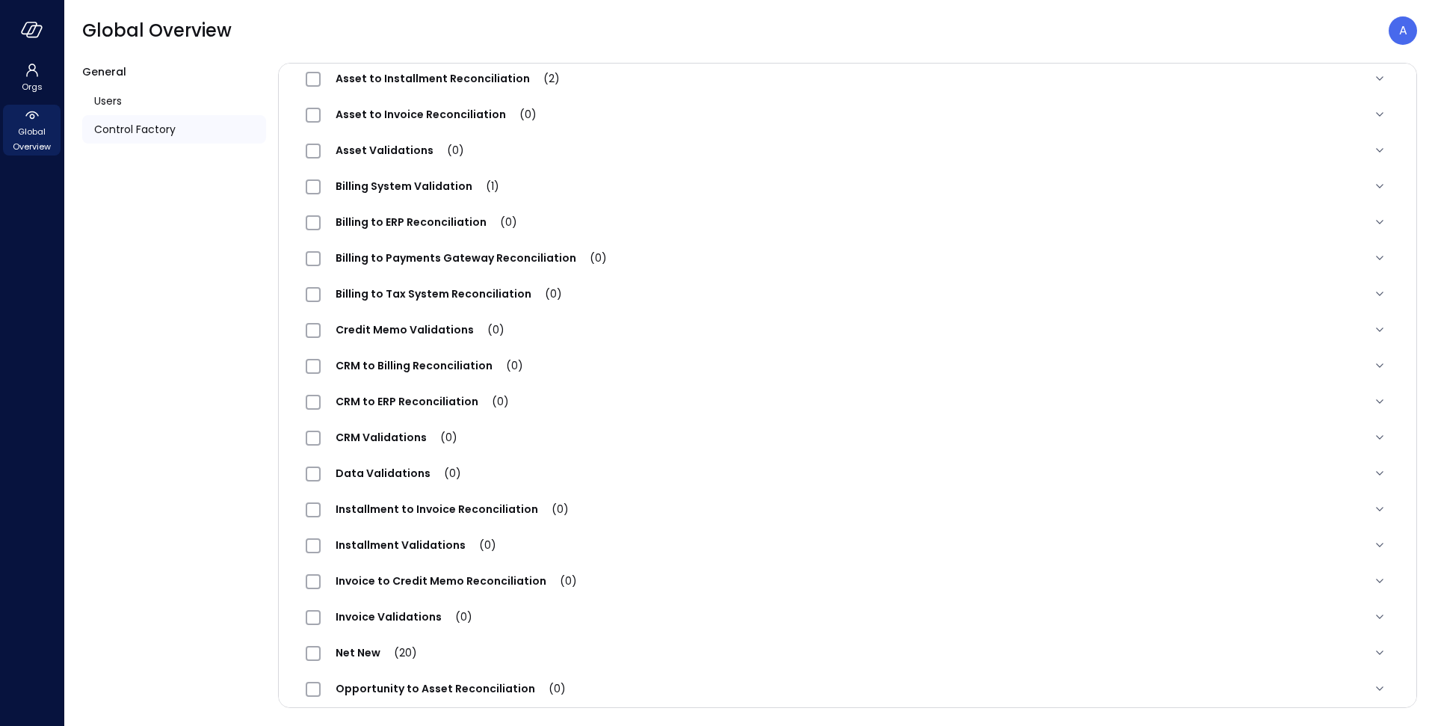
scroll to position [305, 0]
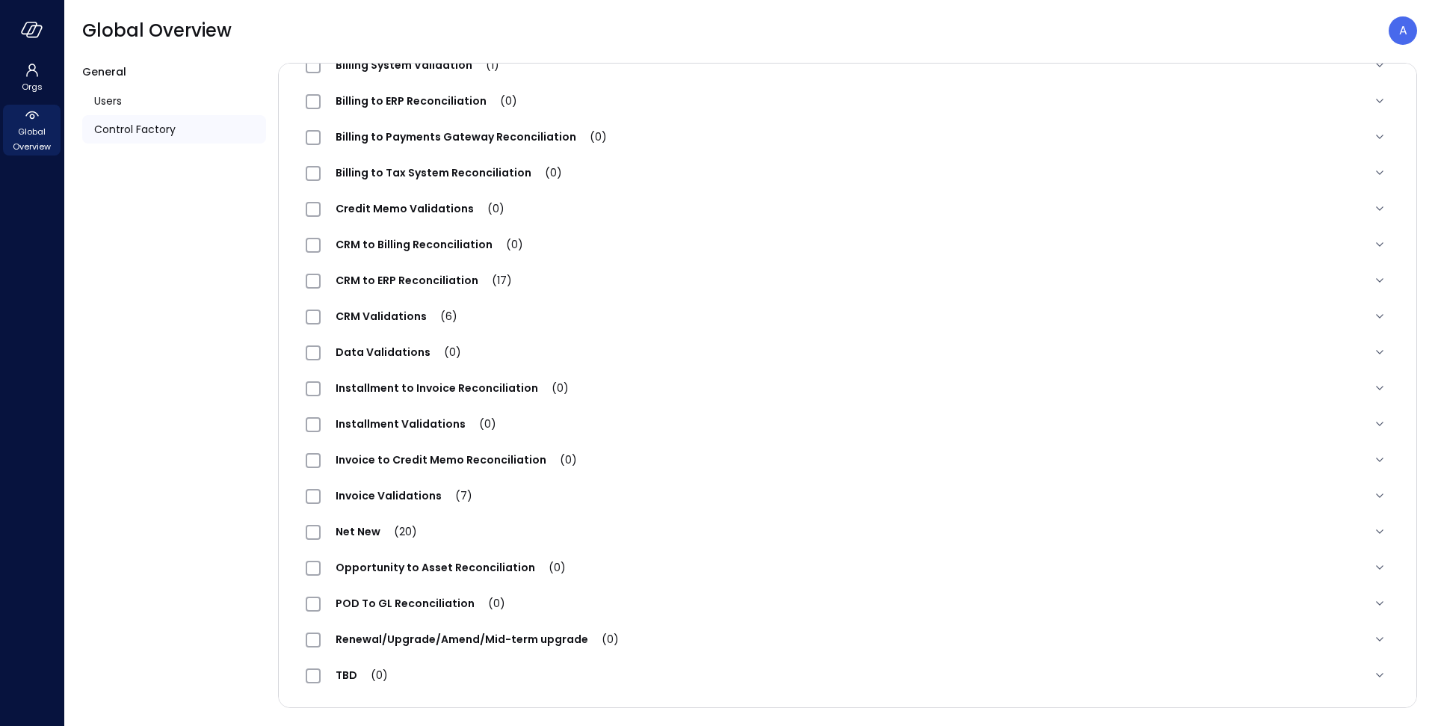
click at [425, 633] on span "Renewal/Upgrade/Amend/Mid-term upgrade (0)" at bounding box center [477, 639] width 313 height 15
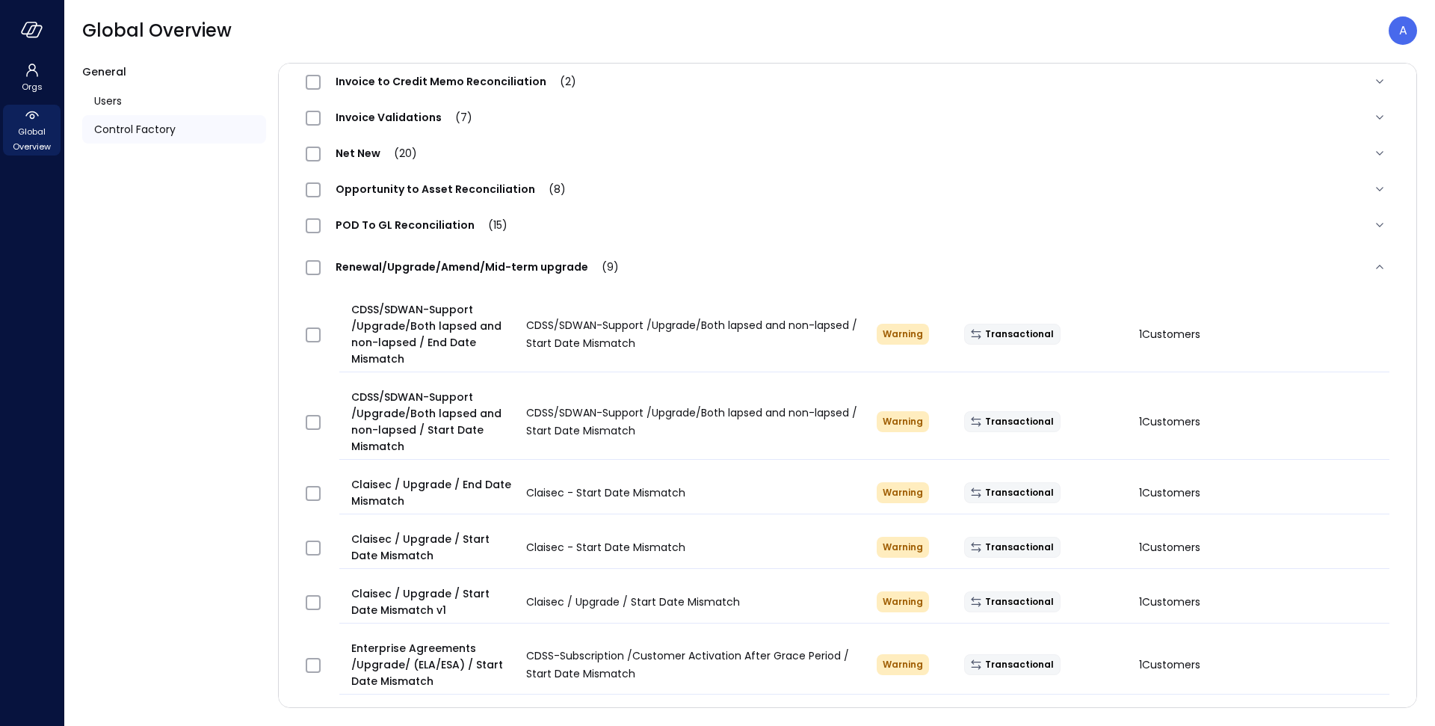
scroll to position [688, 0]
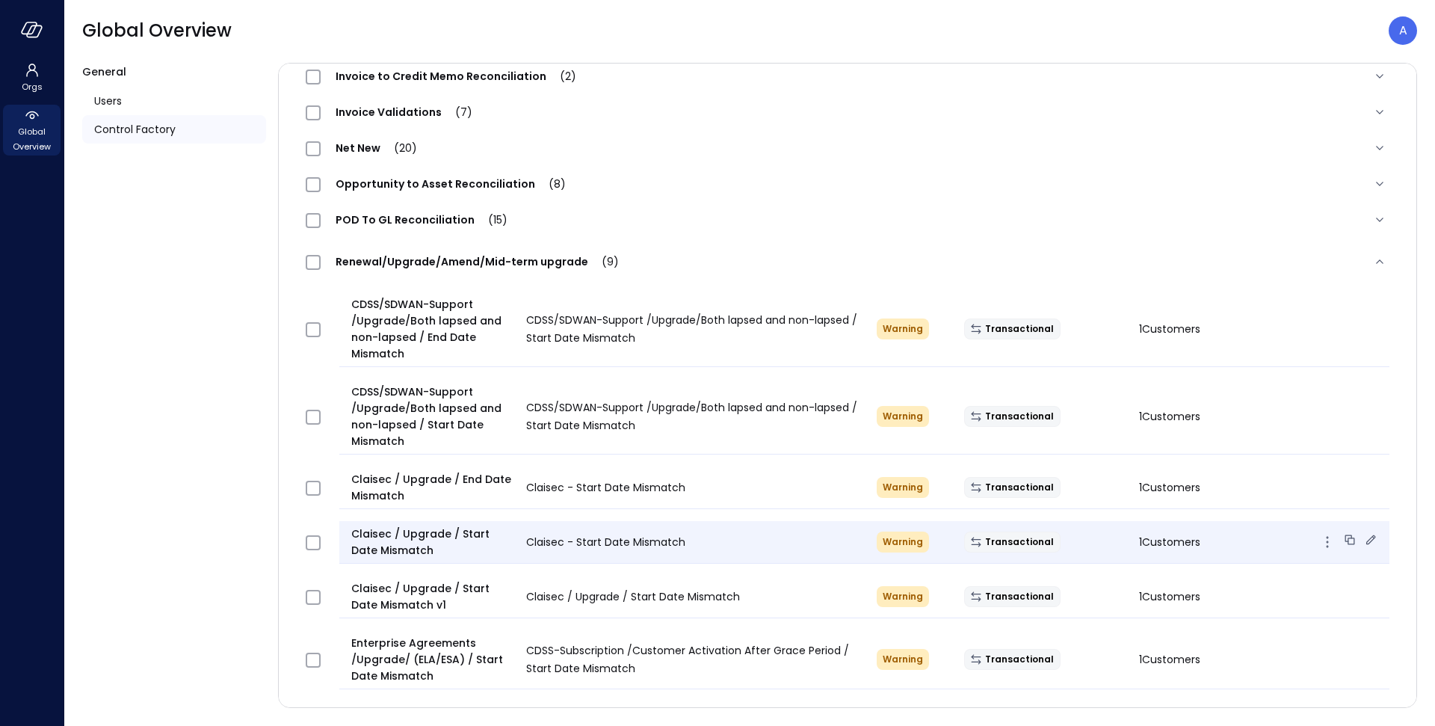
click at [1365, 542] on icon at bounding box center [1371, 539] width 15 height 15
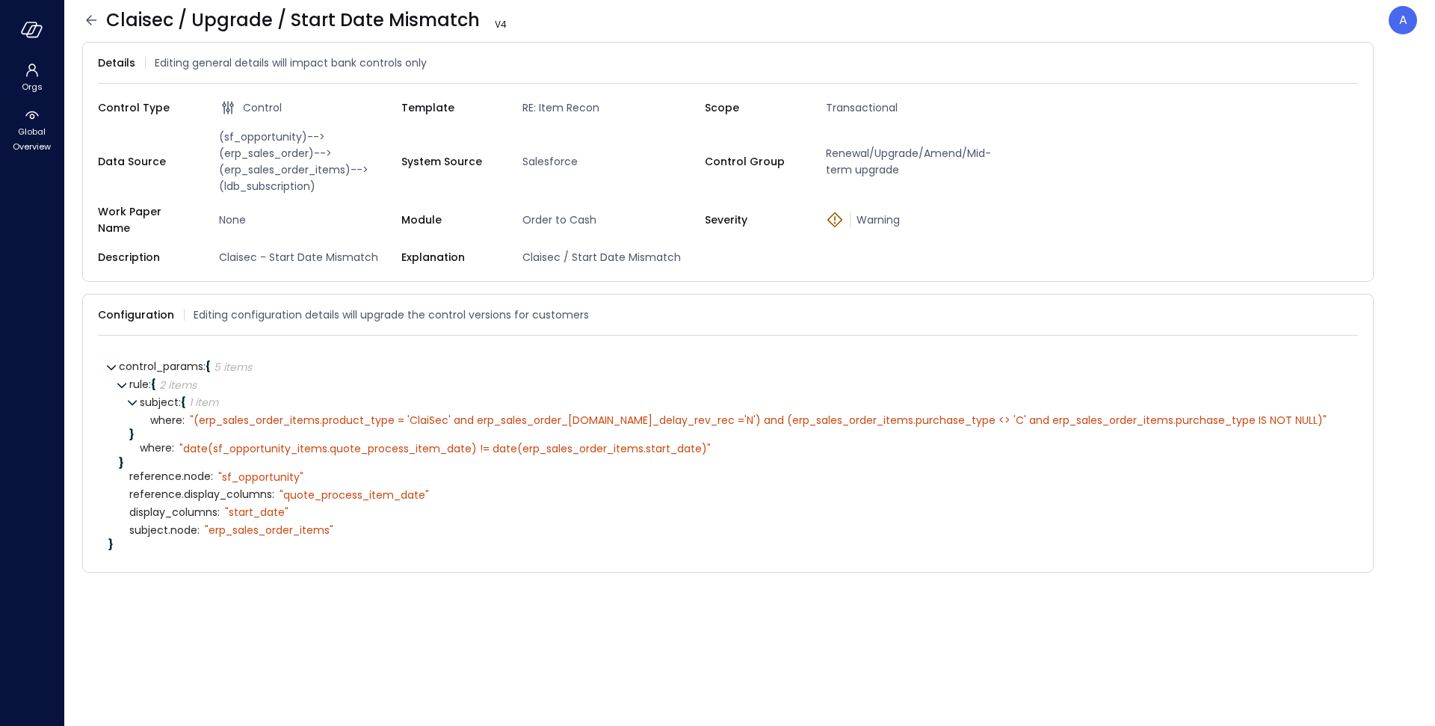
click at [265, 190] on span "(sf_opportunity)-->(erp_sales_order)-->(erp_sales_order_items)-->(ldb_subscript…" at bounding box center [307, 162] width 188 height 66
copy span "ldb_subscription"
click at [521, 25] on icon at bounding box center [527, 24] width 15 height 15
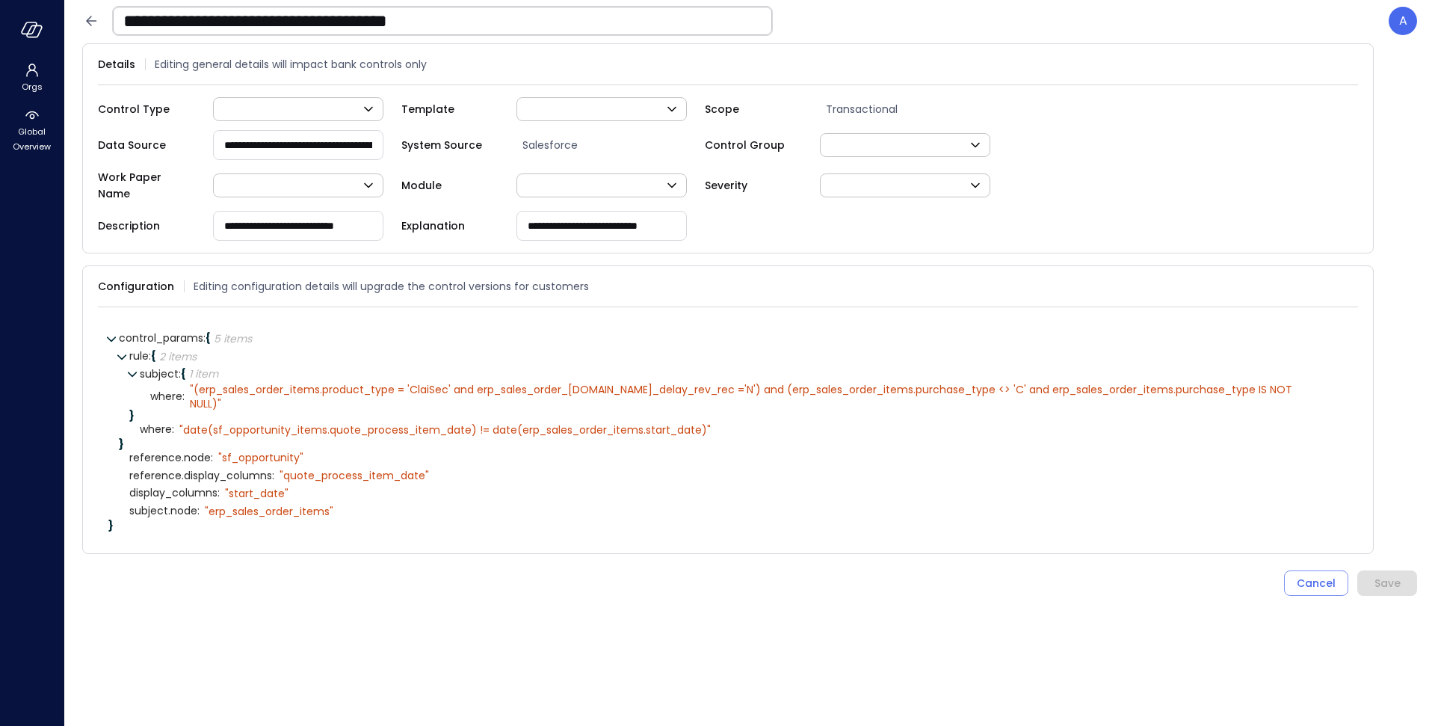
type input "****"
type input "***"
type input "**"
type input "*"
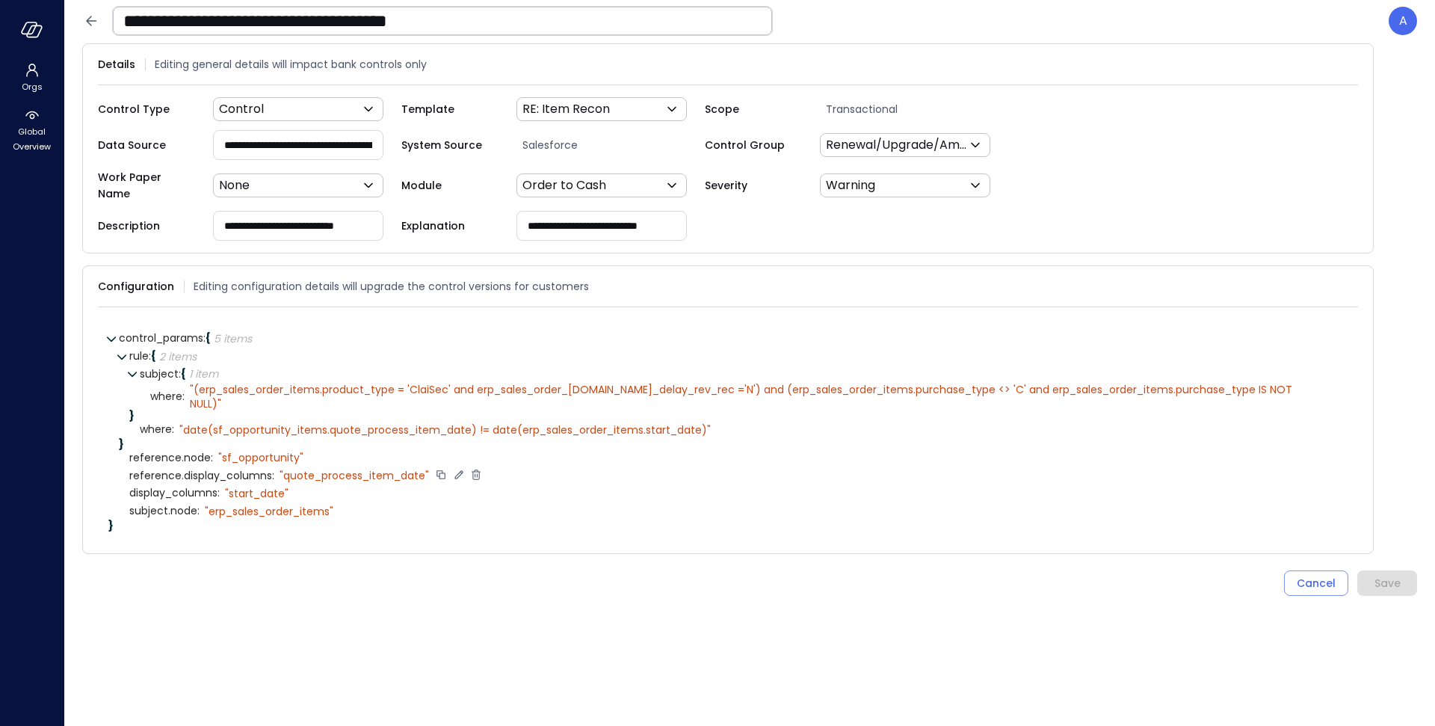
click at [458, 468] on icon at bounding box center [458, 474] width 13 height 13
type textarea "**********"
click at [327, 450] on icon at bounding box center [333, 456] width 13 height 13
type textarea "**********"
click at [340, 450] on icon at bounding box center [345, 456] width 13 height 13
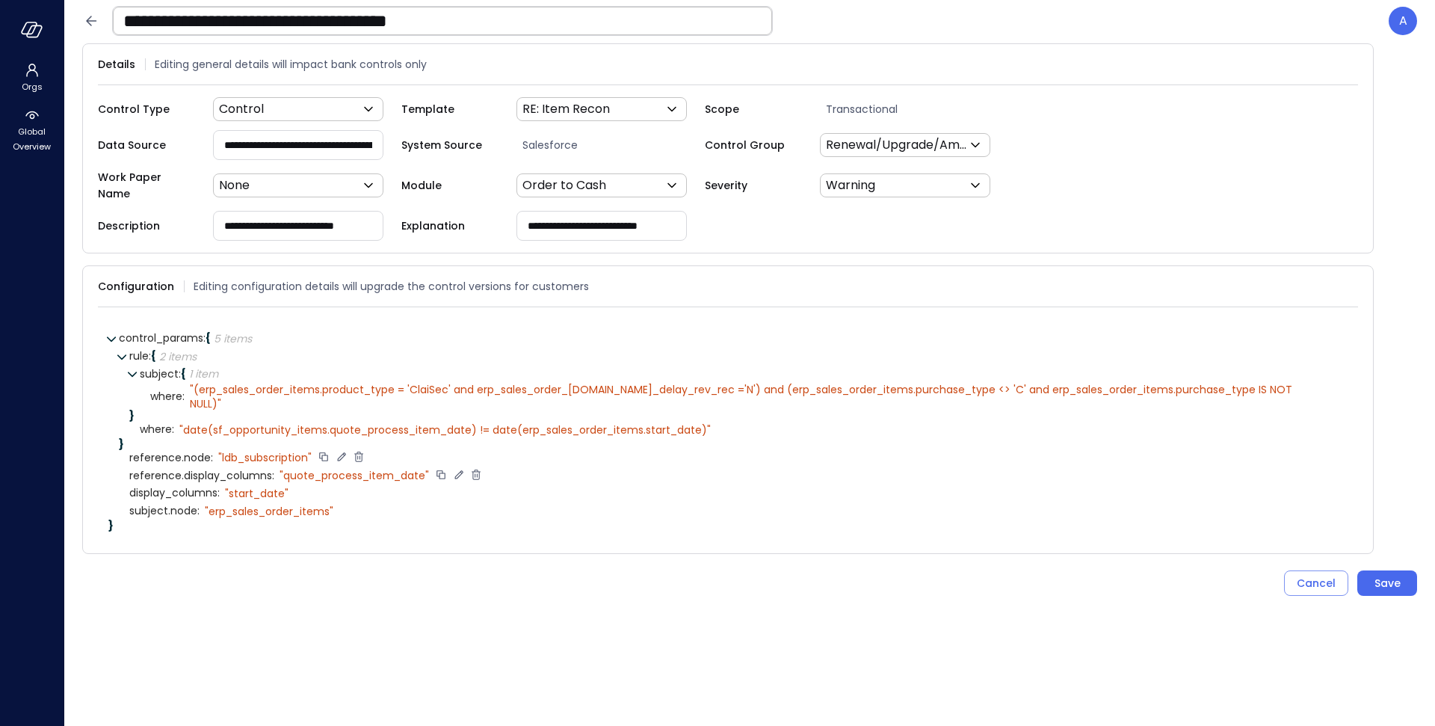
click at [455, 468] on icon at bounding box center [458, 474] width 13 height 13
type textarea "**********"
click at [411, 468] on icon at bounding box center [407, 474] width 13 height 13
click at [742, 422] on icon at bounding box center [740, 428] width 13 height 13
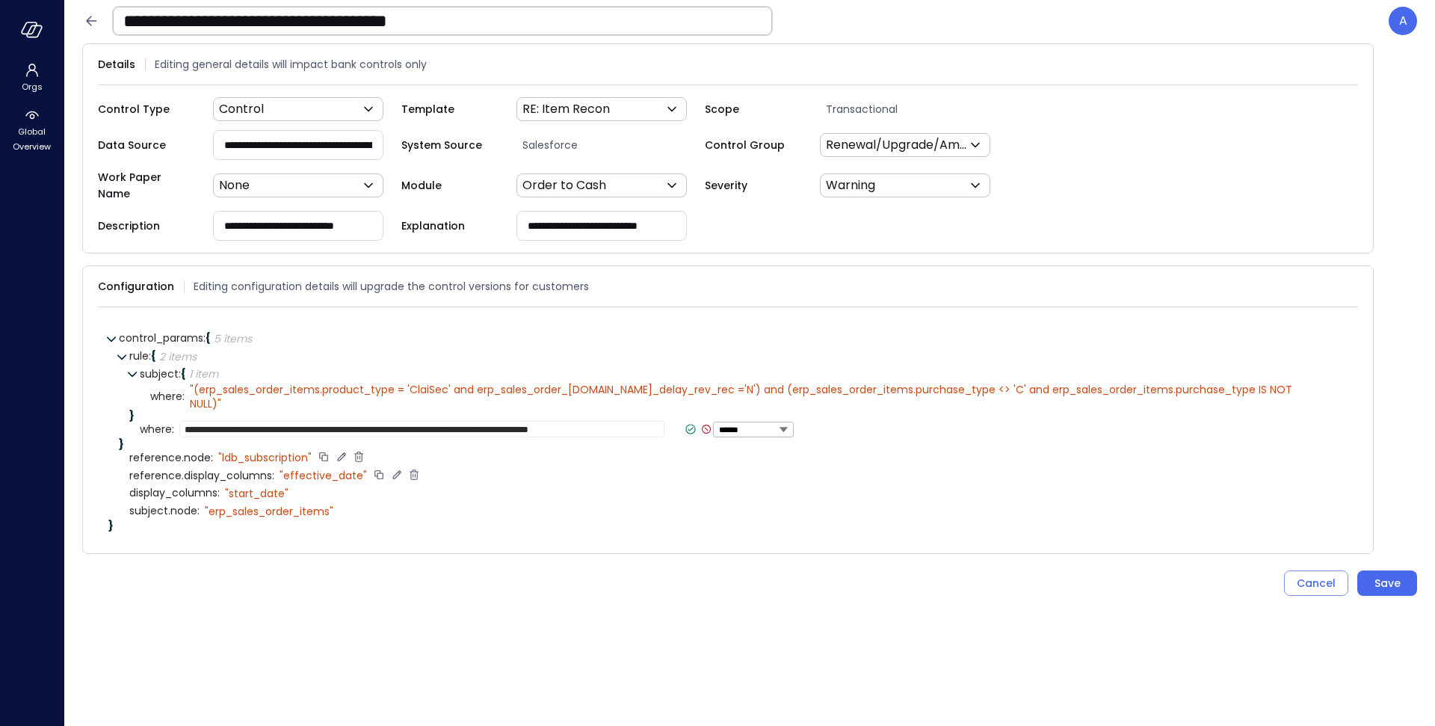
click at [401, 421] on textarea "**********" at bounding box center [421, 429] width 485 height 16
type textarea "**********"
click at [272, 451] on div "" ldb_subscription"" at bounding box center [264, 457] width 93 height 13
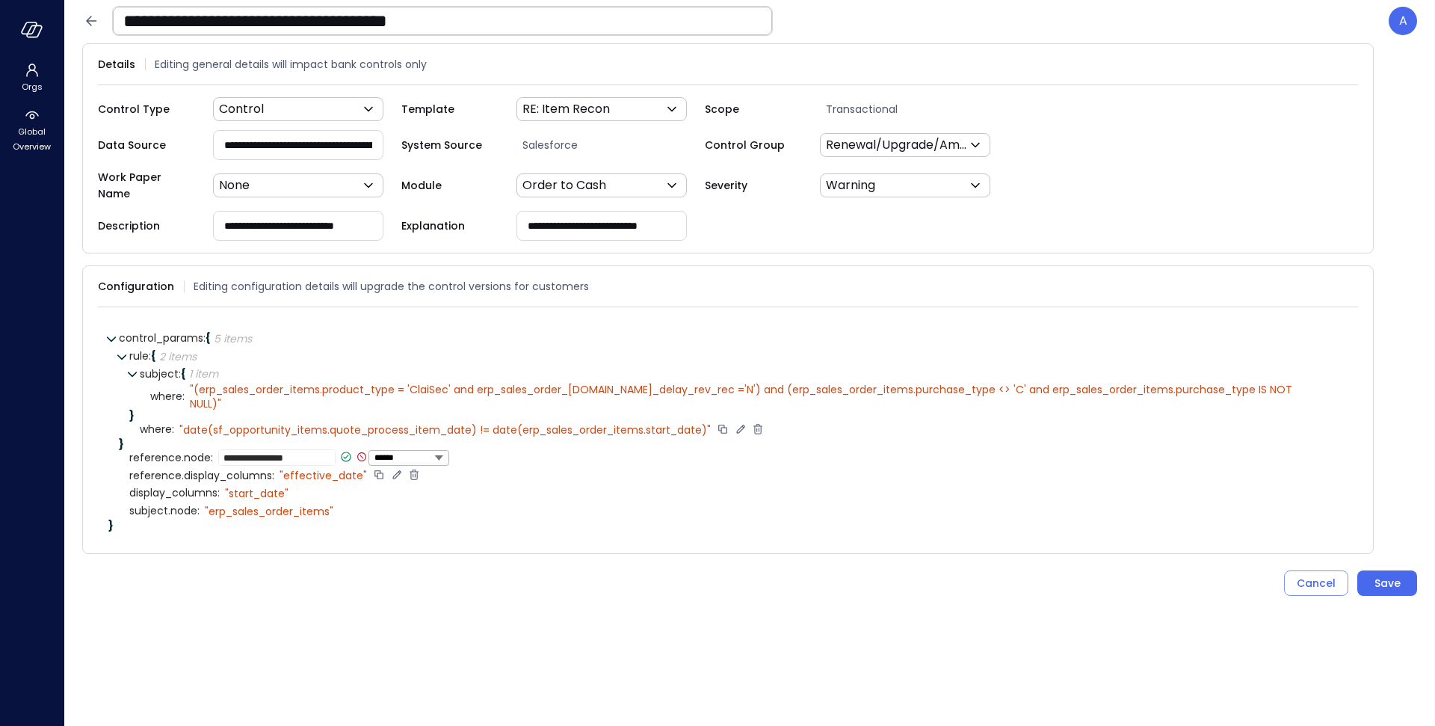
click at [275, 423] on div "" date(sf_opportunity_items.quote_process_item_date) != date(erp_sales_order_it…" at bounding box center [445, 429] width 532 height 13
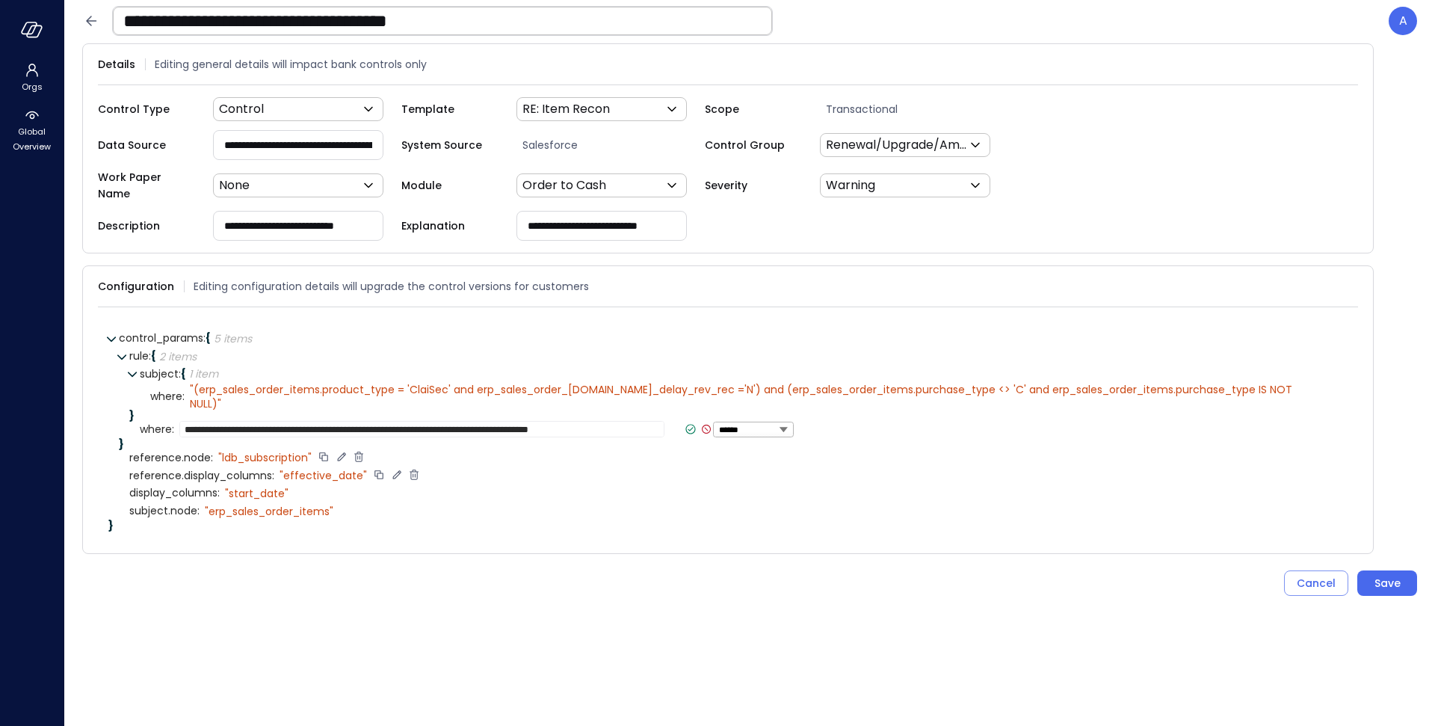
click at [275, 421] on textarea "**********" at bounding box center [421, 429] width 485 height 16
type textarea "**********"
click at [662, 422] on icon at bounding box center [668, 428] width 13 height 13
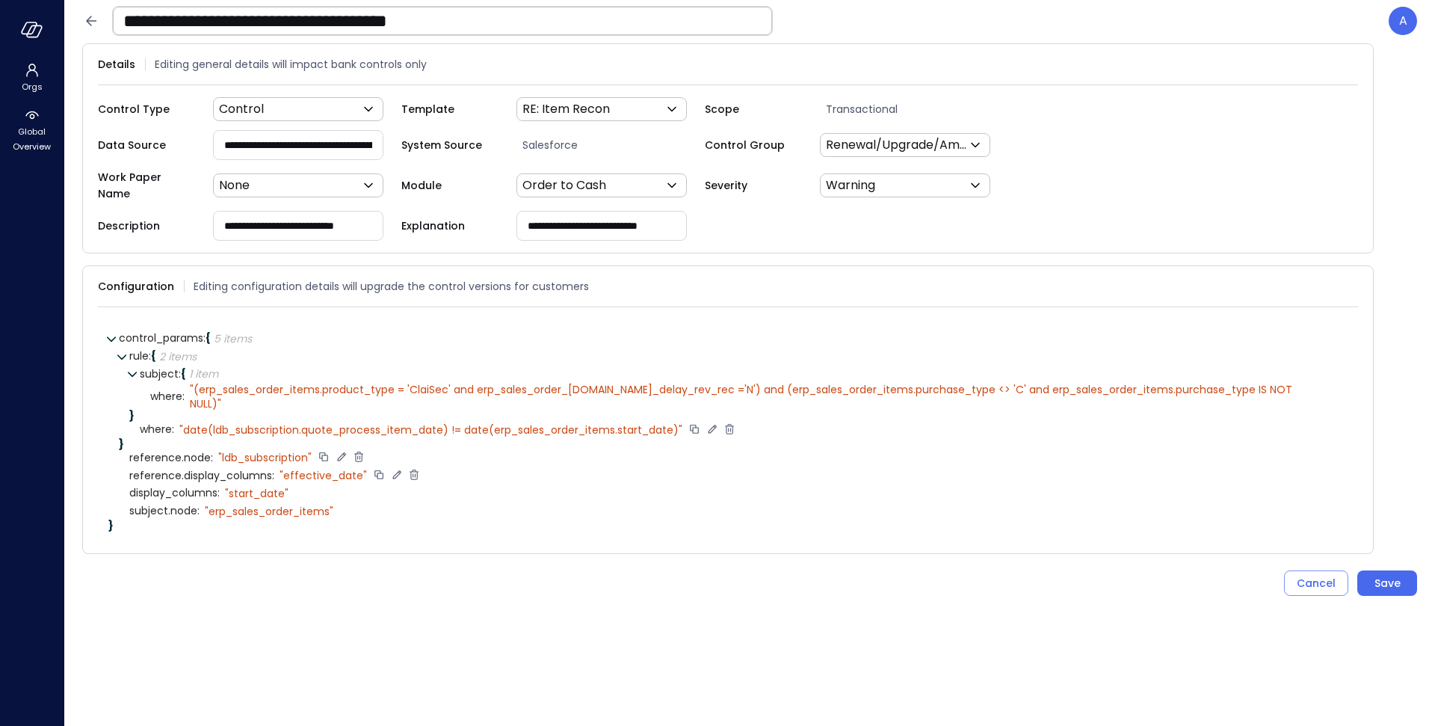
click at [716, 422] on icon at bounding box center [712, 428] width 13 height 13
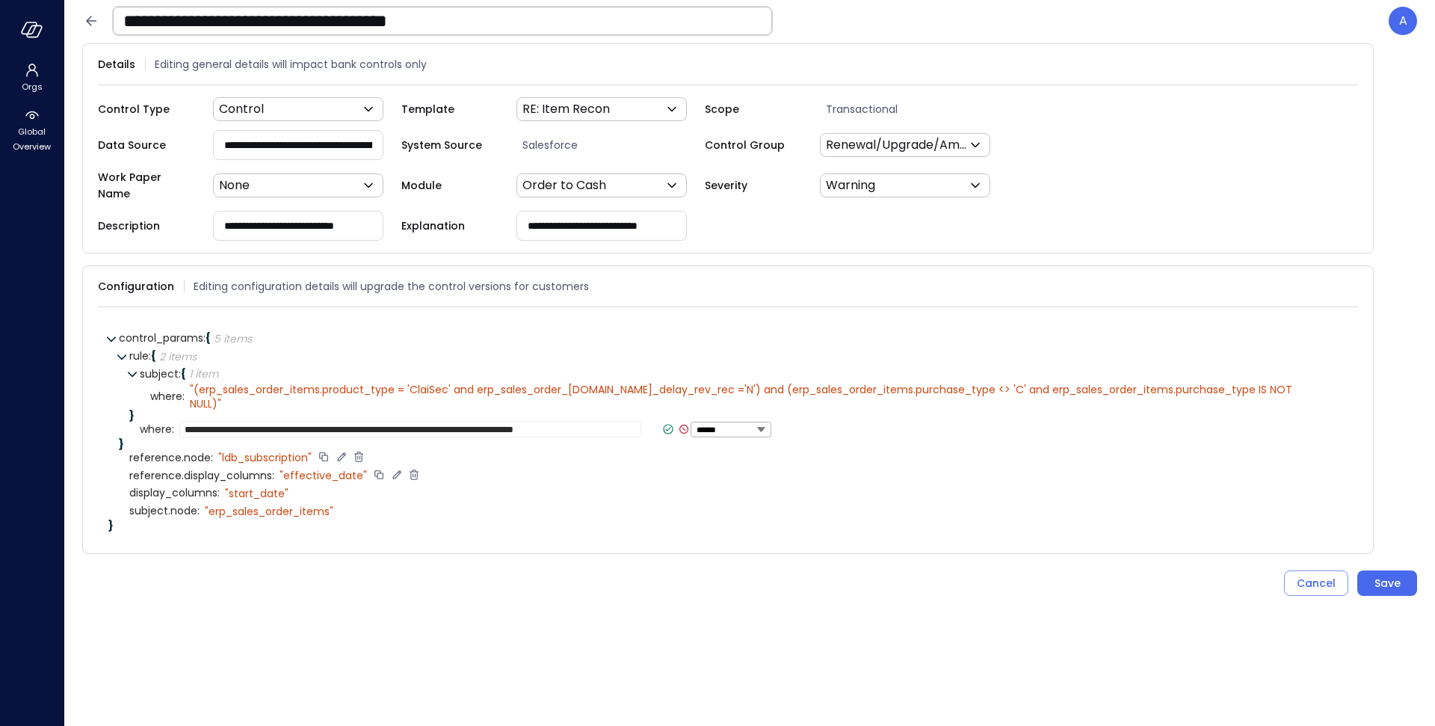
click at [389, 421] on textarea "**********" at bounding box center [410, 429] width 462 height 16
click at [377, 426] on textarea "**********" at bounding box center [410, 429] width 462 height 16
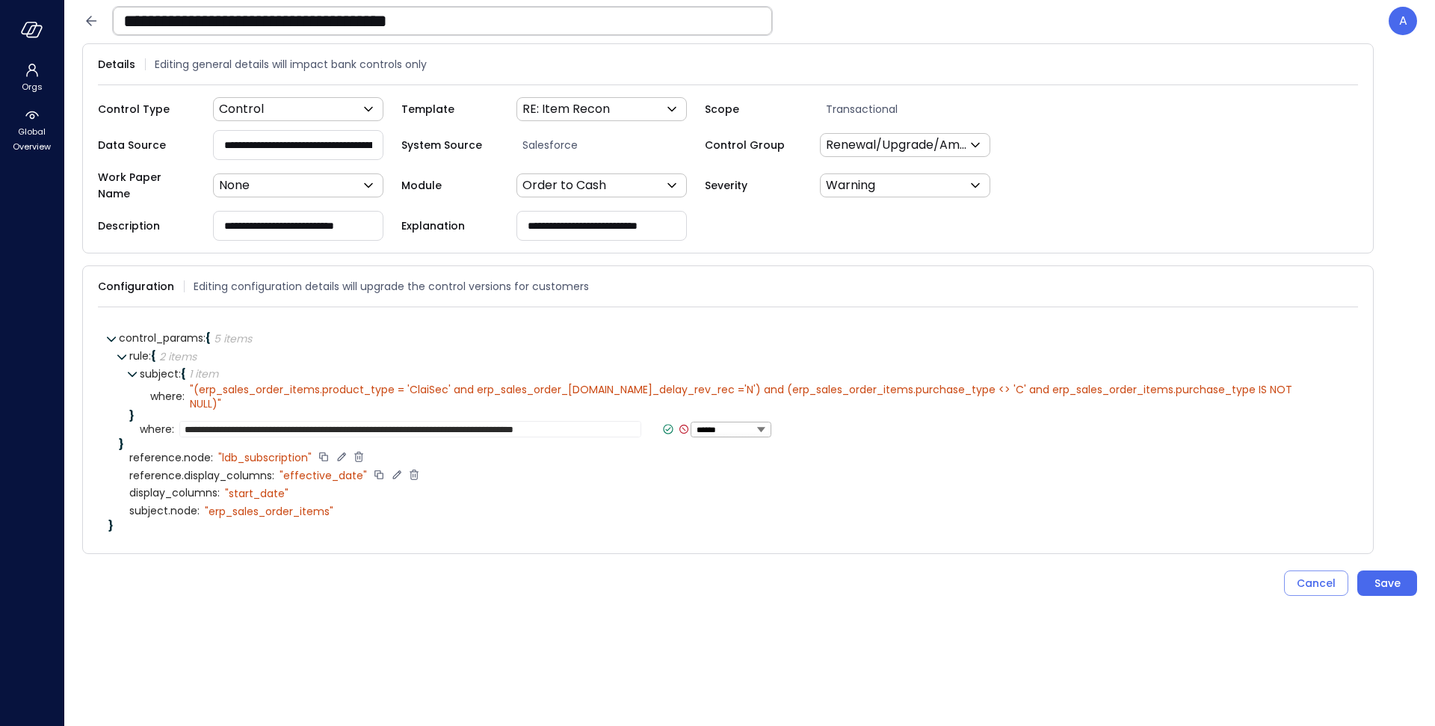
click at [377, 426] on textarea "**********" at bounding box center [410, 429] width 462 height 16
click at [377, 421] on textarea "**********" at bounding box center [410, 429] width 462 height 16
type textarea "**********"
click at [600, 422] on icon at bounding box center [606, 428] width 13 height 13
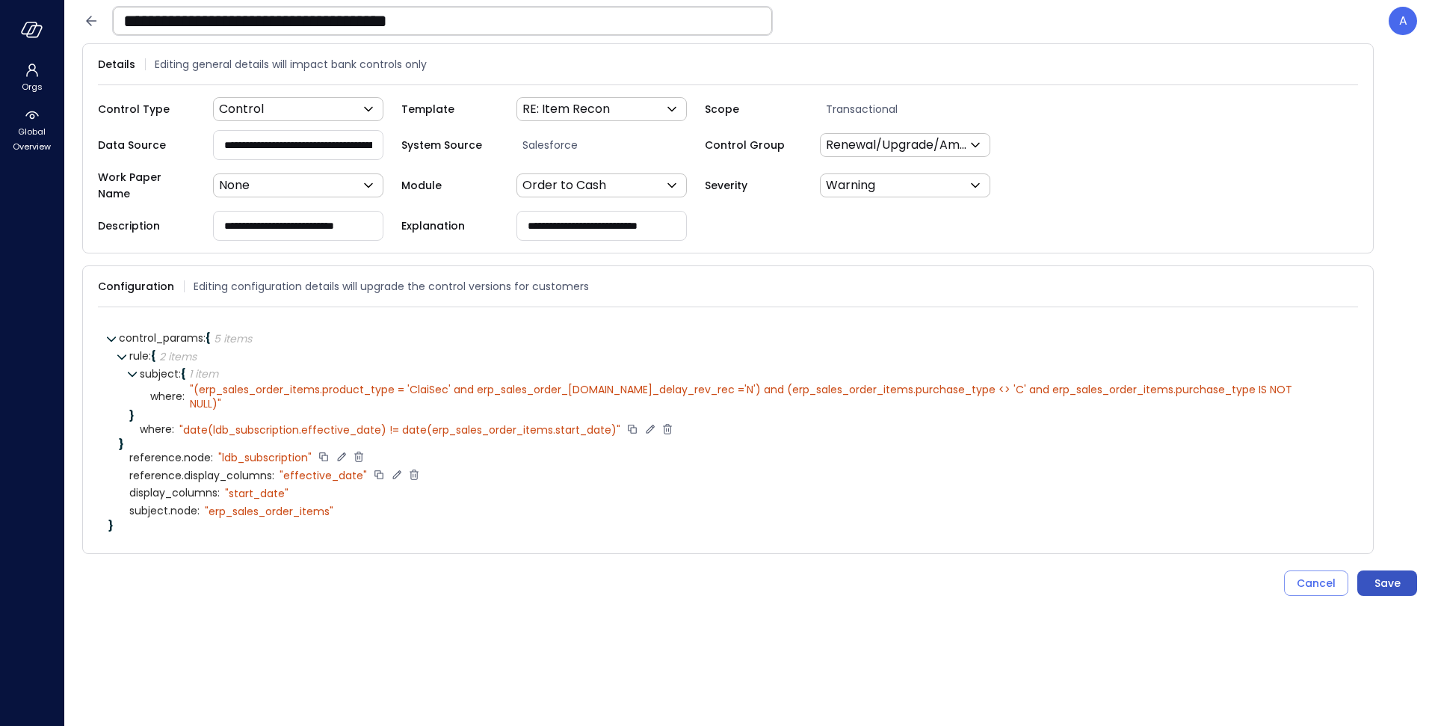
click at [1394, 574] on div "Save" at bounding box center [1388, 583] width 26 height 19
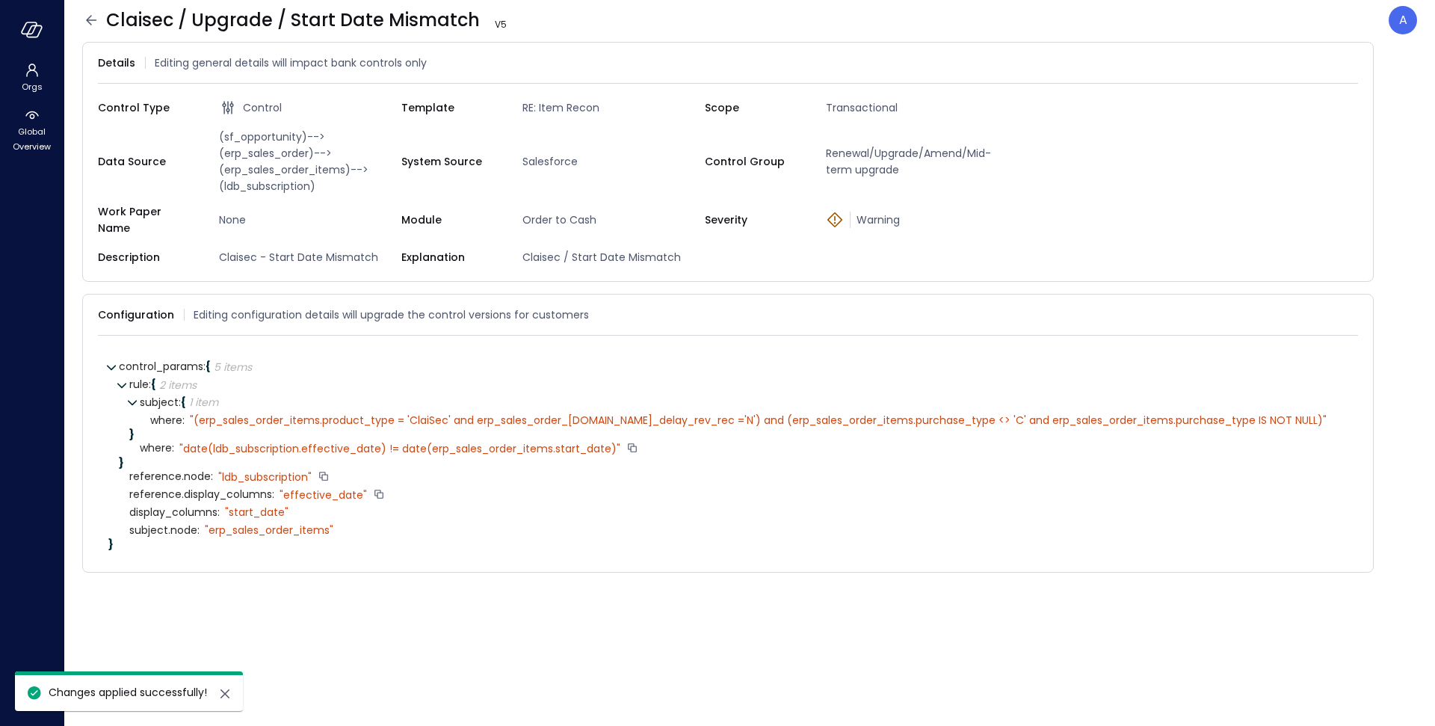
click at [96, 19] on icon at bounding box center [91, 20] width 18 height 18
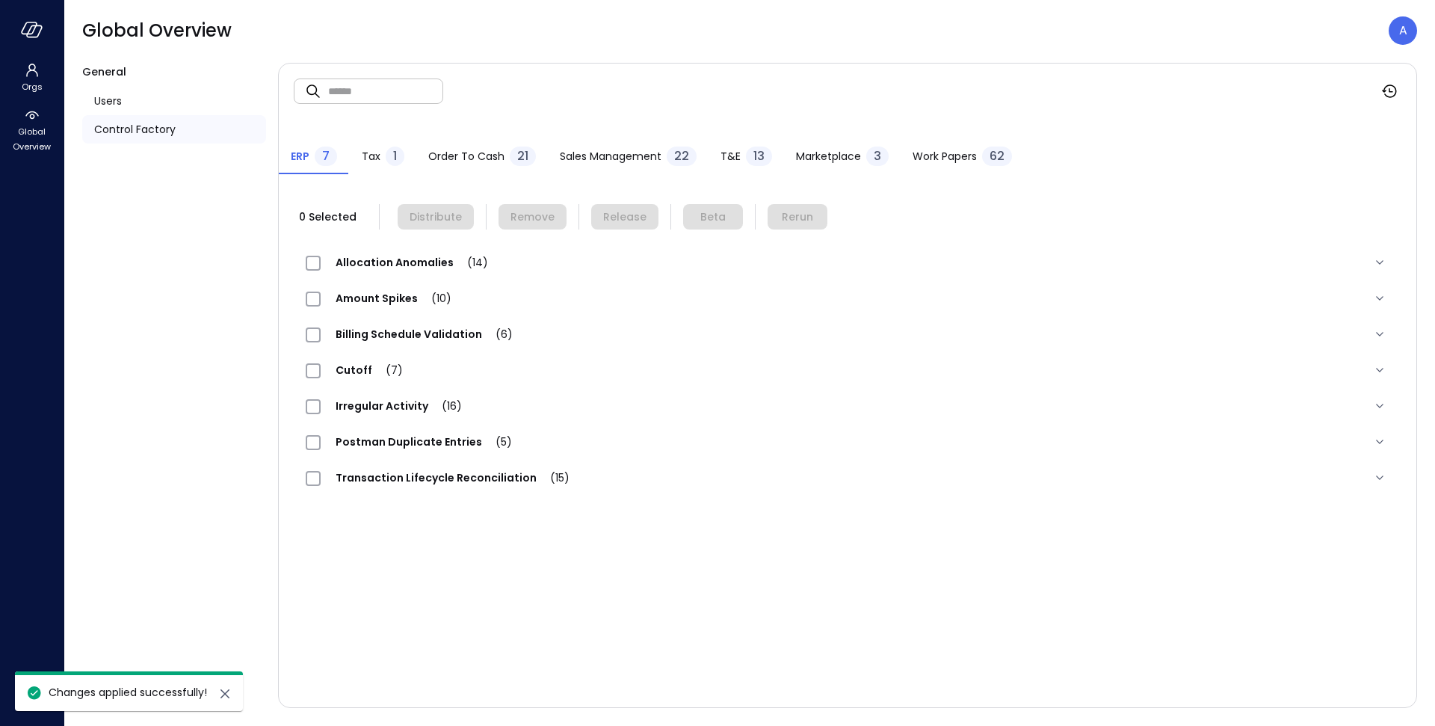
click at [475, 153] on span "Order to Cash" at bounding box center [466, 156] width 76 height 16
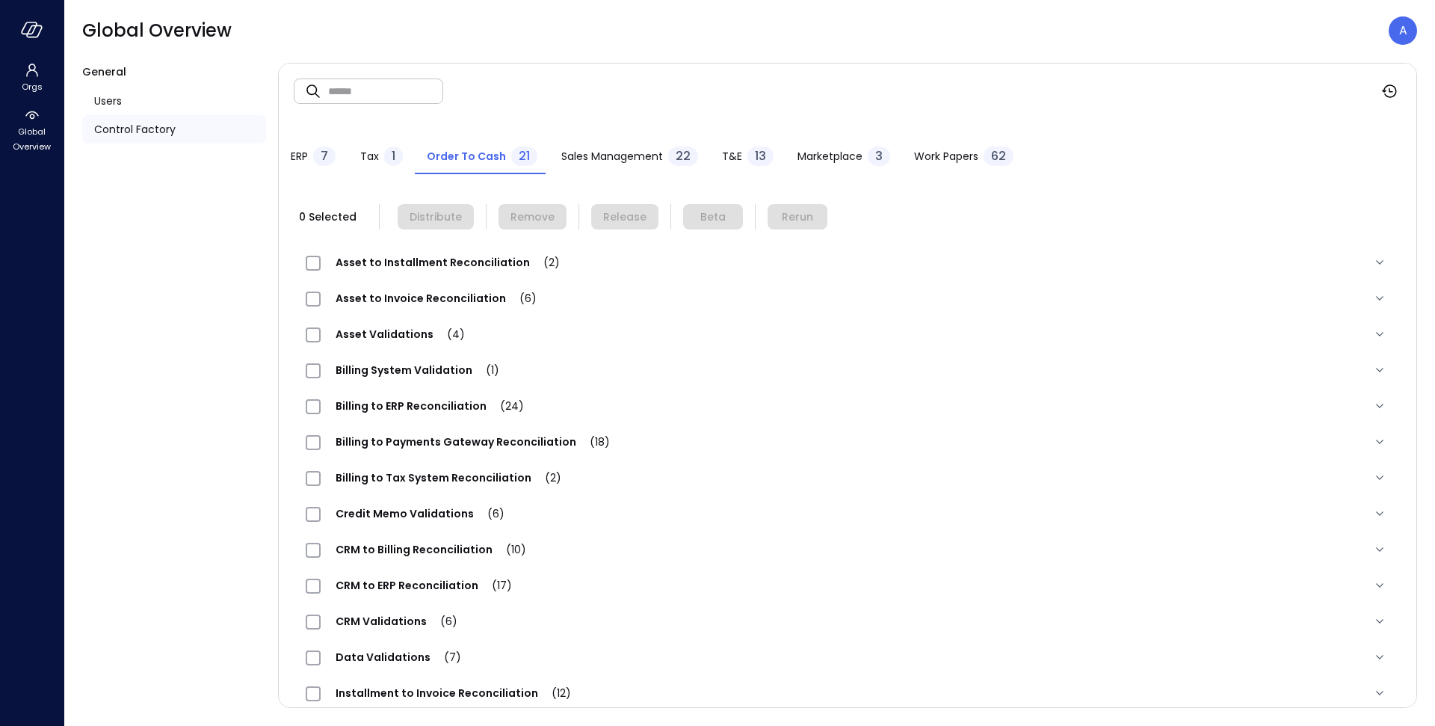
scroll to position [305, 0]
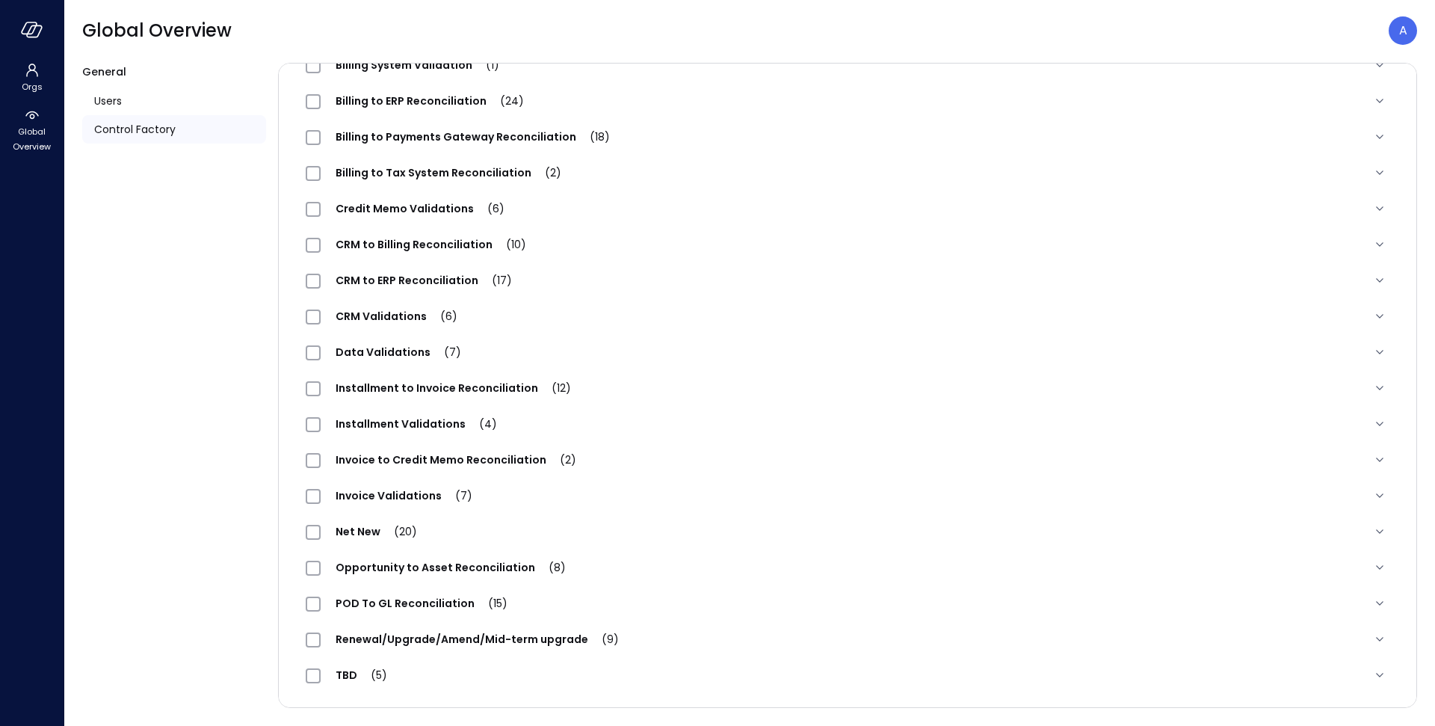
click at [490, 630] on div "Renewal/Upgrade/Amend/Mid-term upgrade (9)" at bounding box center [470, 639] width 328 height 18
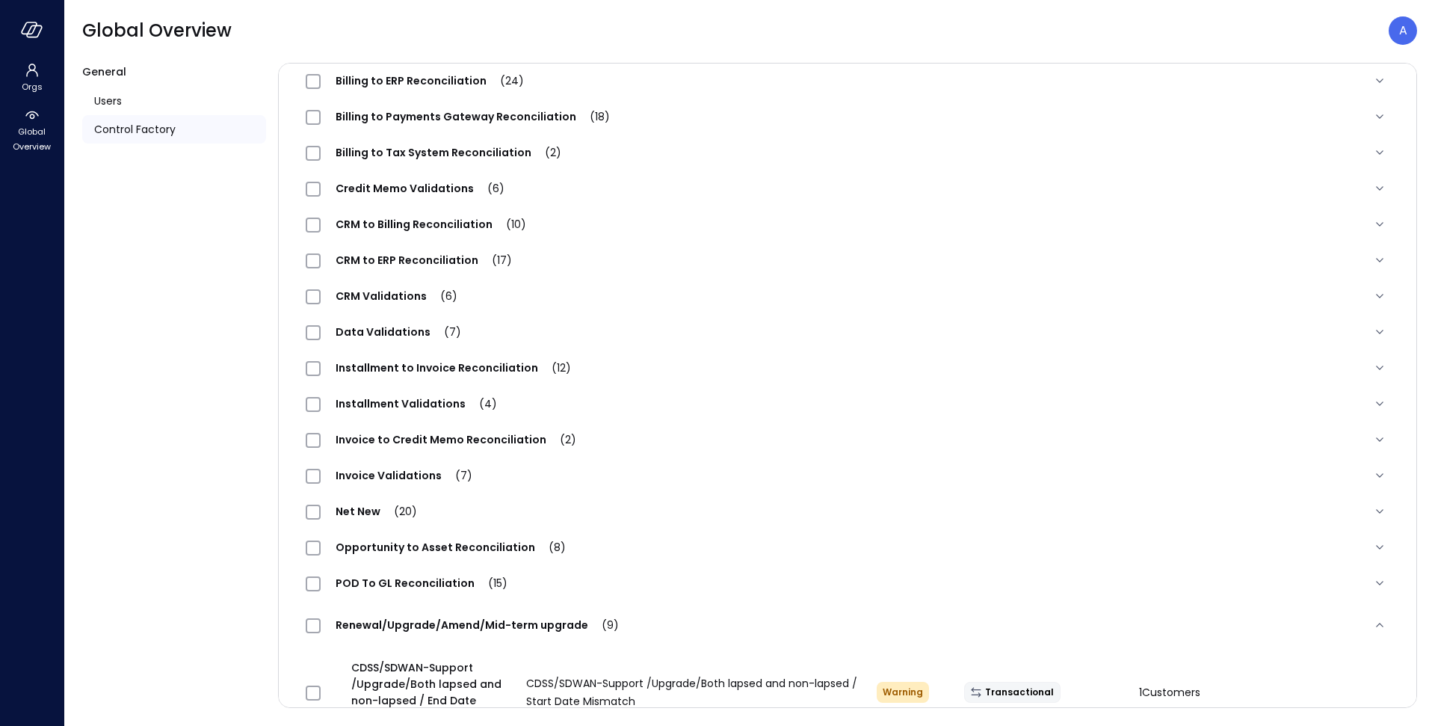
scroll to position [0, 0]
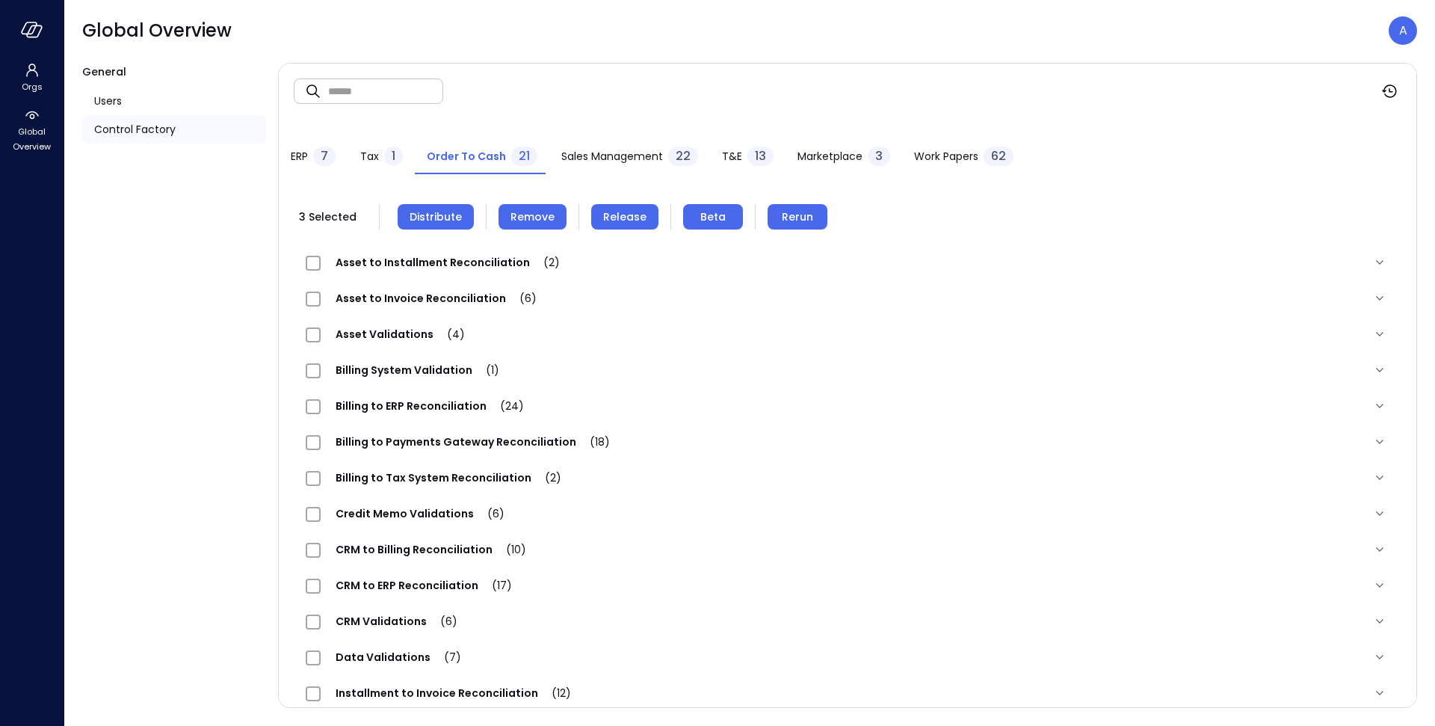
click at [550, 221] on span "Remove" at bounding box center [533, 217] width 44 height 16
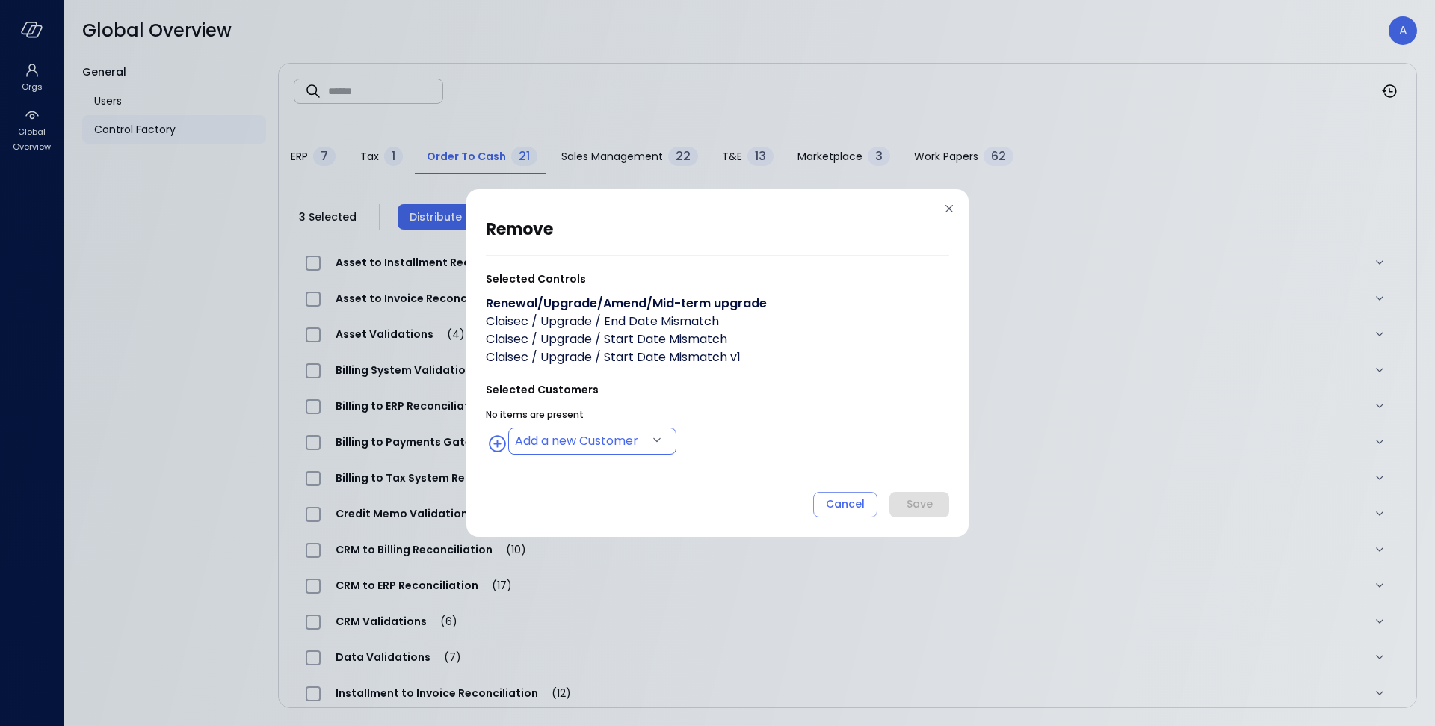
click at [633, 440] on body "Orgs Global Overview Global Overview A General Users Control Factory ​ ​ ERP 7 …" at bounding box center [717, 363] width 1435 height 726
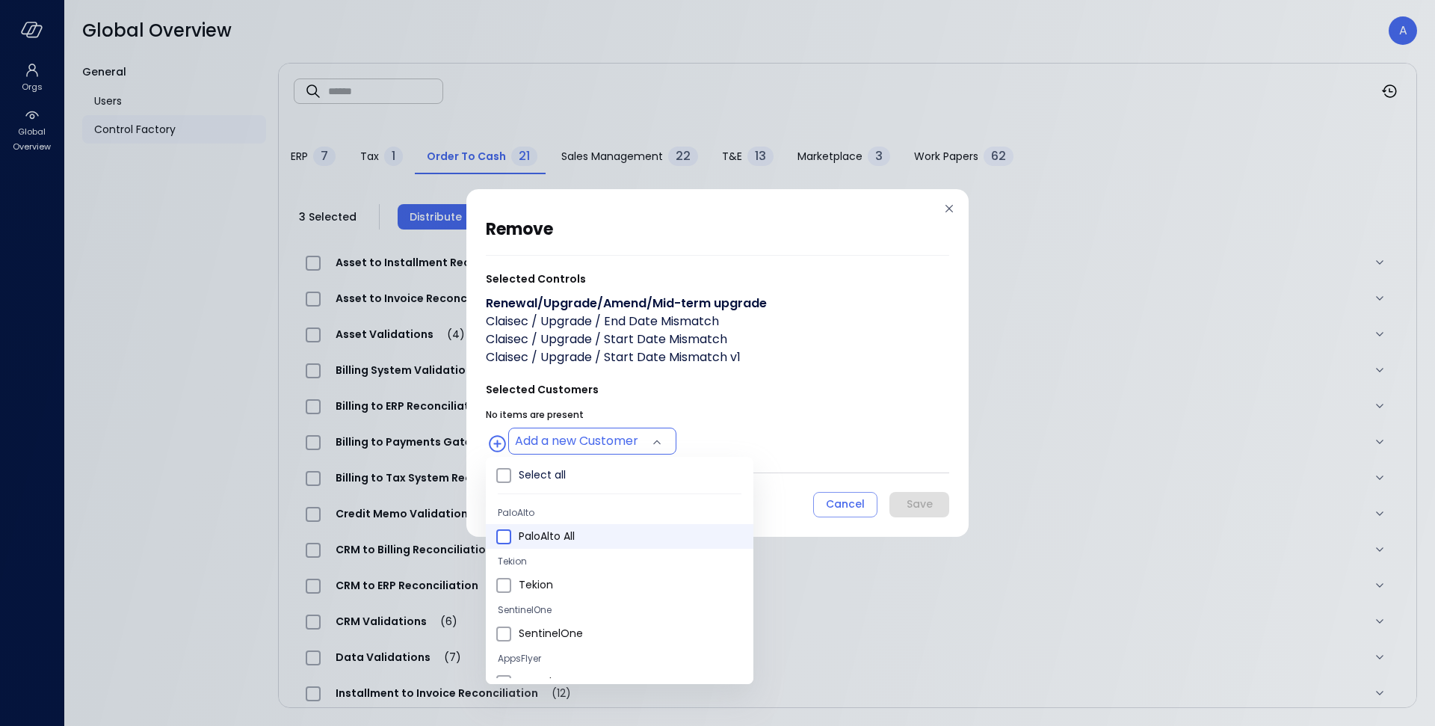
type input "**********"
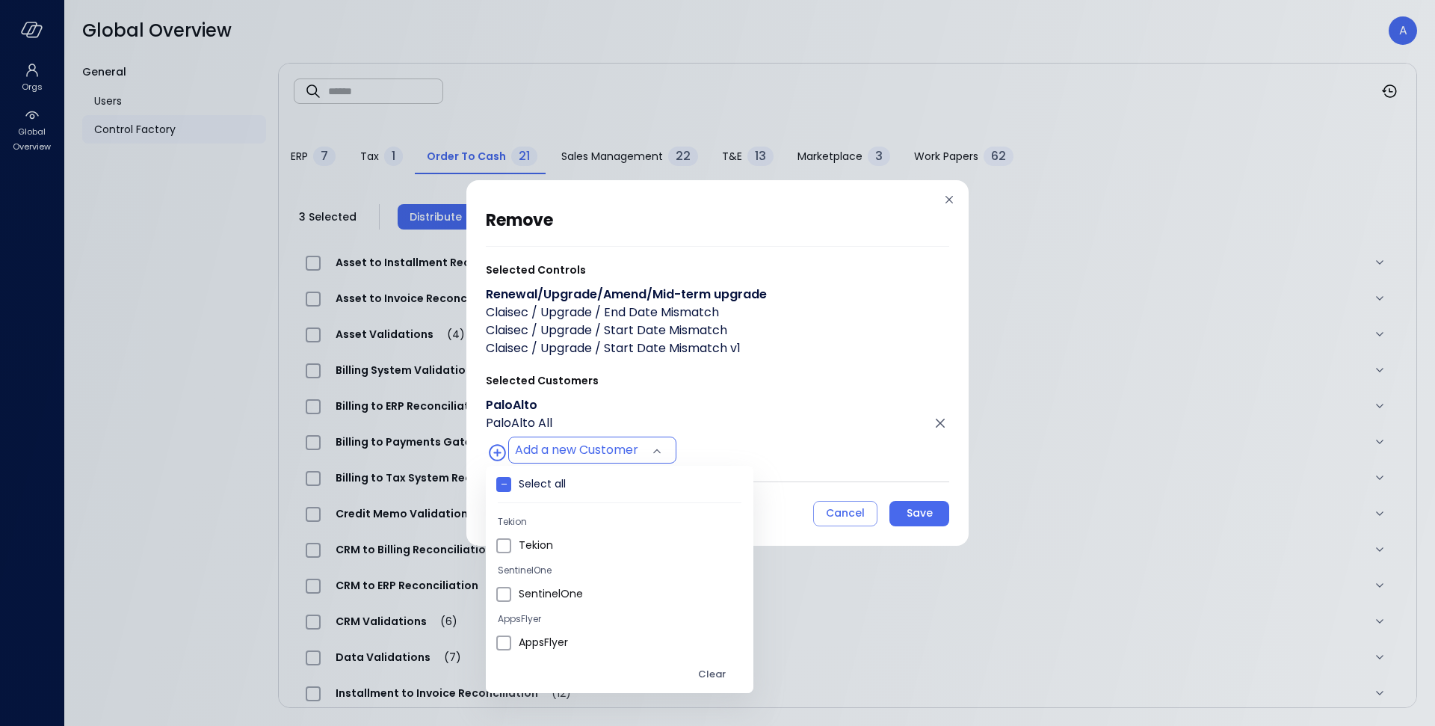
click at [835, 418] on div at bounding box center [717, 363] width 1435 height 726
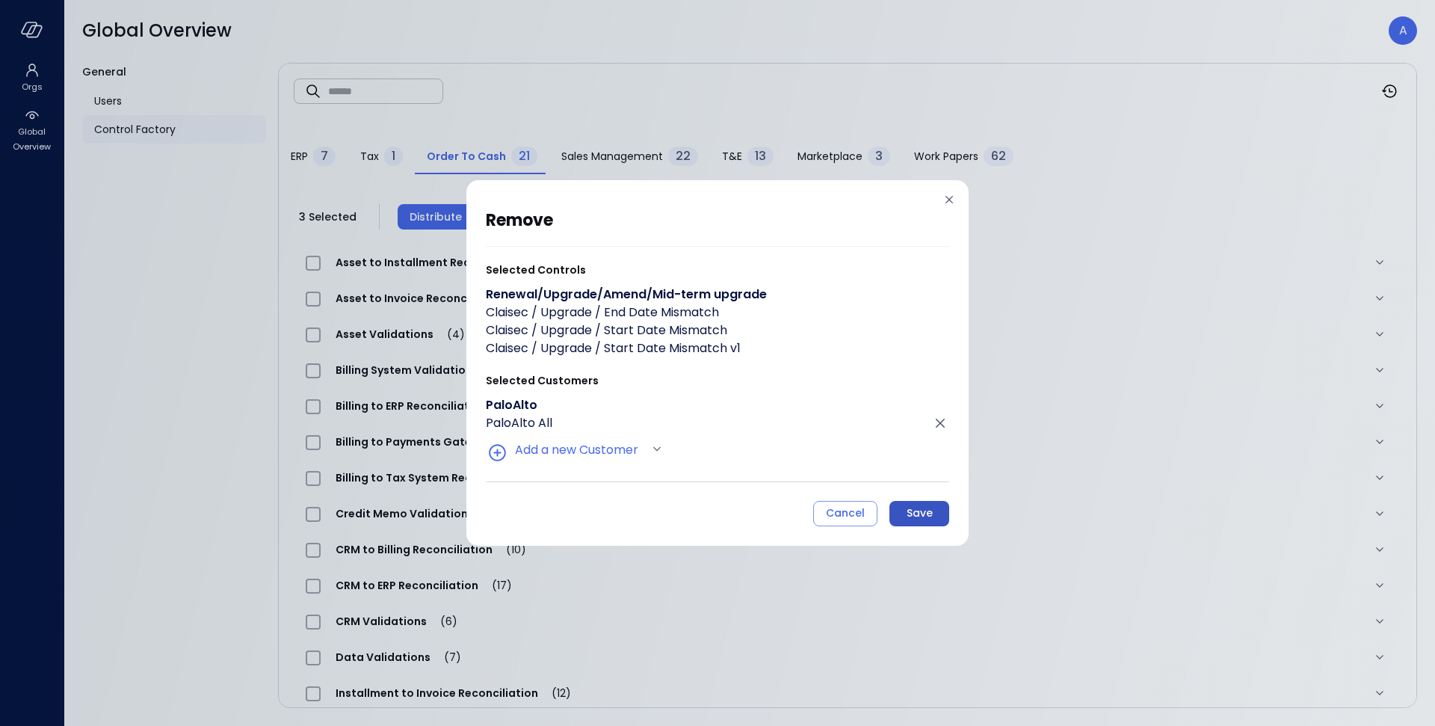
click at [929, 509] on div "Save" at bounding box center [920, 513] width 26 height 19
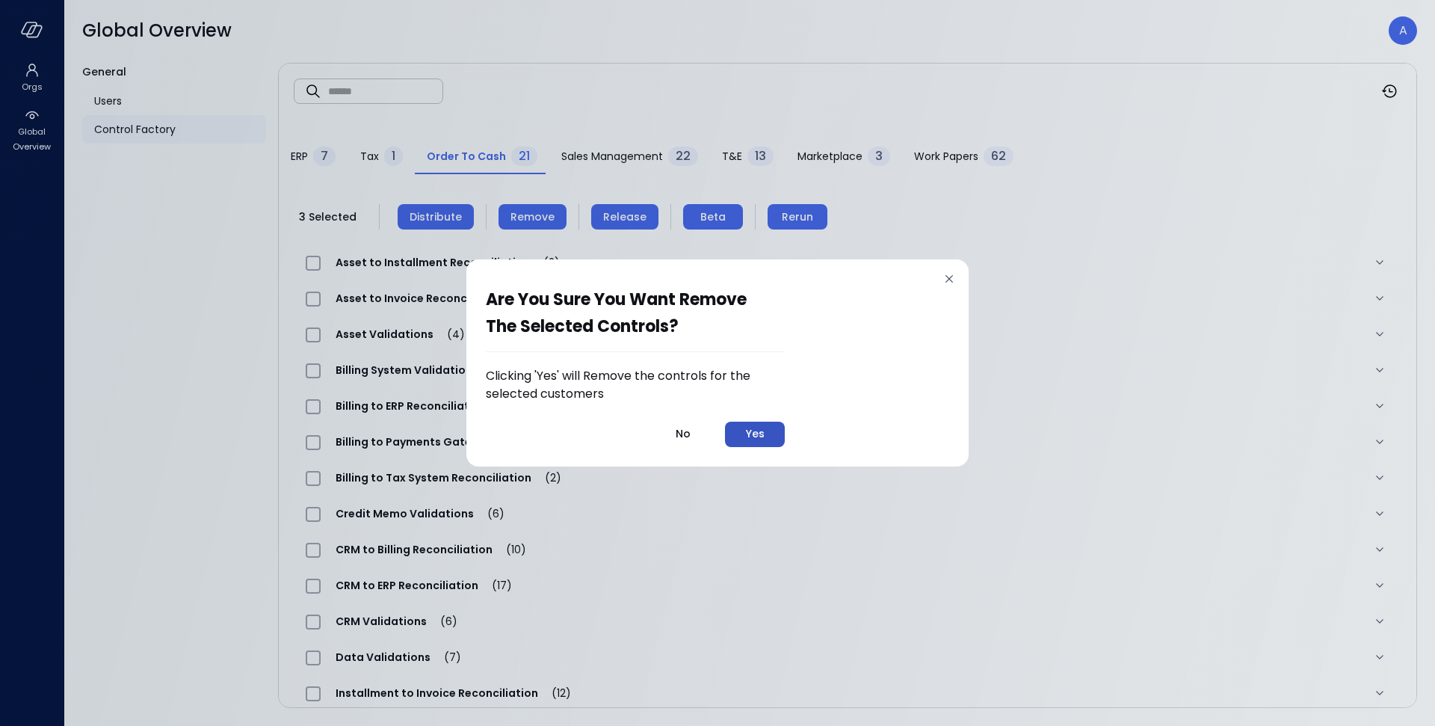
click at [783, 439] on button "Yes" at bounding box center [755, 434] width 60 height 25
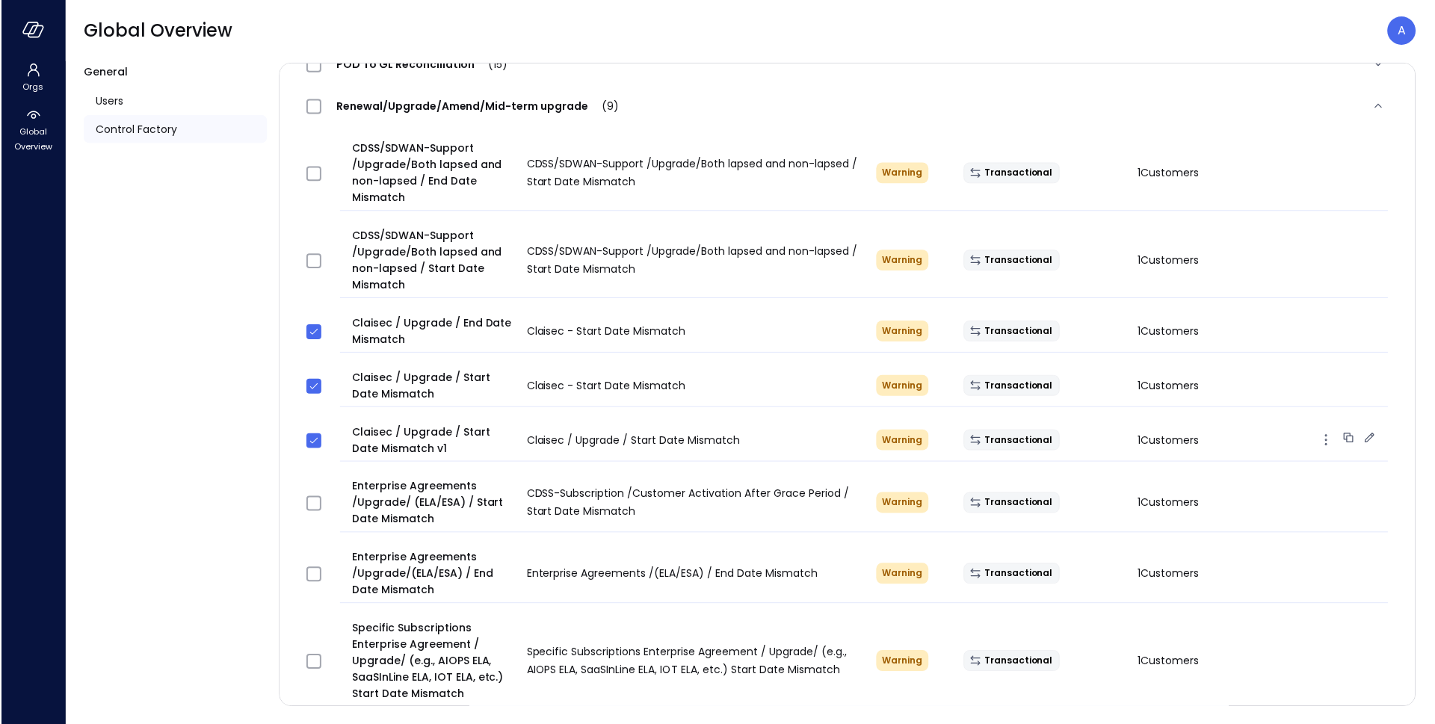
scroll to position [868, 0]
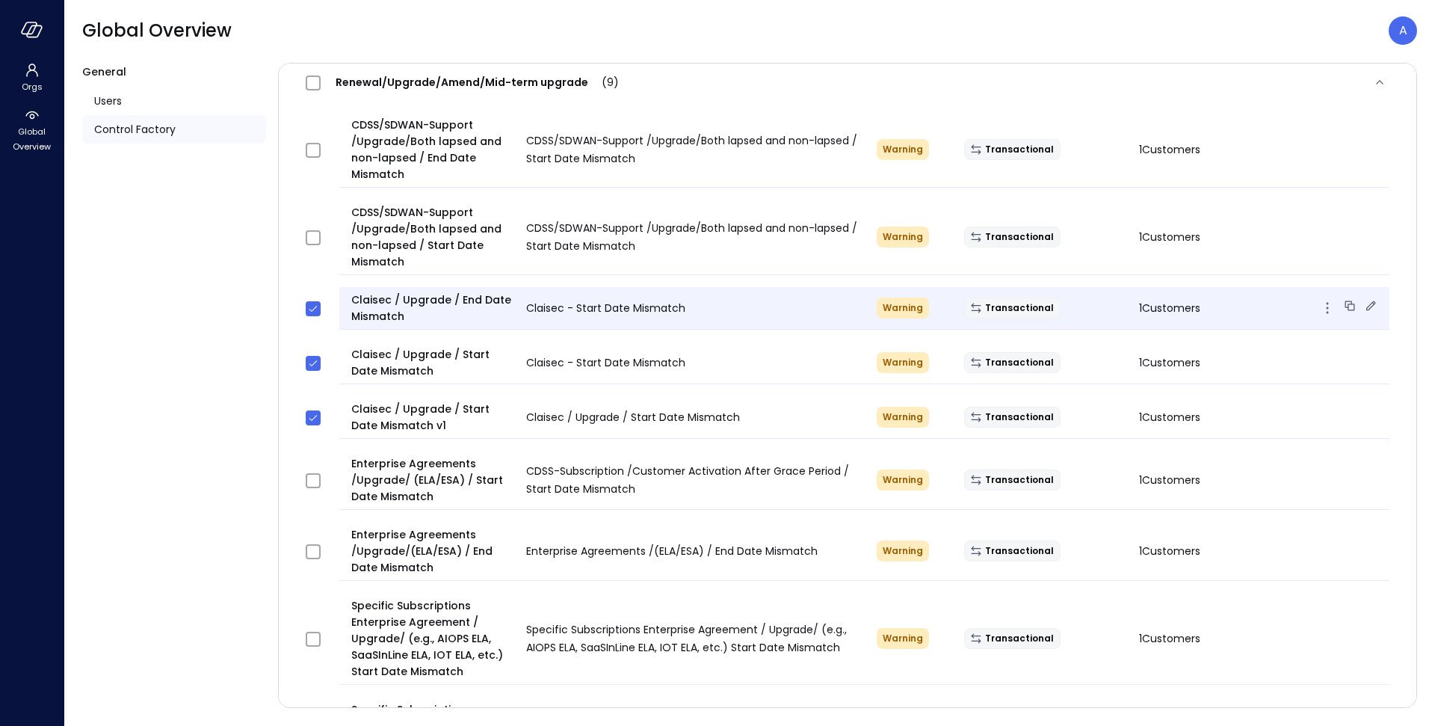
click at [1368, 308] on icon at bounding box center [1372, 306] width 10 height 10
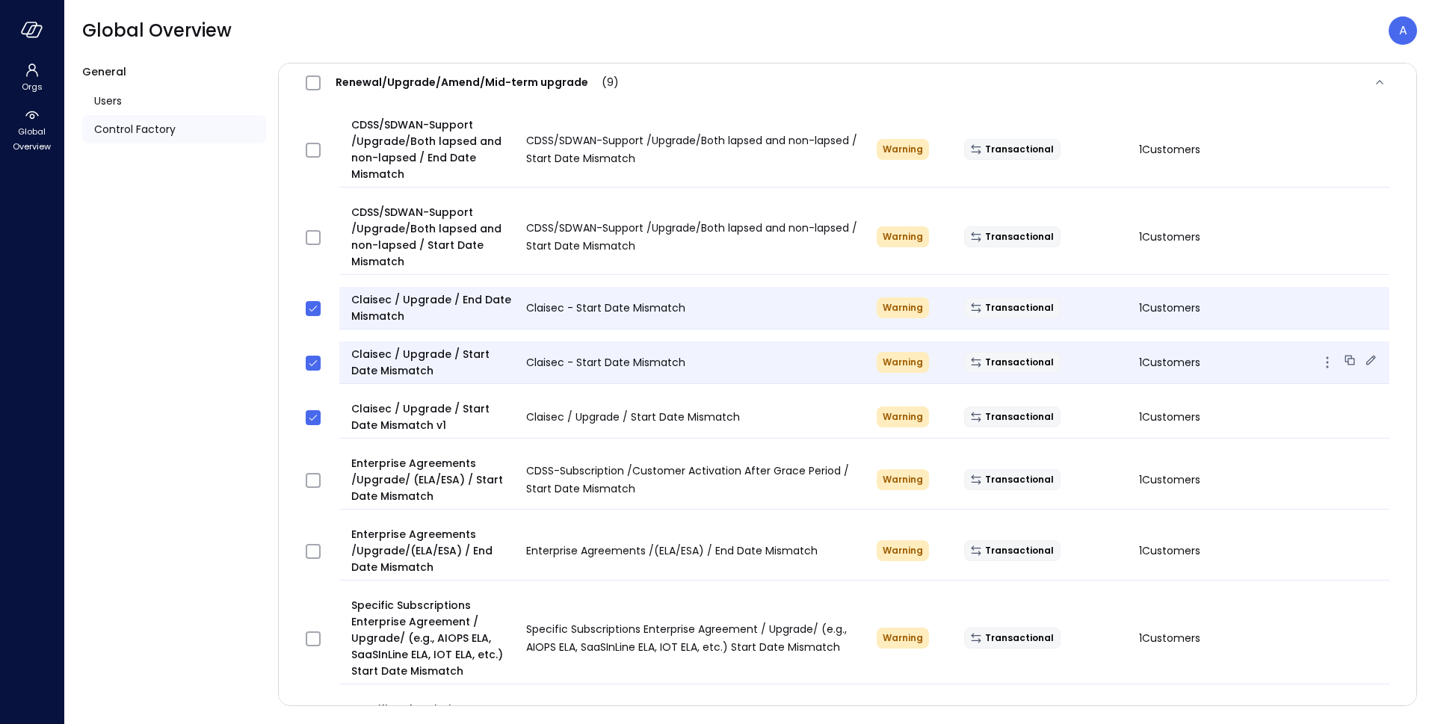
click at [1367, 359] on icon at bounding box center [1371, 360] width 15 height 15
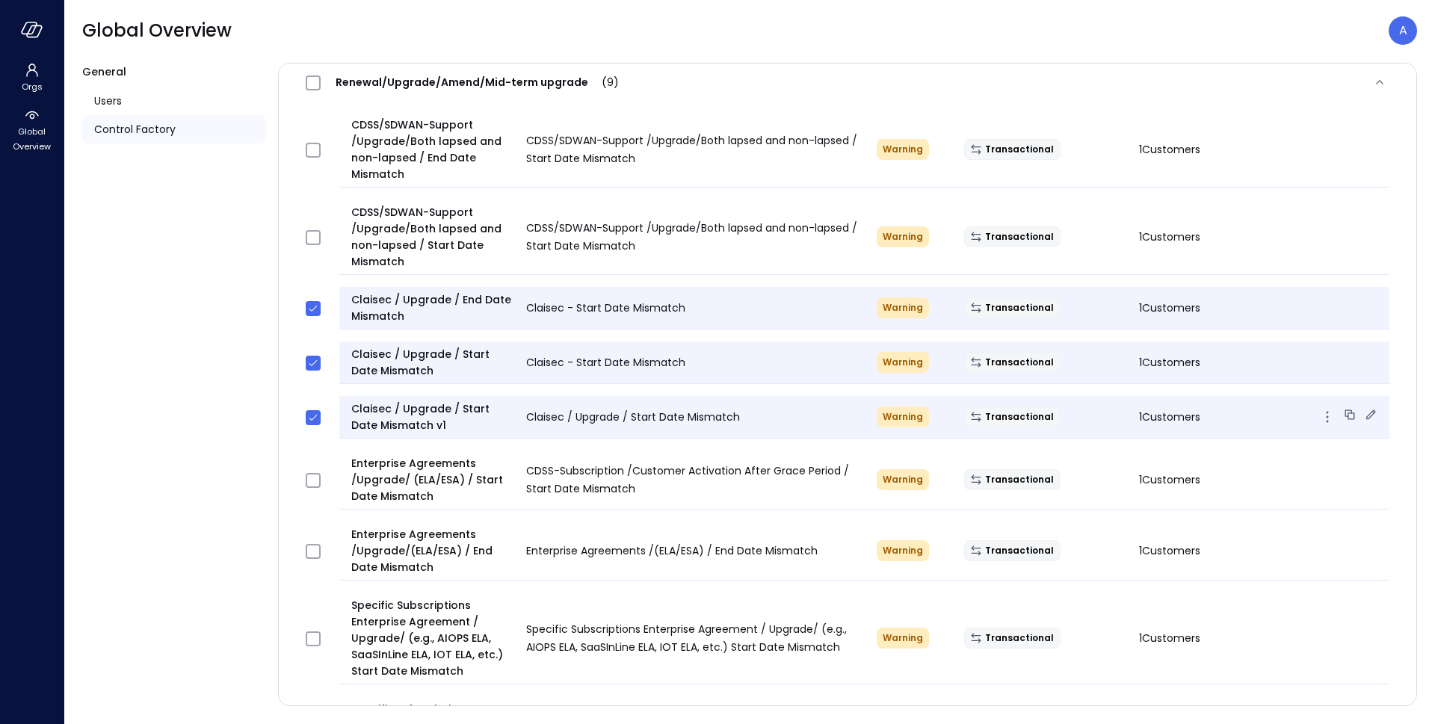
click at [1373, 407] on icon at bounding box center [1371, 414] width 15 height 15
click at [1328, 422] on icon "button" at bounding box center [1328, 417] width 18 height 18
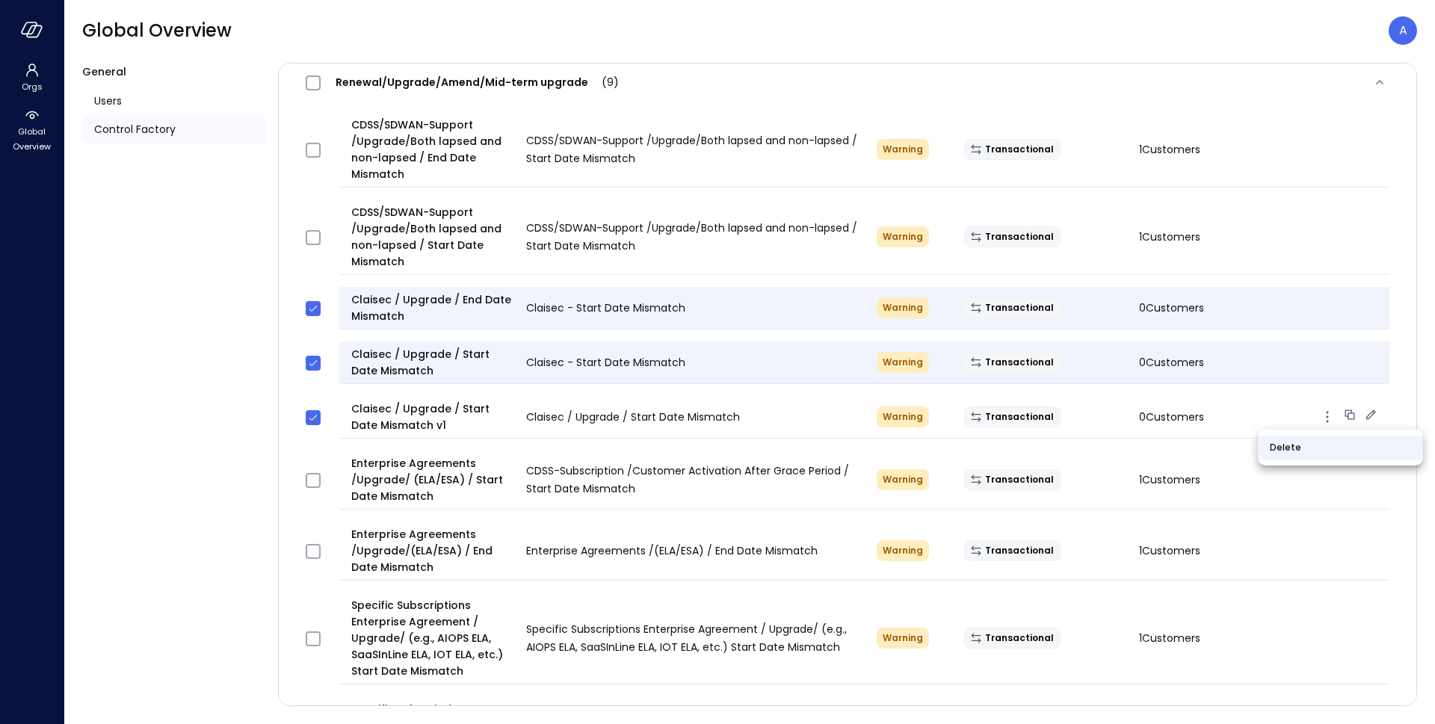
click at [1297, 452] on li "Delete" at bounding box center [1340, 448] width 165 height 24
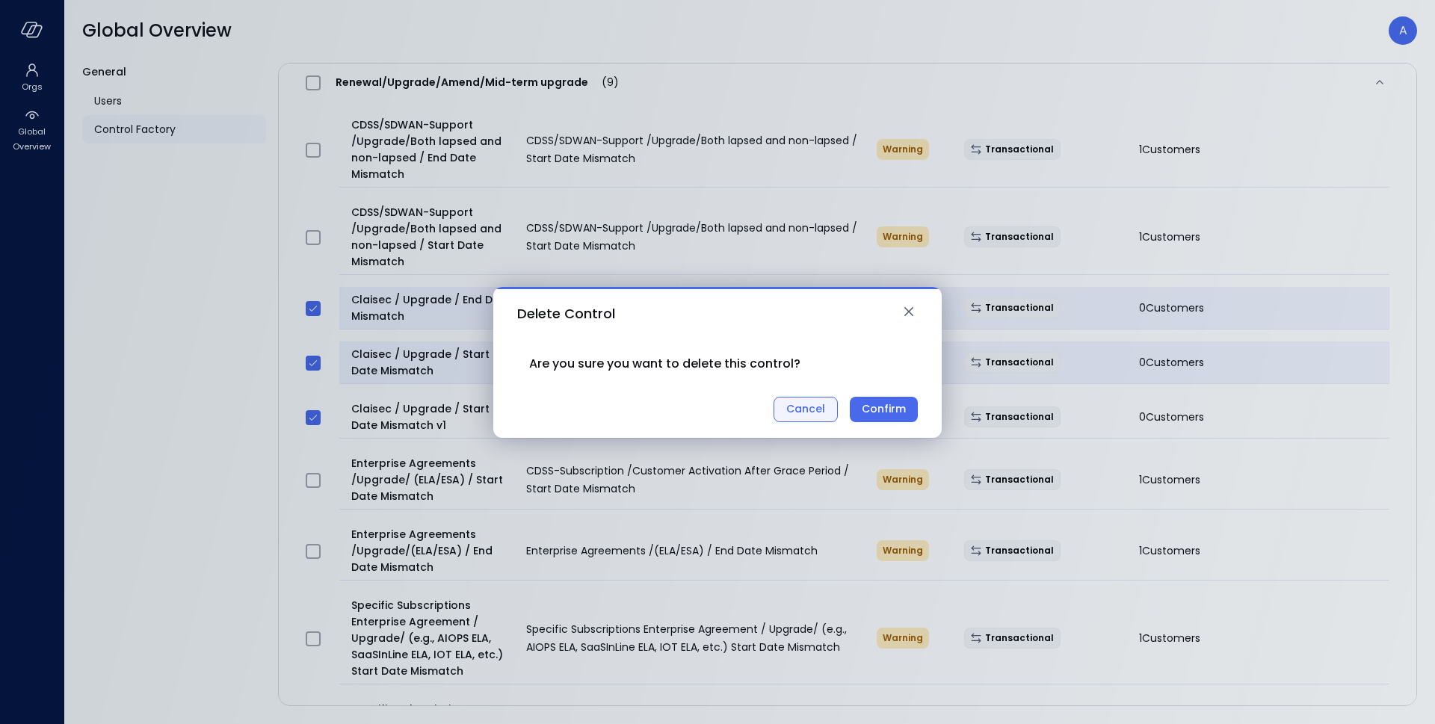
click at [820, 403] on div "Cancel" at bounding box center [805, 409] width 39 height 19
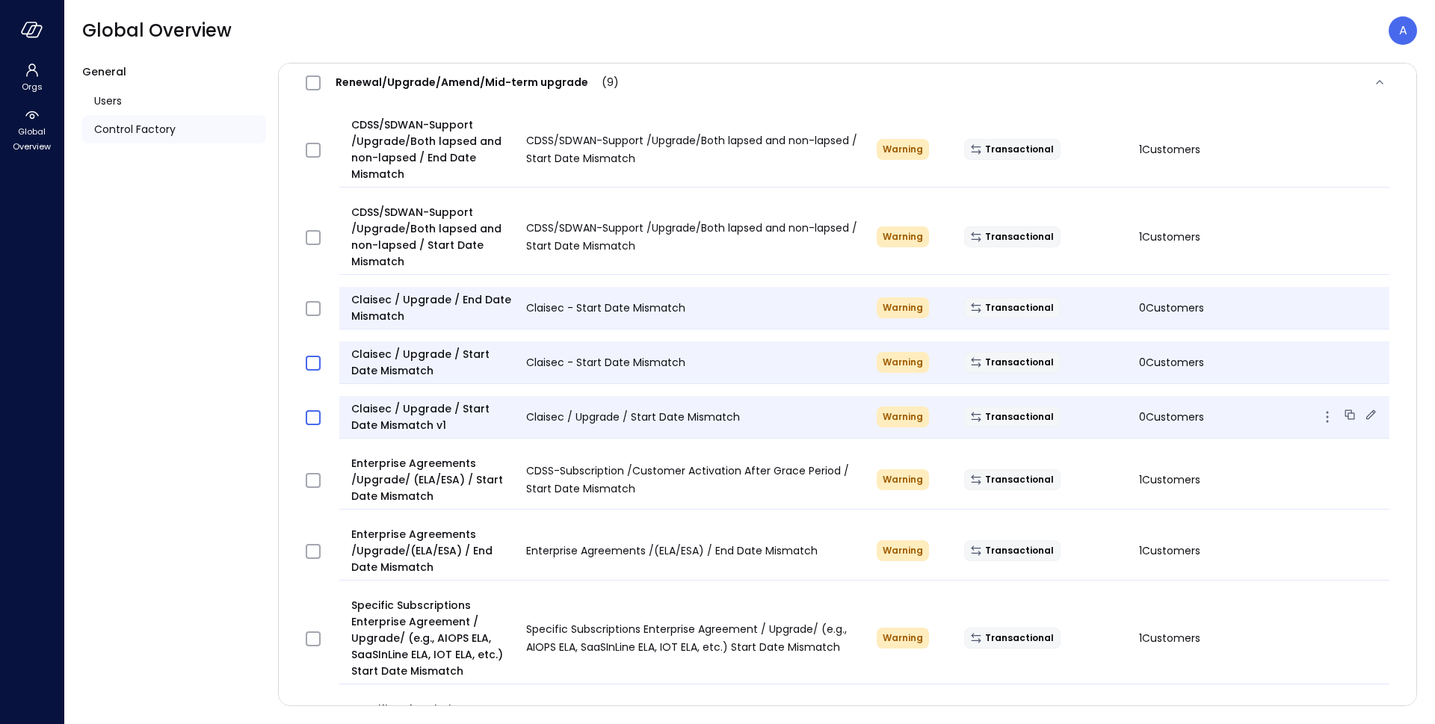
click at [1328, 416] on icon "button" at bounding box center [1327, 417] width 2 height 2
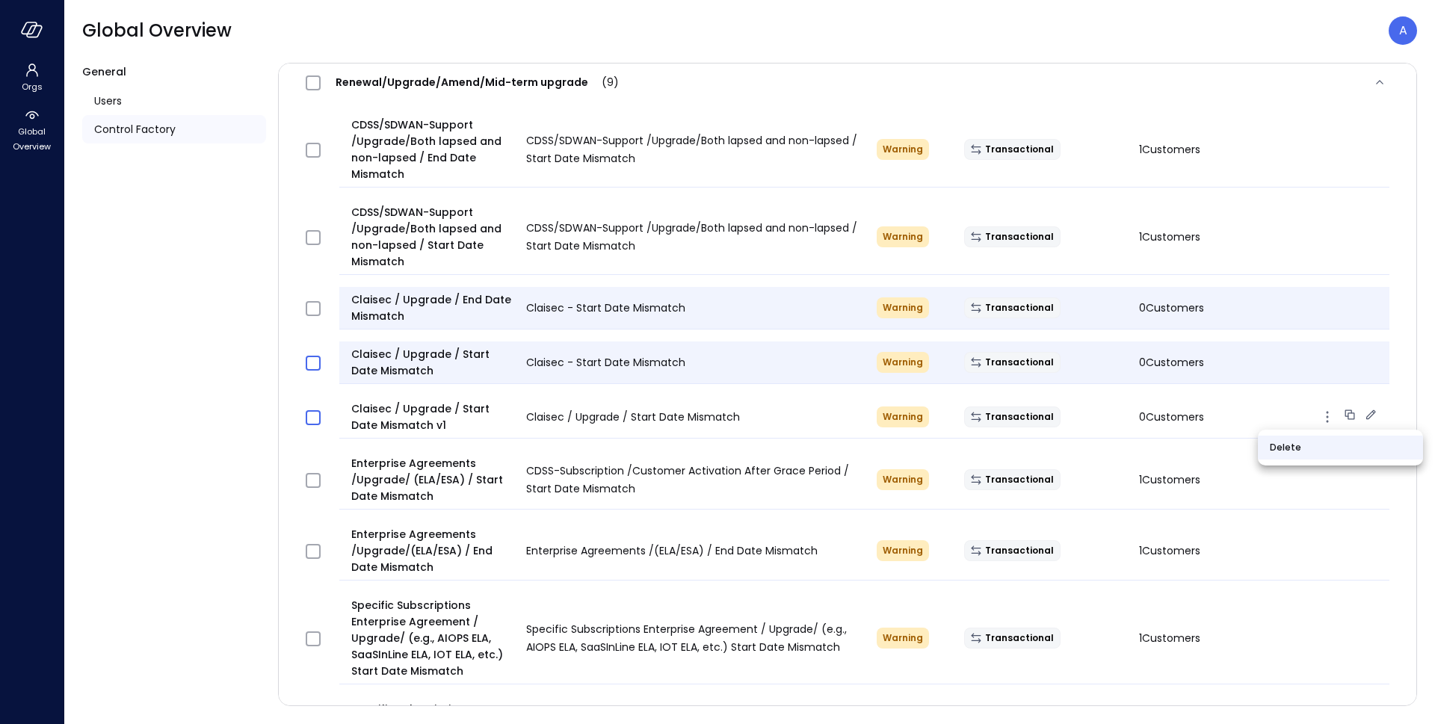
click at [1284, 449] on li "Delete" at bounding box center [1340, 448] width 165 height 24
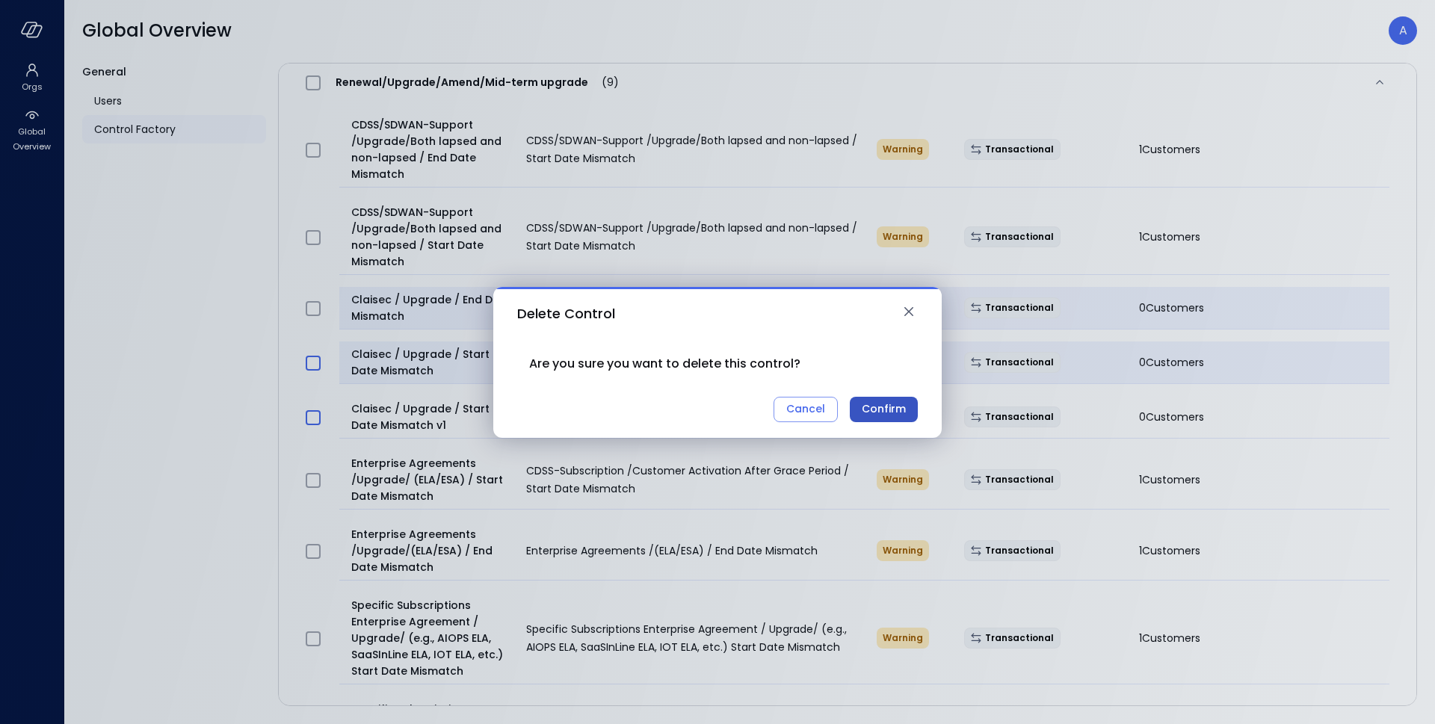
click at [905, 405] on div "Confirm" at bounding box center [884, 409] width 44 height 19
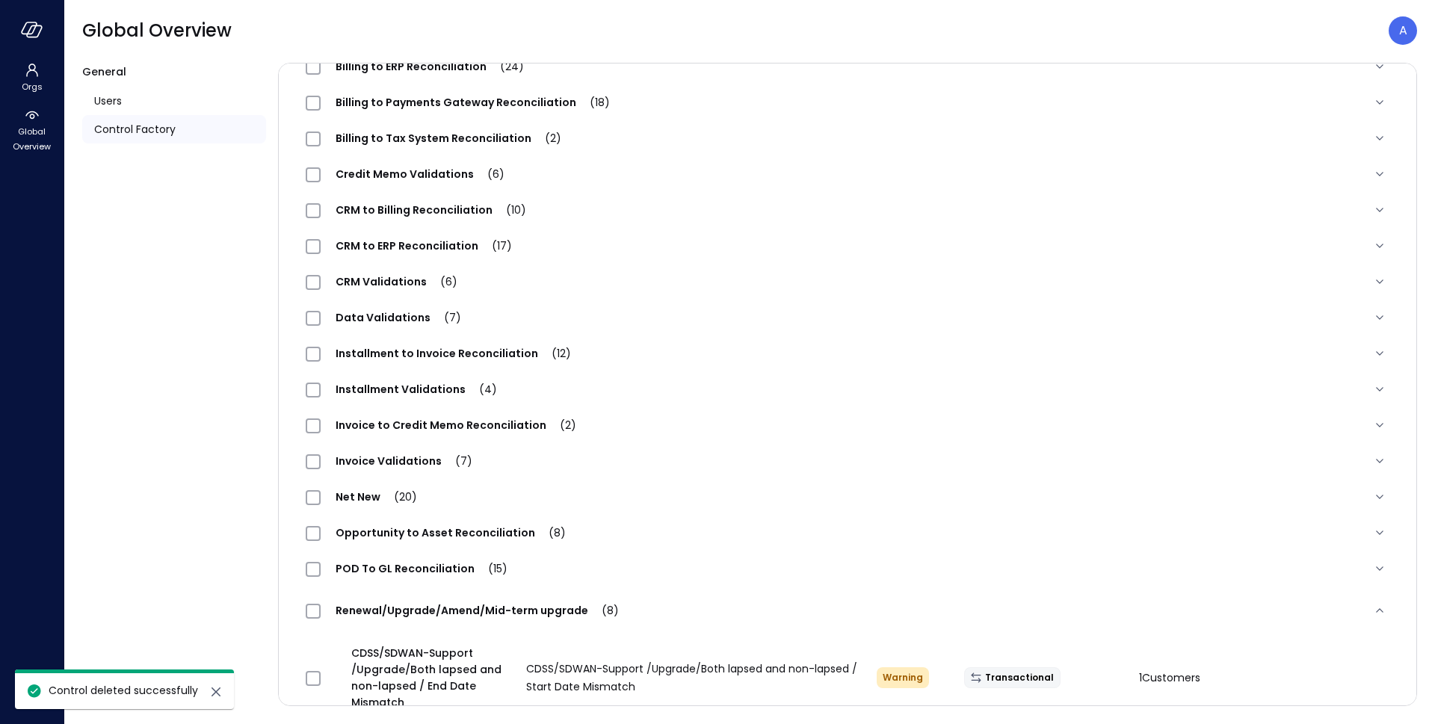
scroll to position [0, 0]
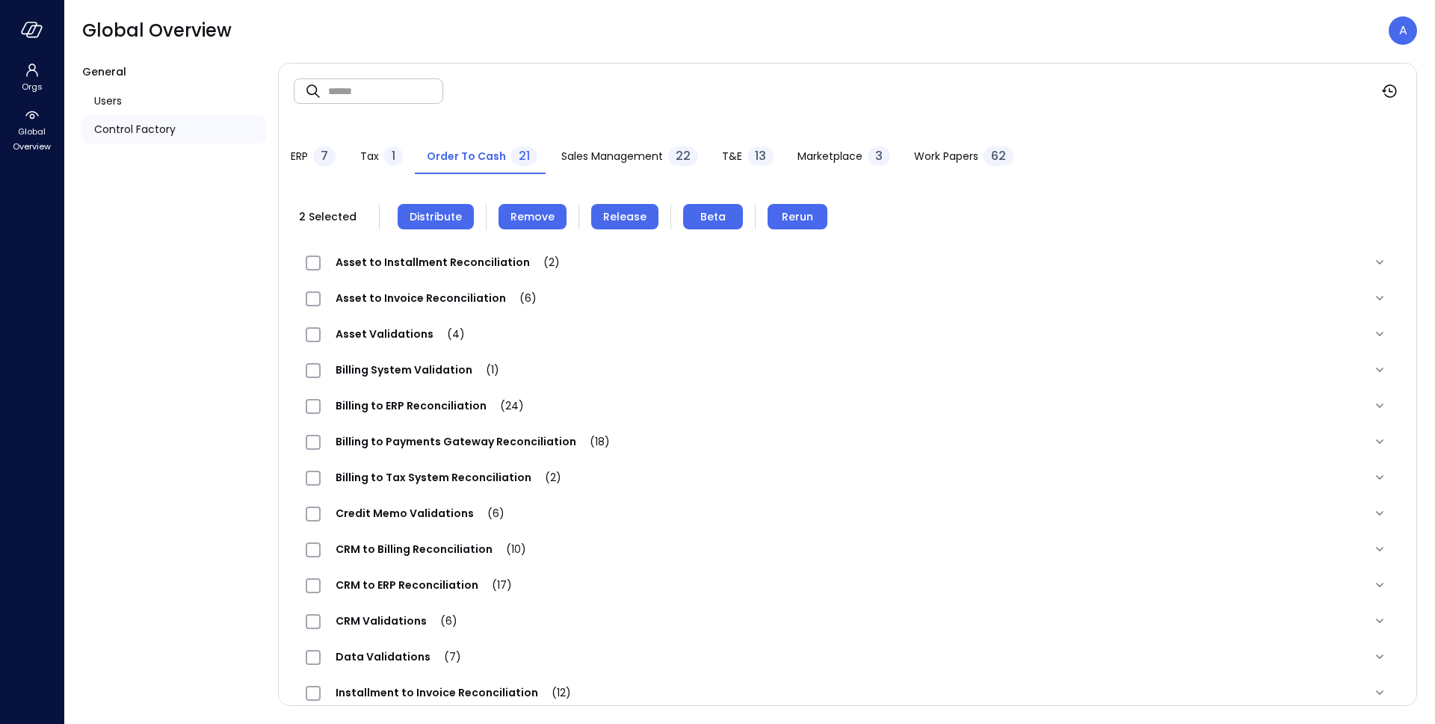
click at [447, 218] on span "Distribute" at bounding box center [436, 217] width 52 height 16
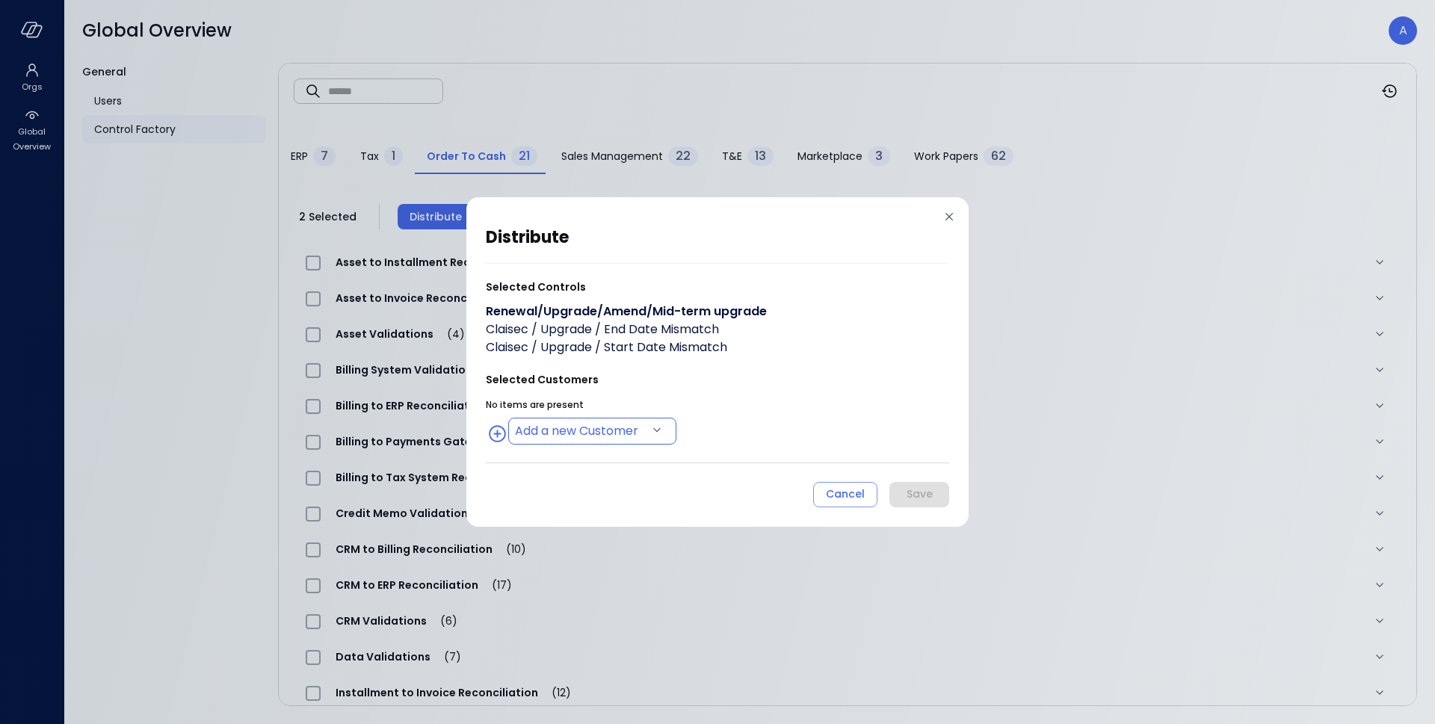
click at [607, 440] on body "Orgs Global Overview Global Overview A General Users Control Factory ​ ​ ERP 7 …" at bounding box center [717, 362] width 1435 height 724
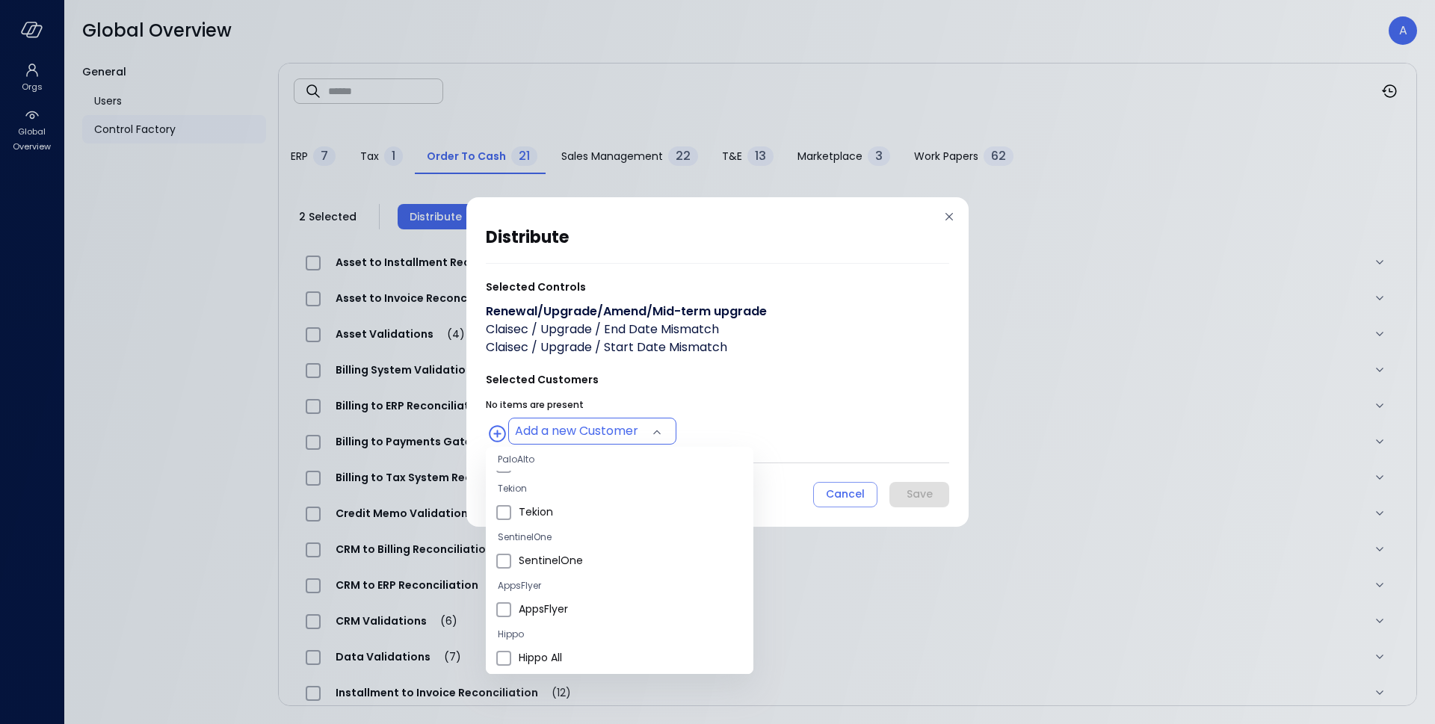
scroll to position [3, 0]
type input "**********"
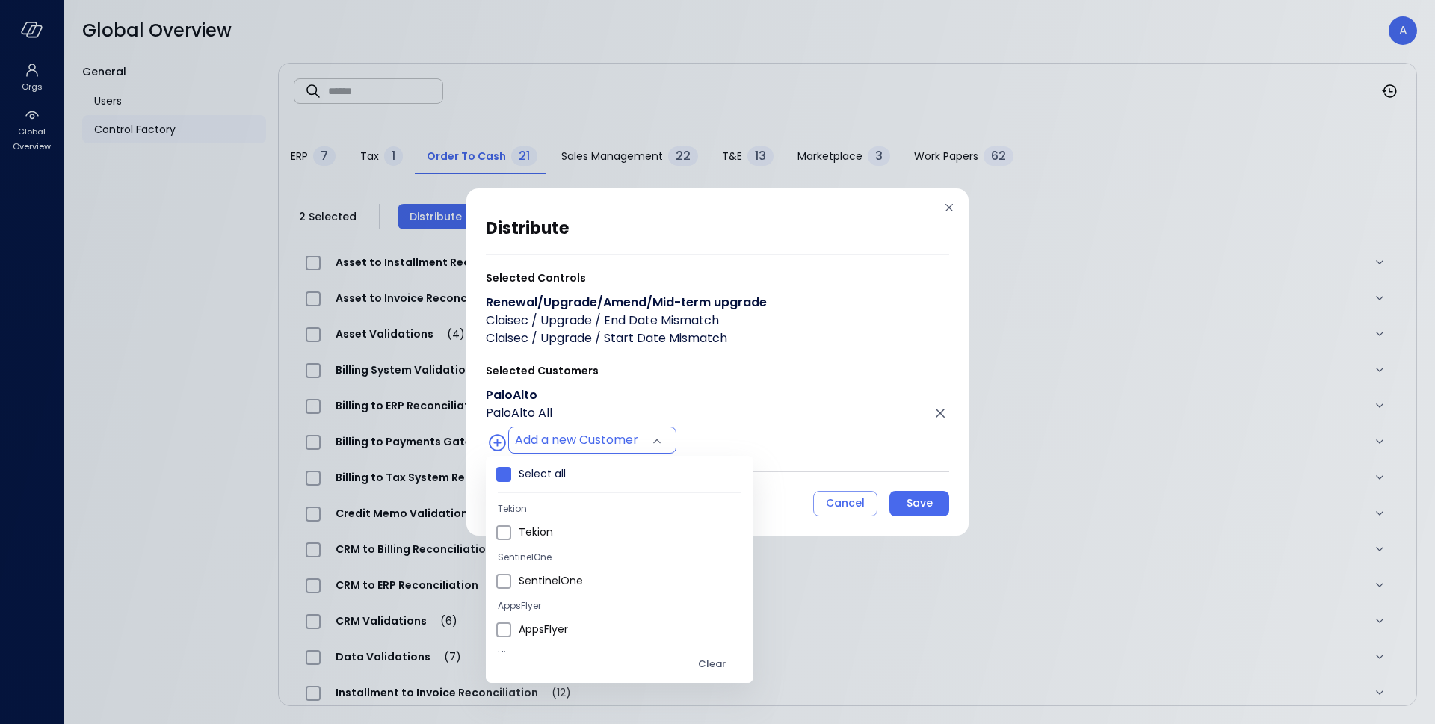
click at [831, 414] on div at bounding box center [717, 362] width 1435 height 724
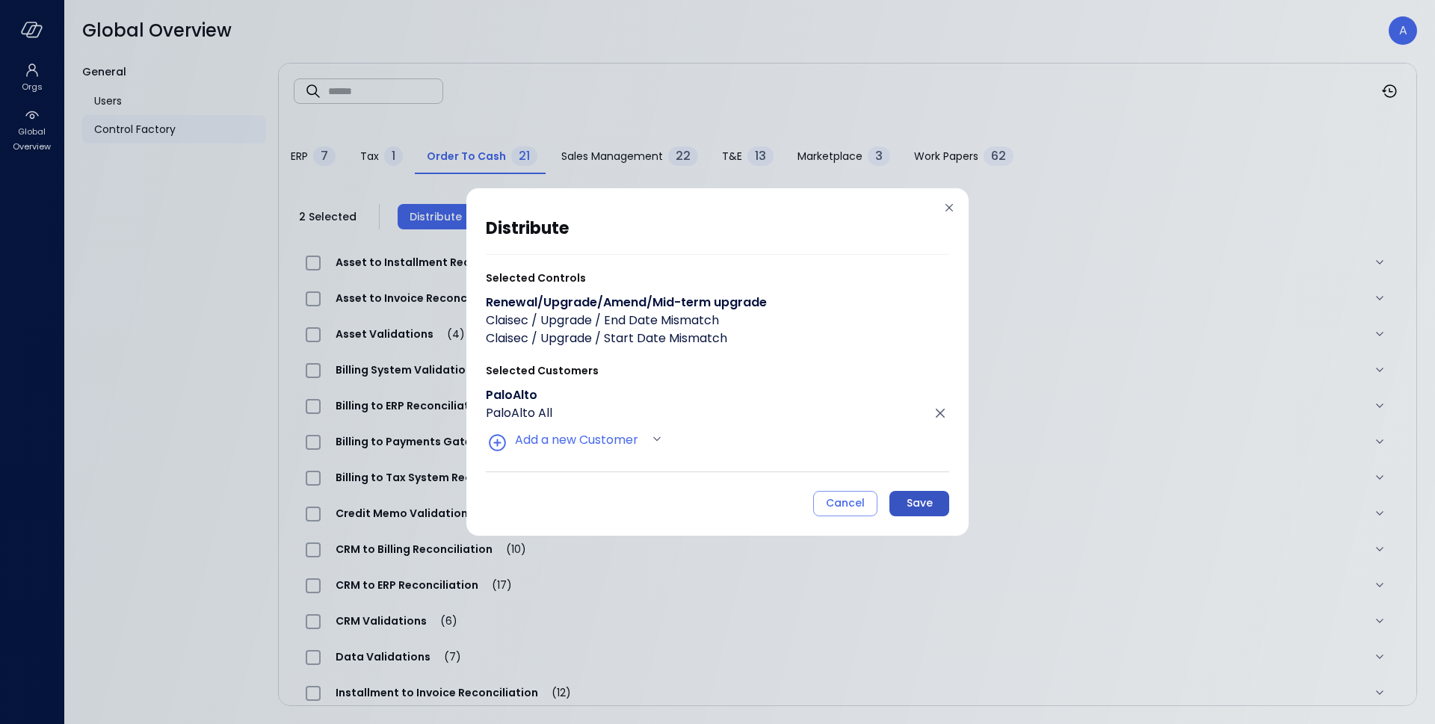
click at [920, 497] on div "Save" at bounding box center [920, 503] width 26 height 19
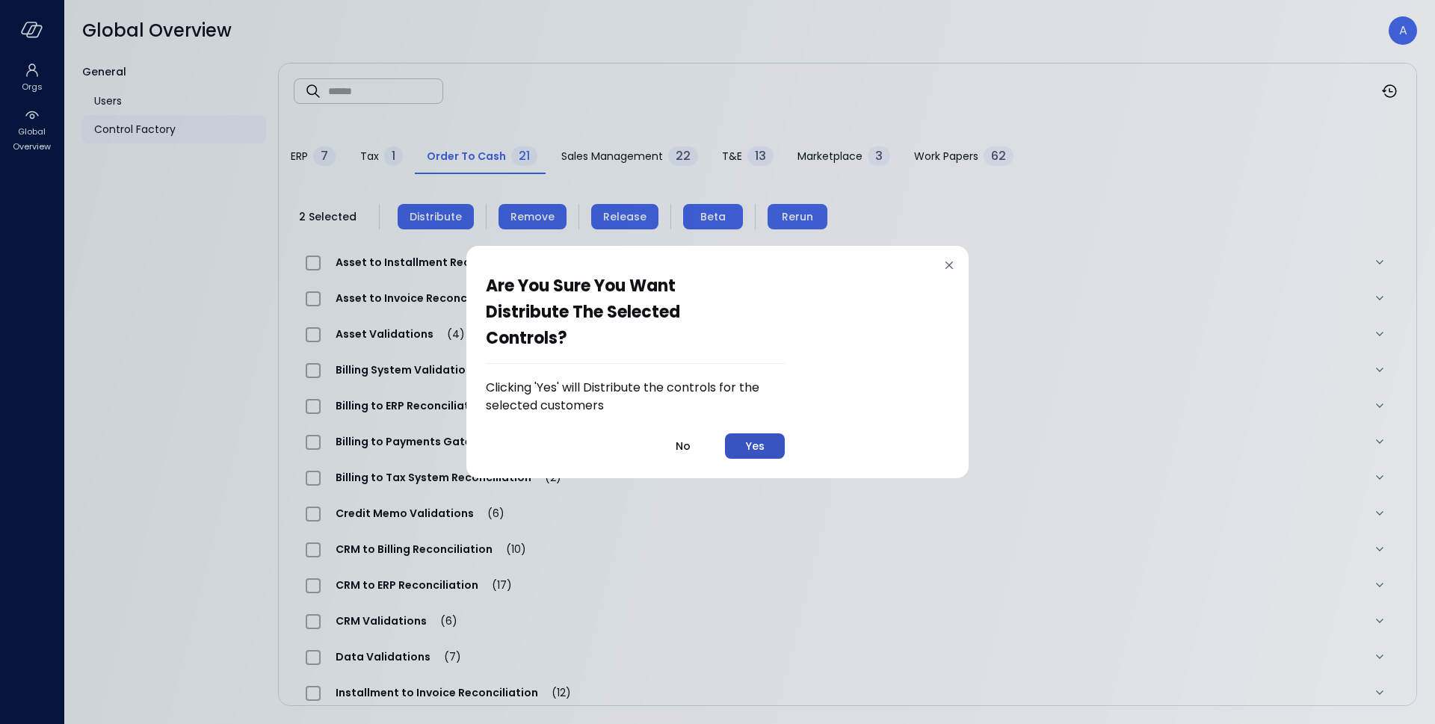
click at [769, 437] on button "Yes" at bounding box center [755, 446] width 60 height 25
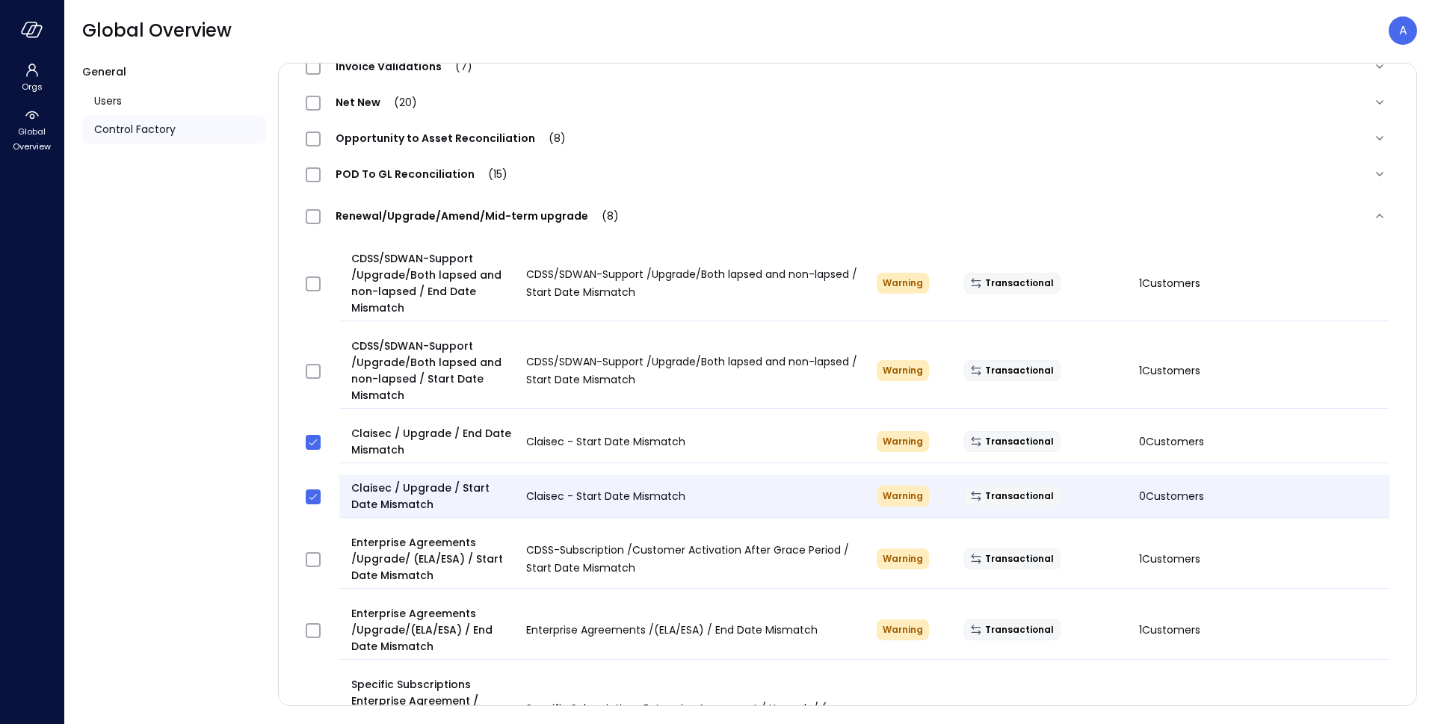
scroll to position [745, 0]
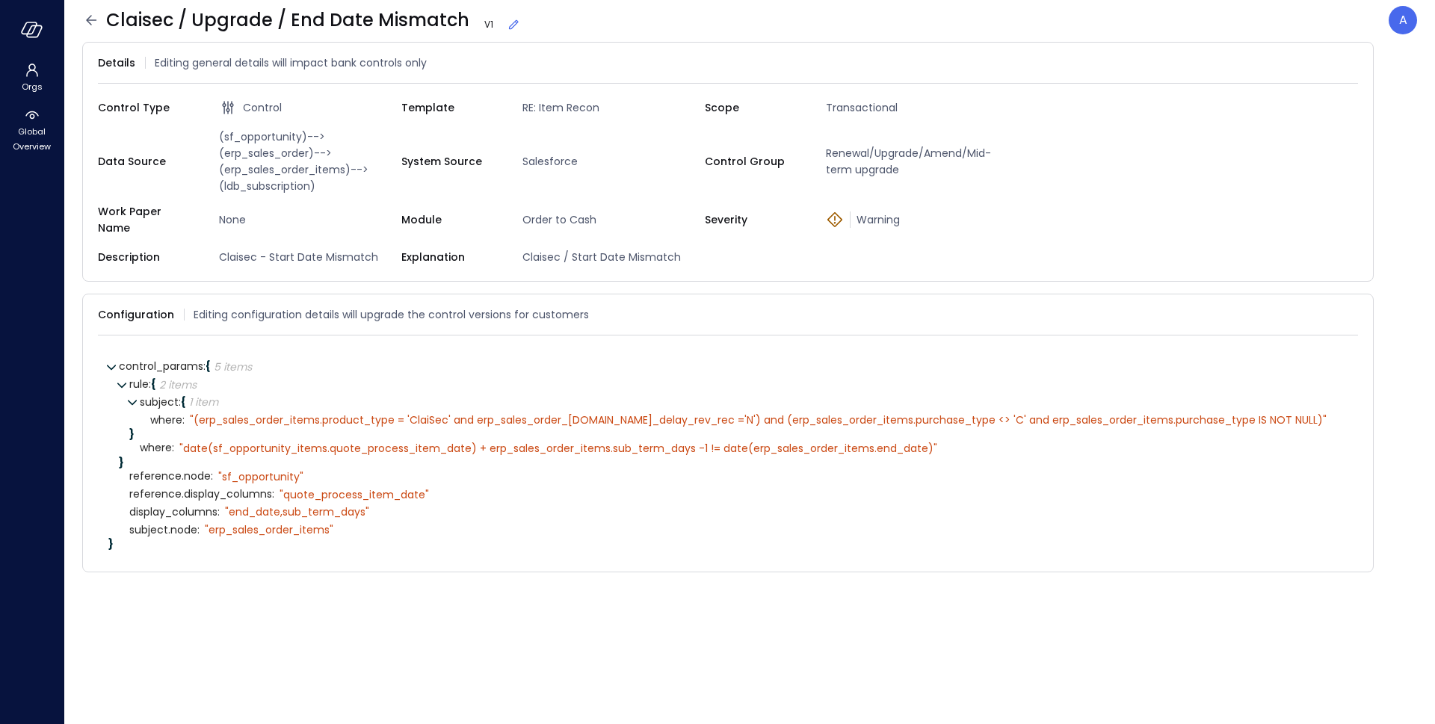
click at [509, 23] on icon at bounding box center [514, 25] width 10 height 10
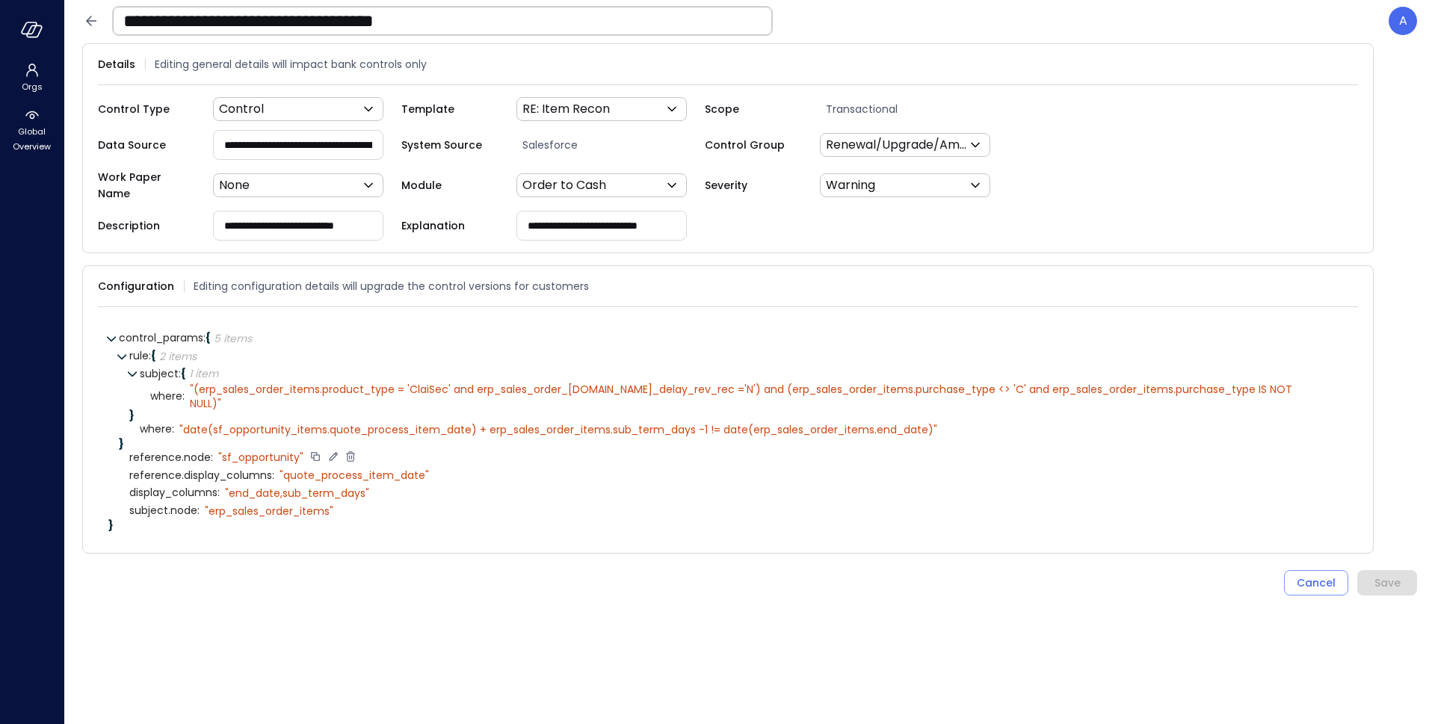
click at [327, 450] on icon at bounding box center [333, 456] width 13 height 13
type textarea "**********"
click at [346, 450] on icon at bounding box center [345, 456] width 13 height 13
click at [455, 468] on icon at bounding box center [458, 474] width 13 height 13
type textarea "**********"
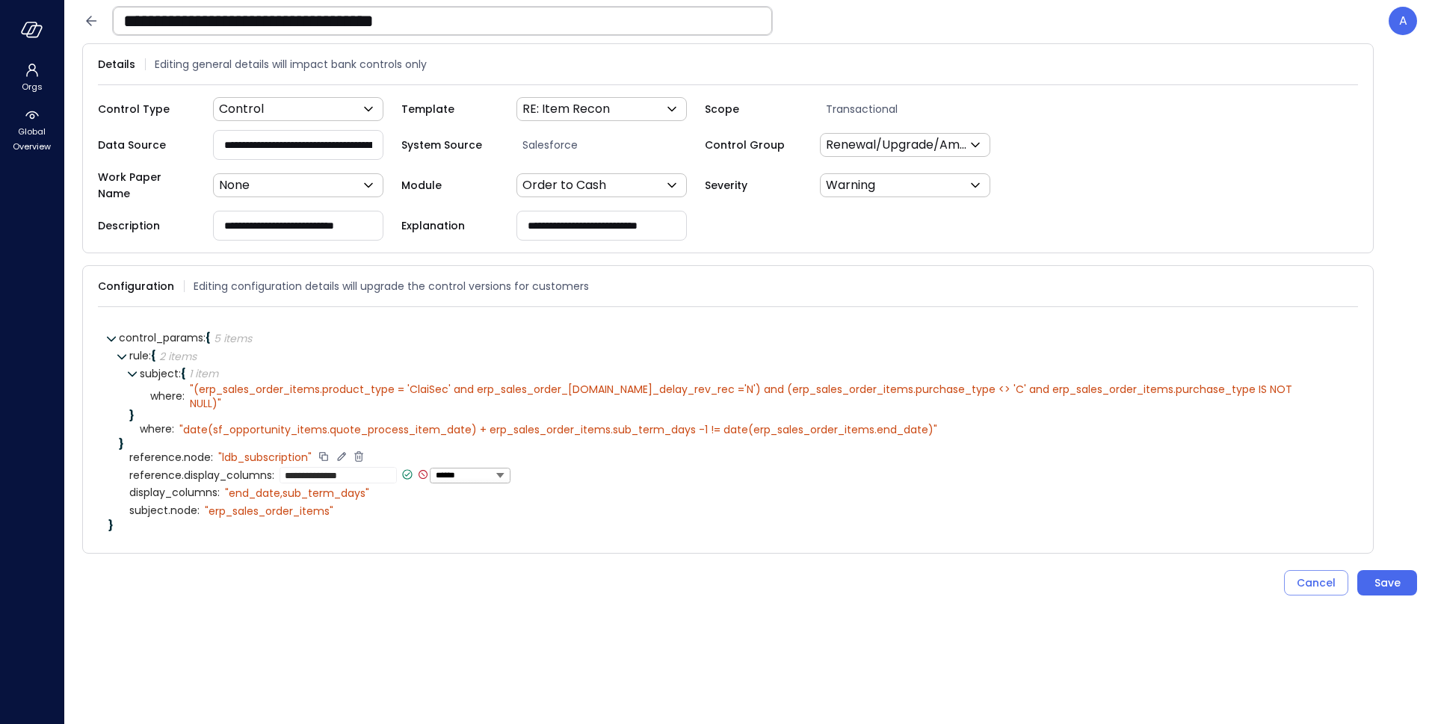
click at [404, 468] on icon at bounding box center [407, 474] width 13 height 13
click at [256, 423] on div "" date(sf_opportunity_items.quote_process_item_date) + erp_sales_order_items.su…" at bounding box center [558, 429] width 758 height 13
click at [256, 421] on textarea "**********" at bounding box center [526, 429] width 694 height 16
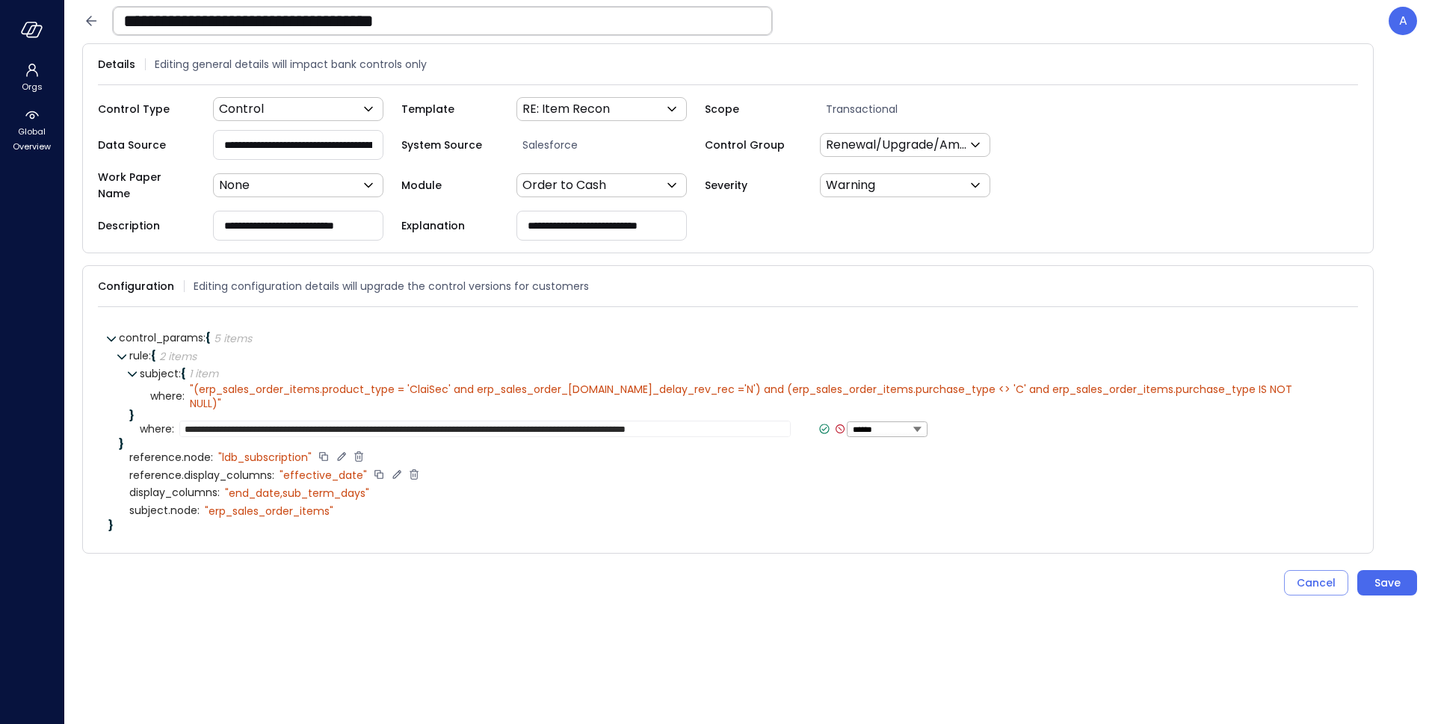
type textarea "**********"
click at [818, 422] on icon at bounding box center [824, 428] width 13 height 13
click at [1373, 570] on button "Save" at bounding box center [1388, 582] width 60 height 25
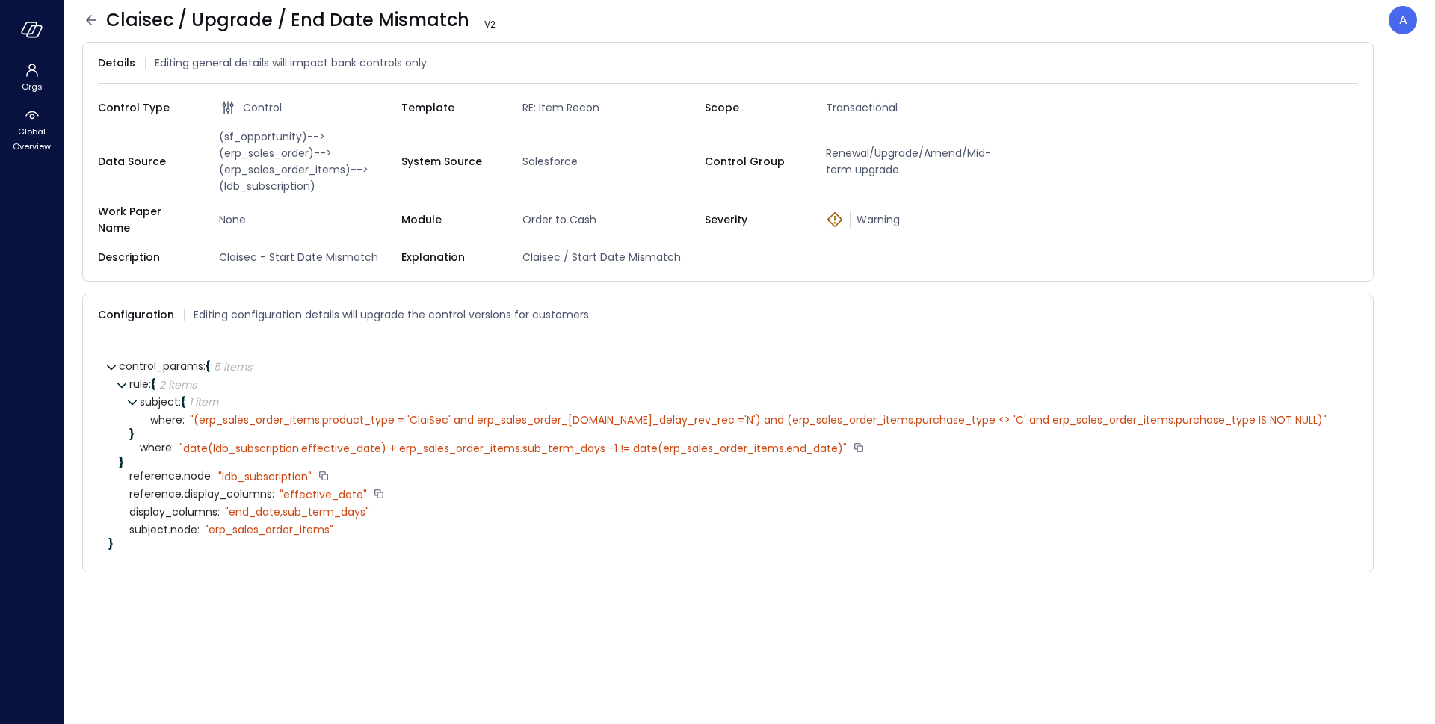
click at [44, 23] on div at bounding box center [32, 30] width 64 height 60
click at [32, 32] on icon "button" at bounding box center [29, 27] width 15 height 11
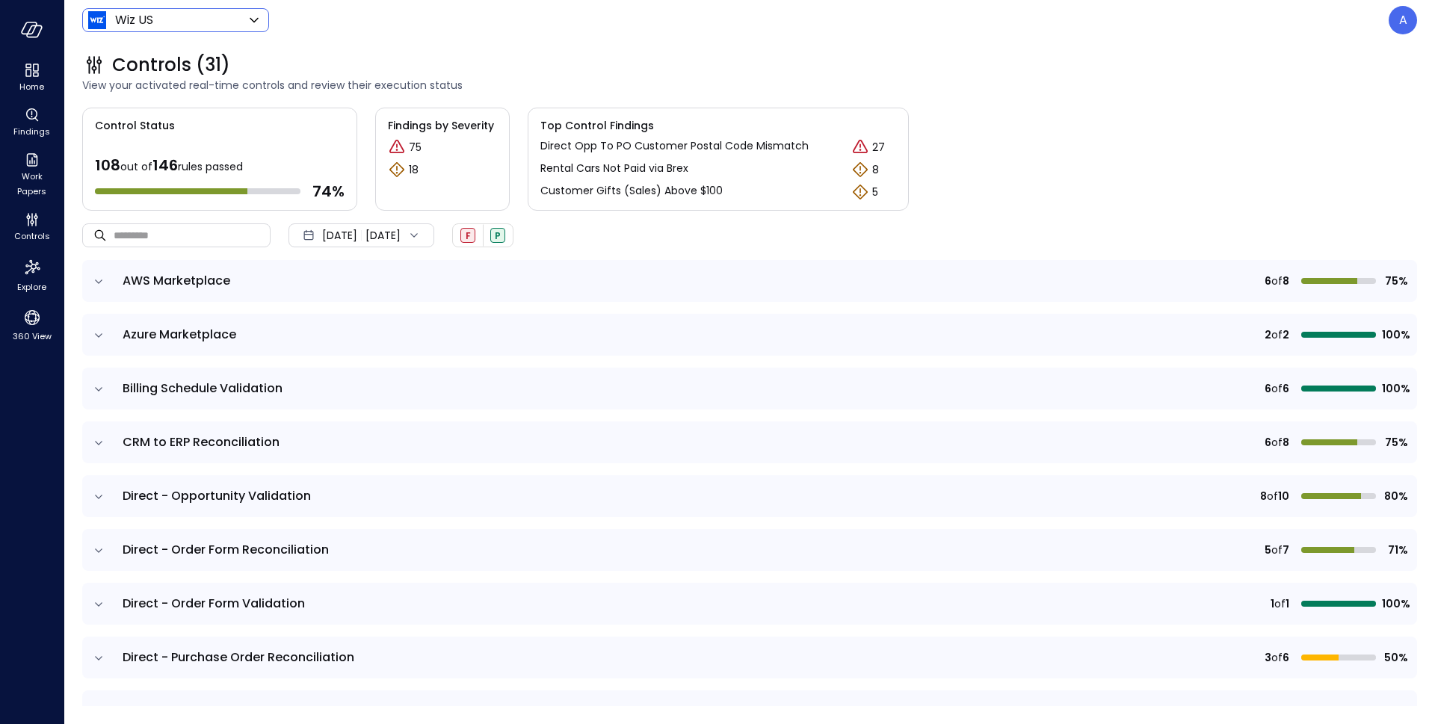
click at [175, 25] on body "Home Findings Work Papers Controls Explore 360 View Wiz US ****** ​ A Controls …" at bounding box center [717, 362] width 1435 height 724
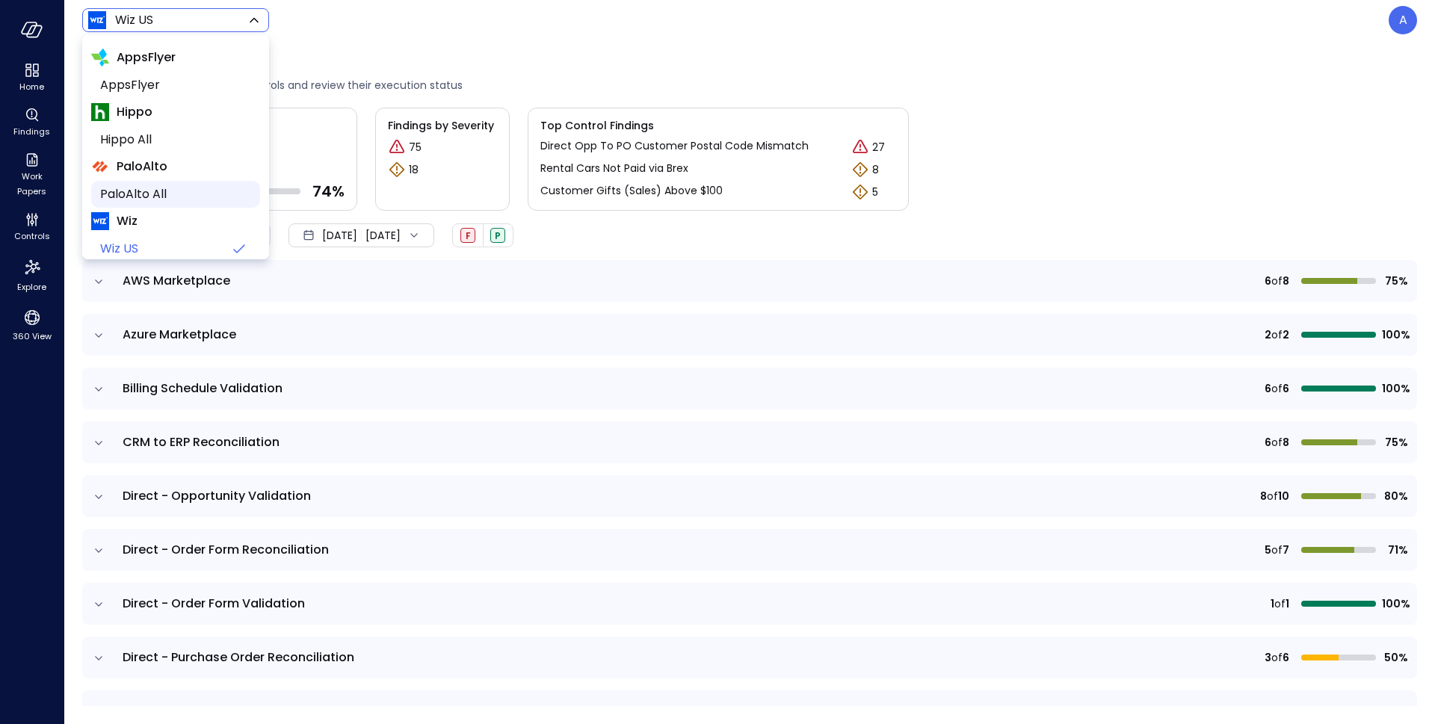
click at [165, 181] on li "PaloAlto All" at bounding box center [175, 194] width 169 height 27
type input "*******"
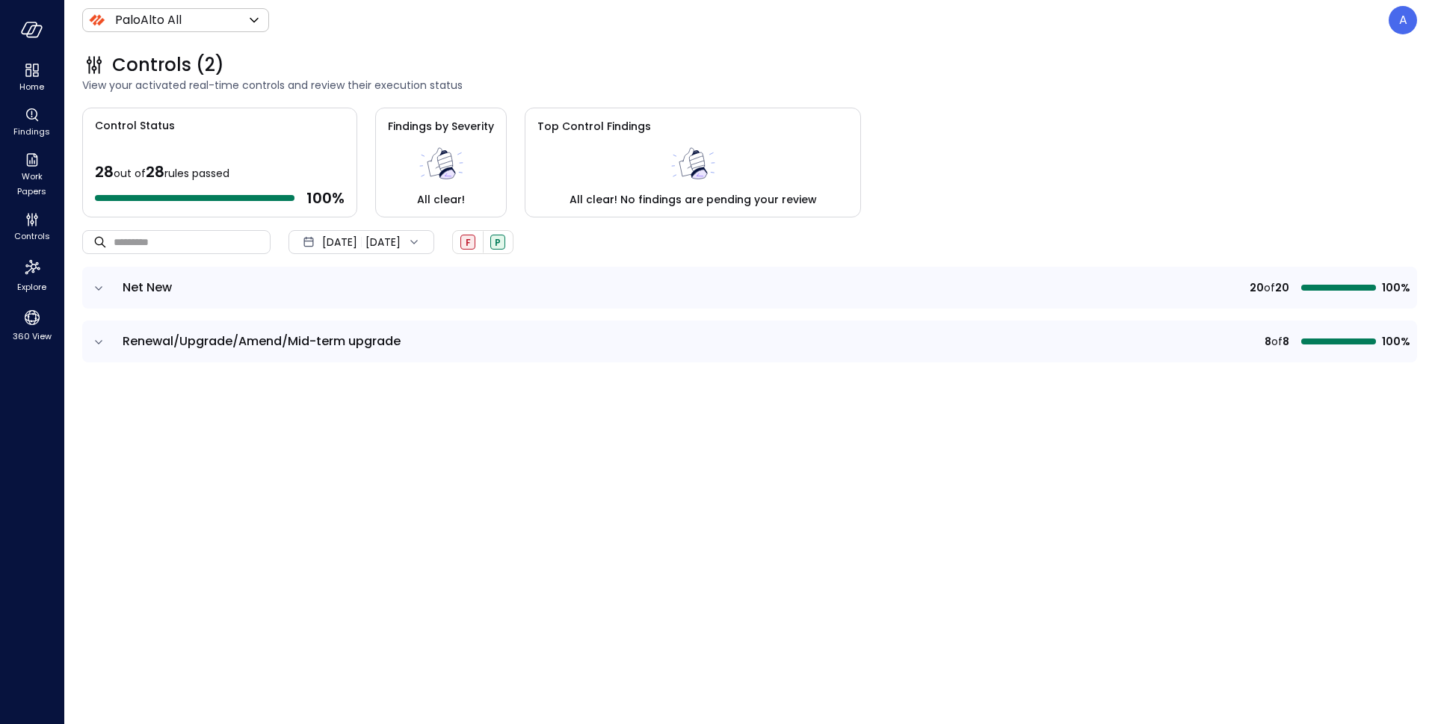
click at [99, 339] on icon "expand row" at bounding box center [98, 342] width 15 height 15
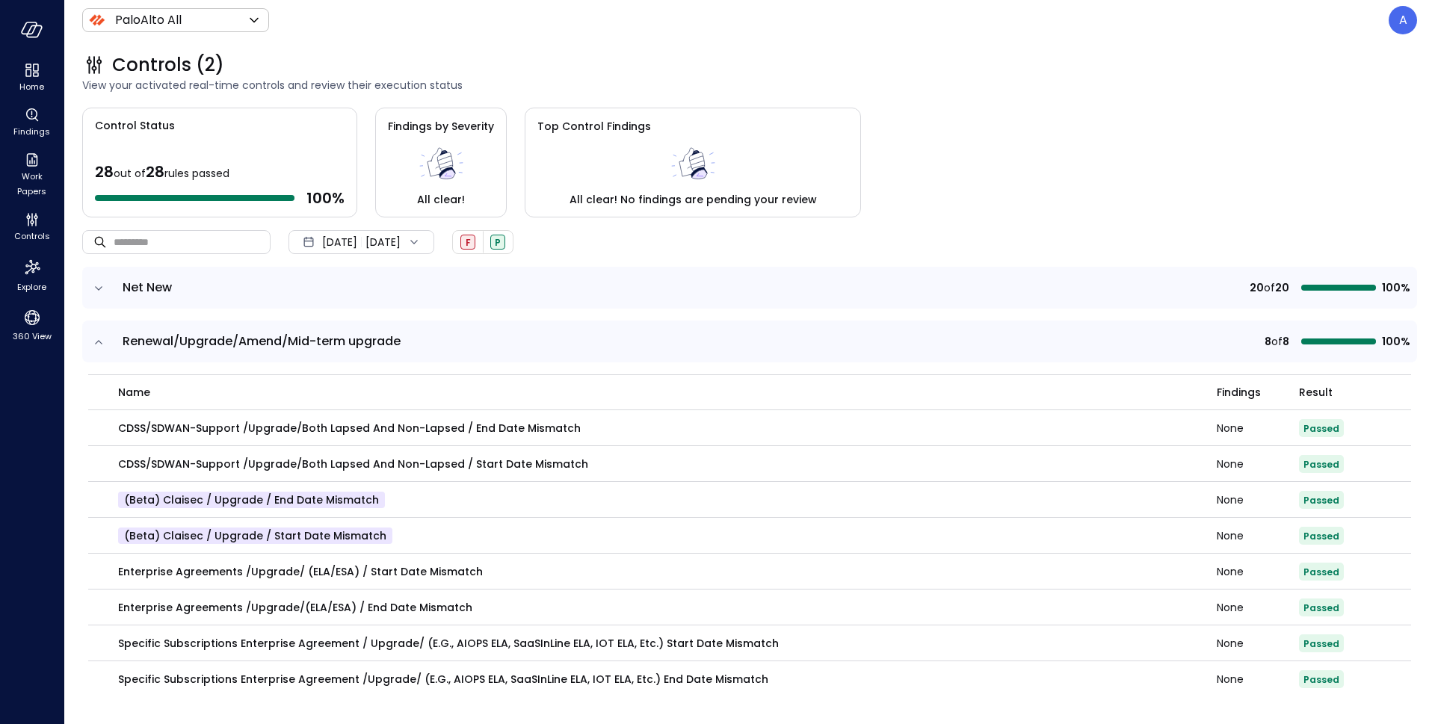
click at [357, 239] on span "Sep 1, 2025" at bounding box center [339, 242] width 35 height 16
click at [371, 326] on li "Current Year 2025" at bounding box center [369, 331] width 119 height 25
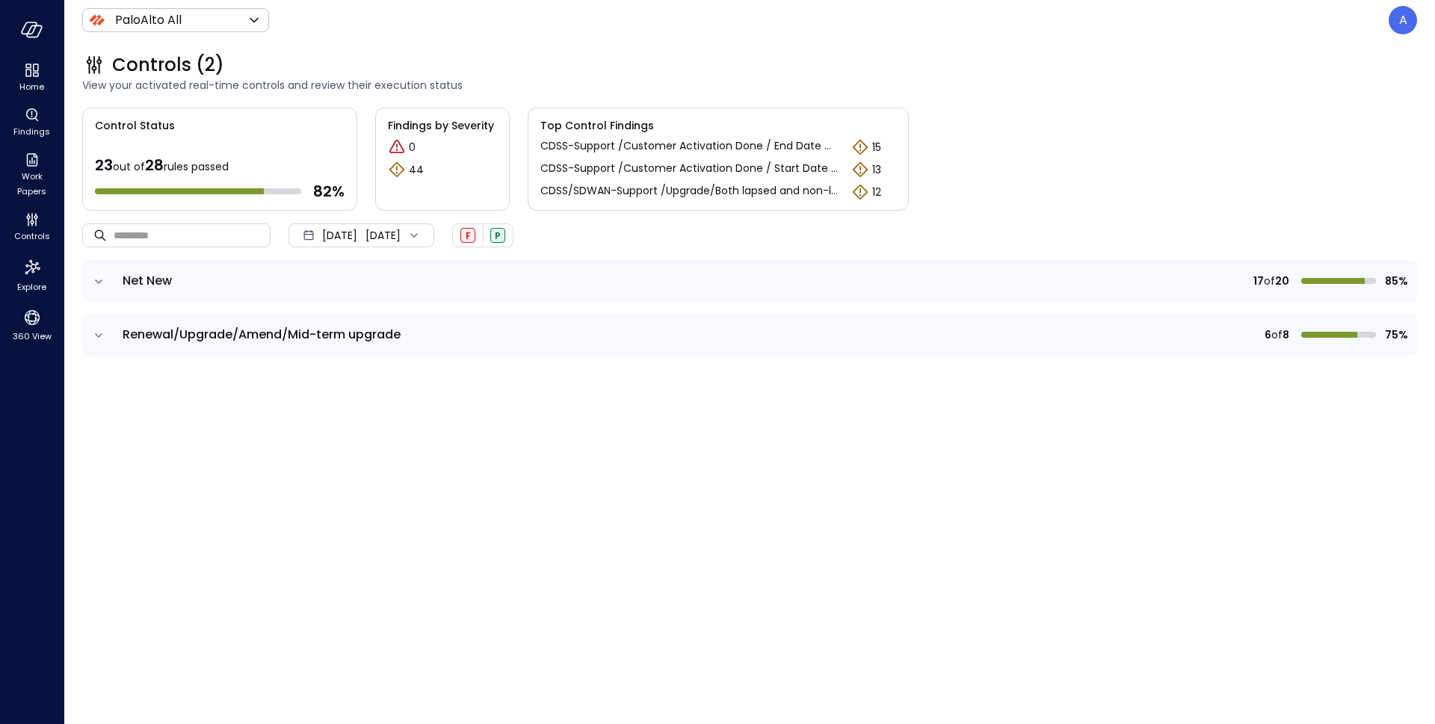
click at [100, 333] on icon "expand row" at bounding box center [98, 335] width 15 height 15
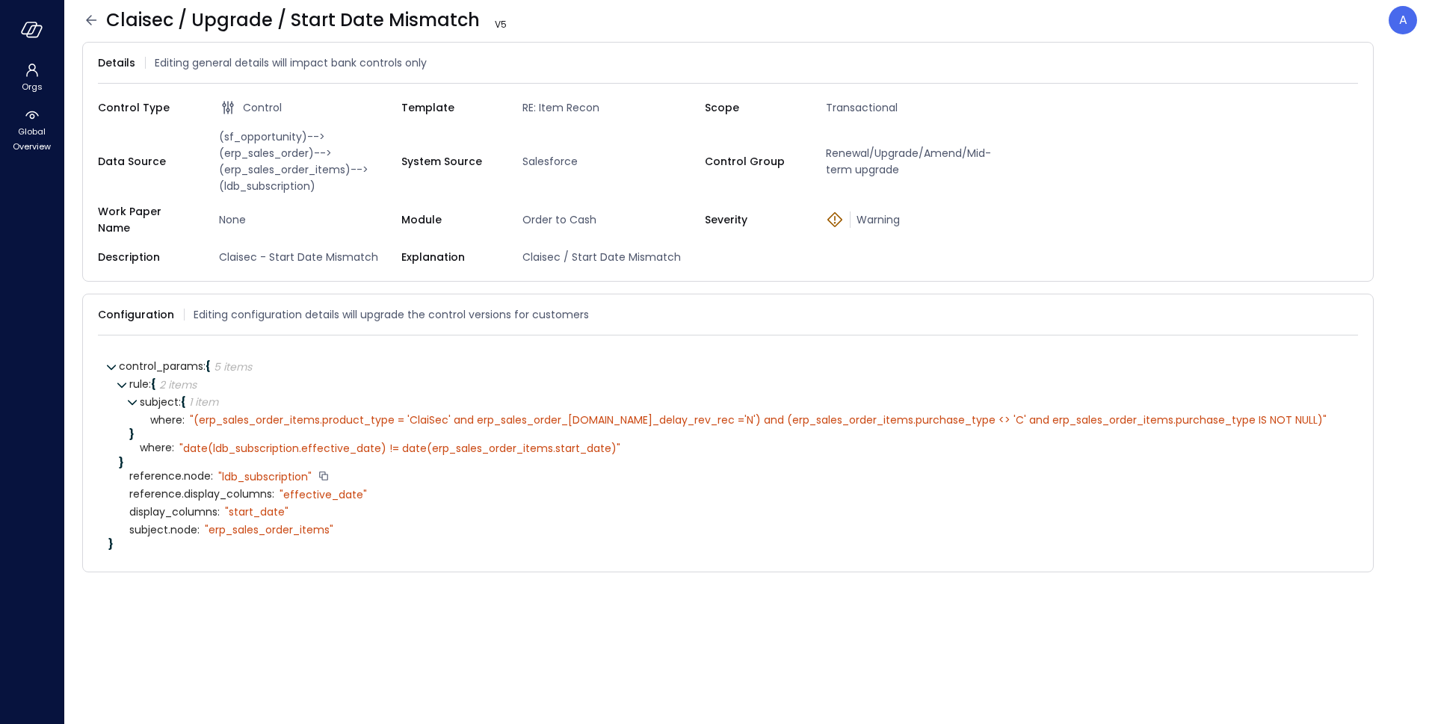
click at [284, 470] on div "" ldb_subscription"" at bounding box center [264, 476] width 93 height 13
copy div "ldb_subscription"
click at [338, 488] on div "" effective_date"" at bounding box center [323, 494] width 87 height 13
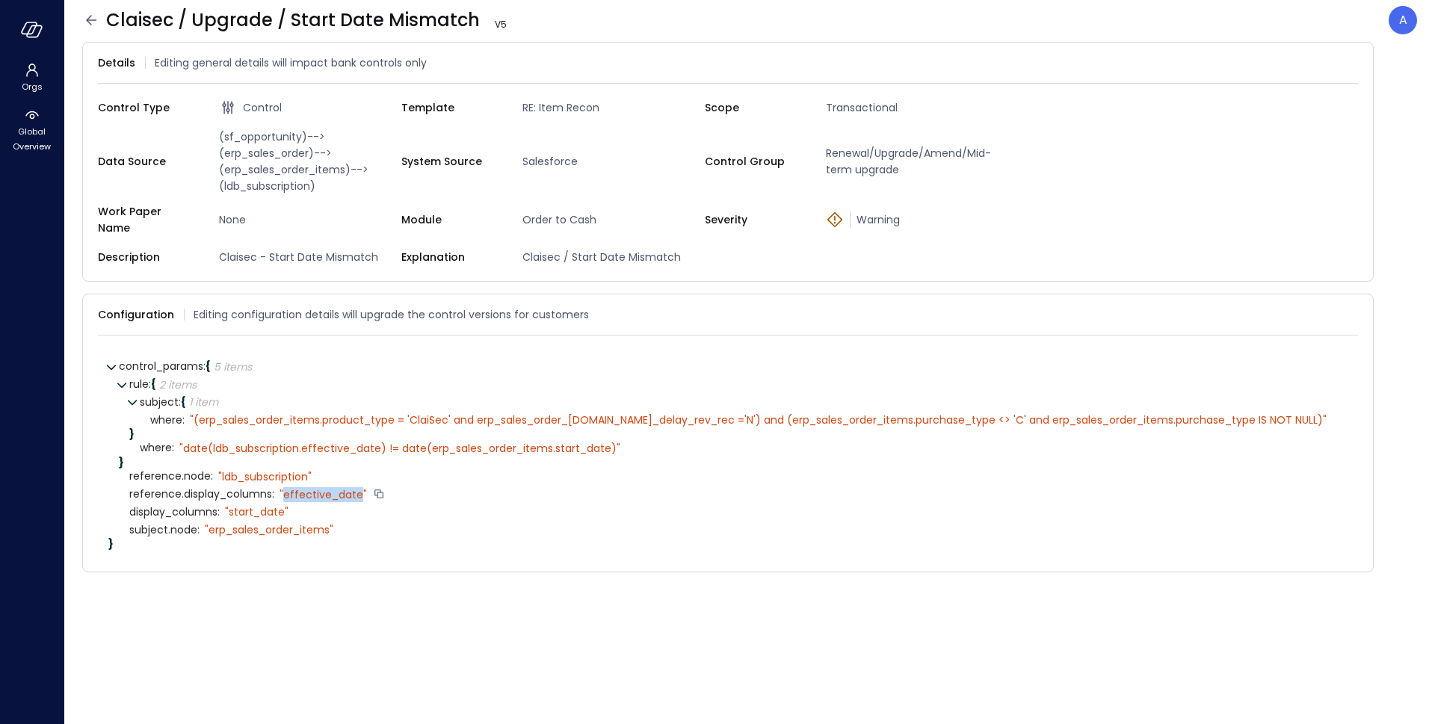
copy div "effective_date"
click at [375, 487] on div at bounding box center [378, 494] width 13 height 15
click at [315, 442] on div "" date(ldb_subscription.effective_date) != date(erp_sales_order_items.start_dat…" at bounding box center [399, 448] width 441 height 13
click at [212, 442] on div "" date(ldb_subscription.effective_date) != date(erp_sales_order_items.start_dat…" at bounding box center [399, 448] width 441 height 13
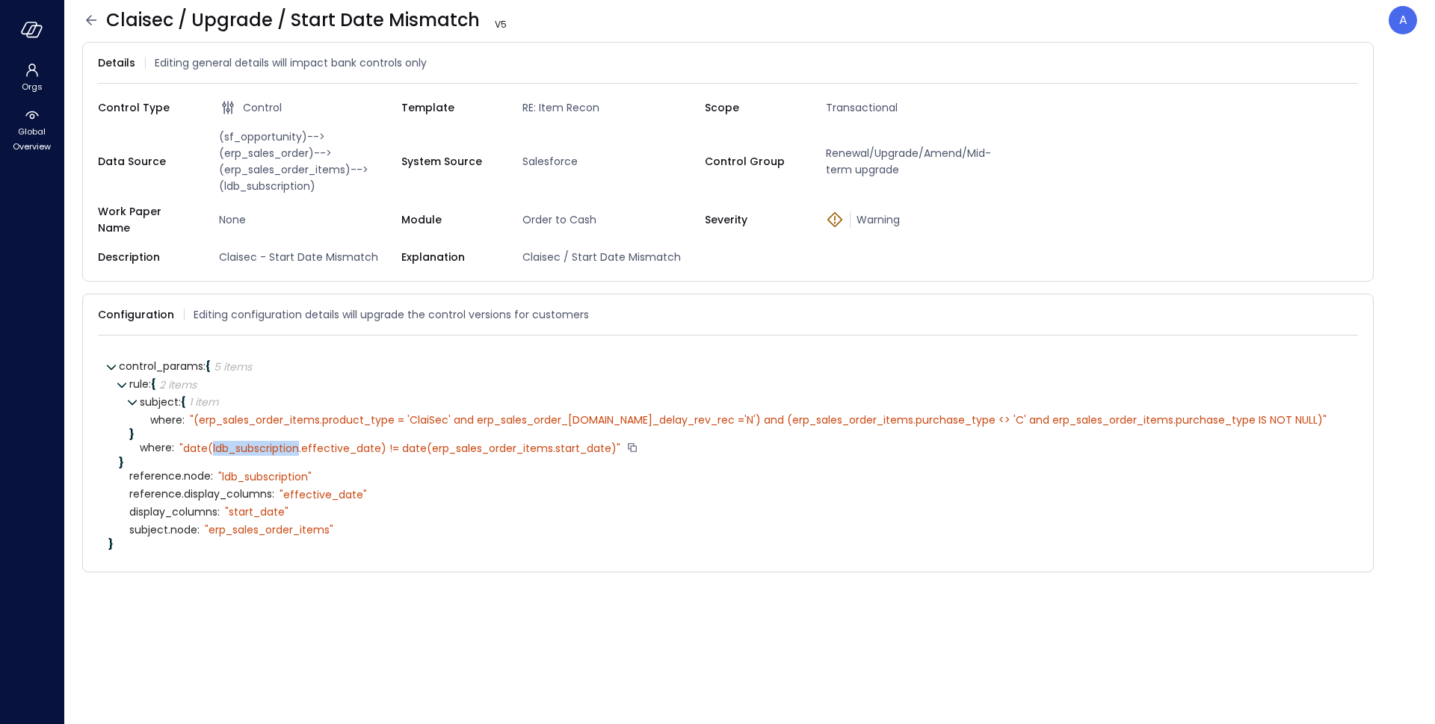
click at [212, 442] on div "" date(ldb_subscription.effective_date) != date(erp_sales_order_items.start_dat…" at bounding box center [399, 448] width 441 height 13
click at [311, 442] on div "" date(ldb_subscription.effective_date) != date(erp_sales_order_items.start_dat…" at bounding box center [399, 448] width 441 height 13
drag, startPoint x: 380, startPoint y: 438, endPoint x: 212, endPoint y: 435, distance: 167.5
click at [212, 442] on div "" date(ldb_subscription.effective_date) != date(erp_sales_order_items.start_dat…" at bounding box center [399, 448] width 441 height 13
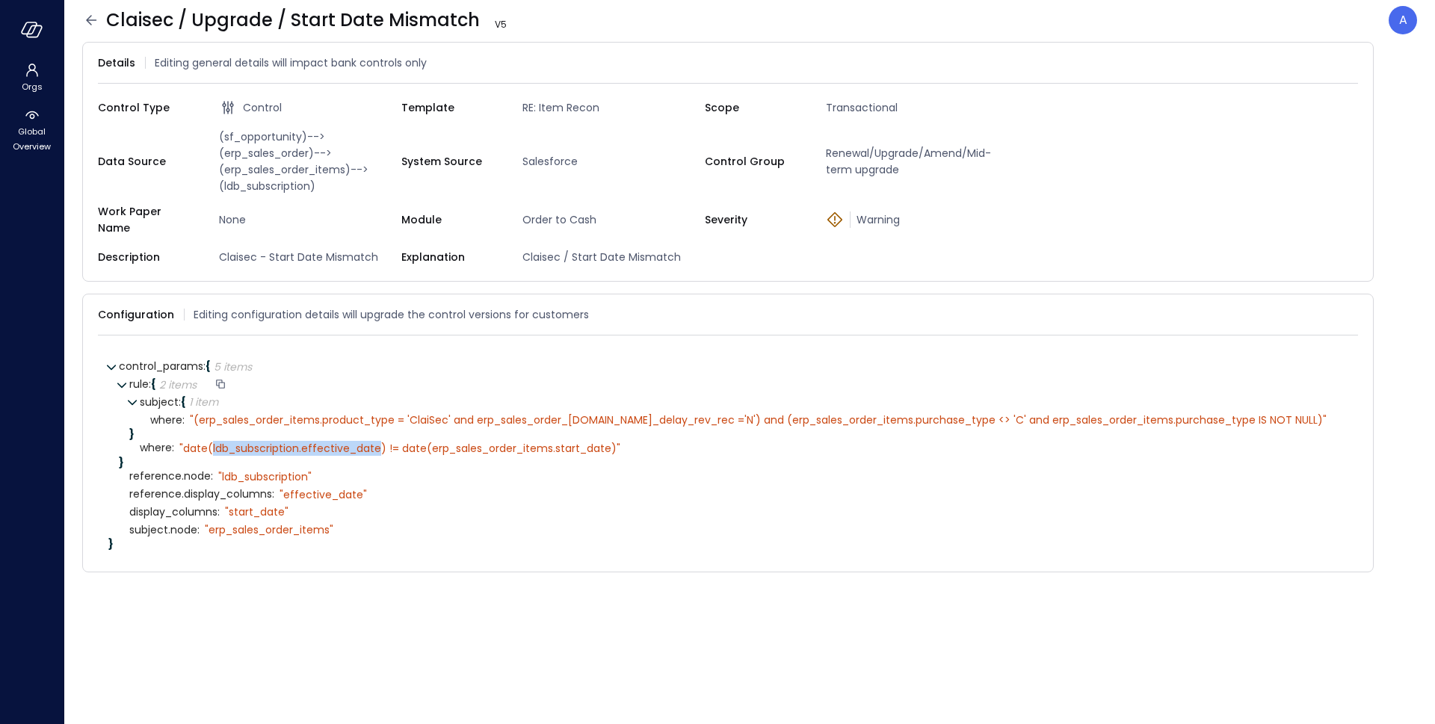
copy div "ldb_subscription.effective_date"
